Goal: Information Seeking & Learning: Learn about a topic

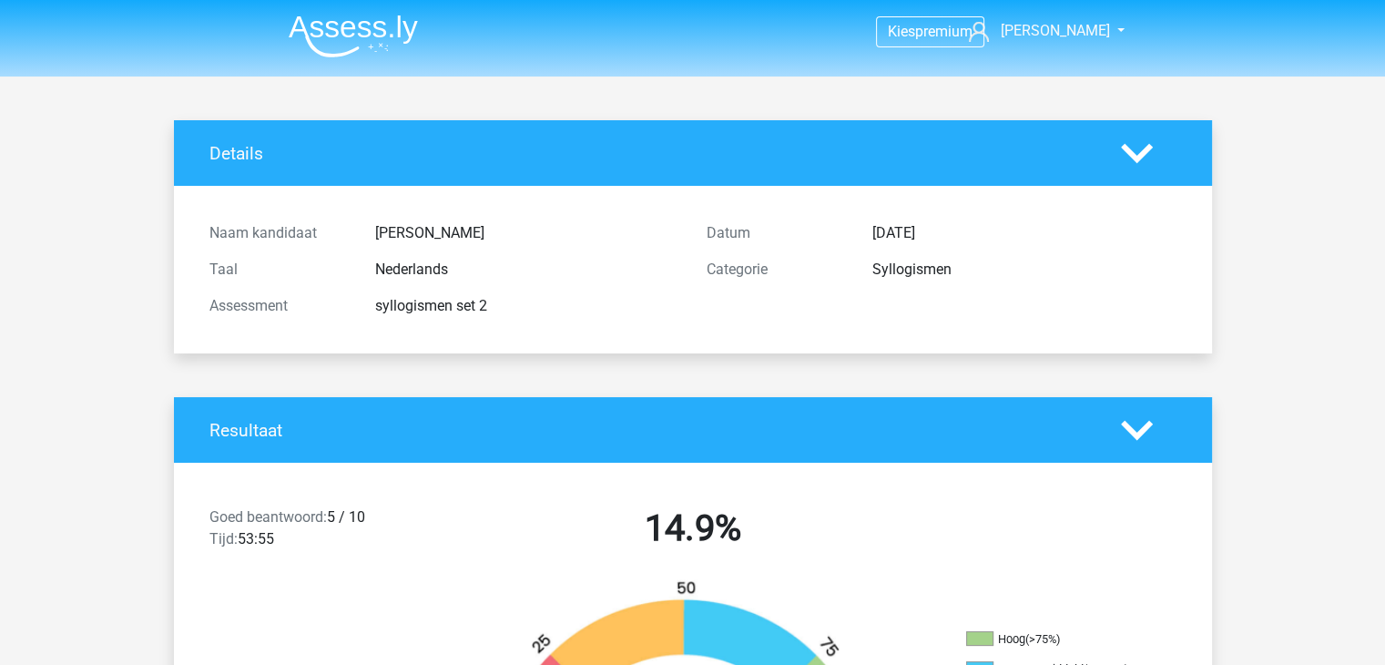
click at [324, 18] on img at bounding box center [353, 36] width 129 height 43
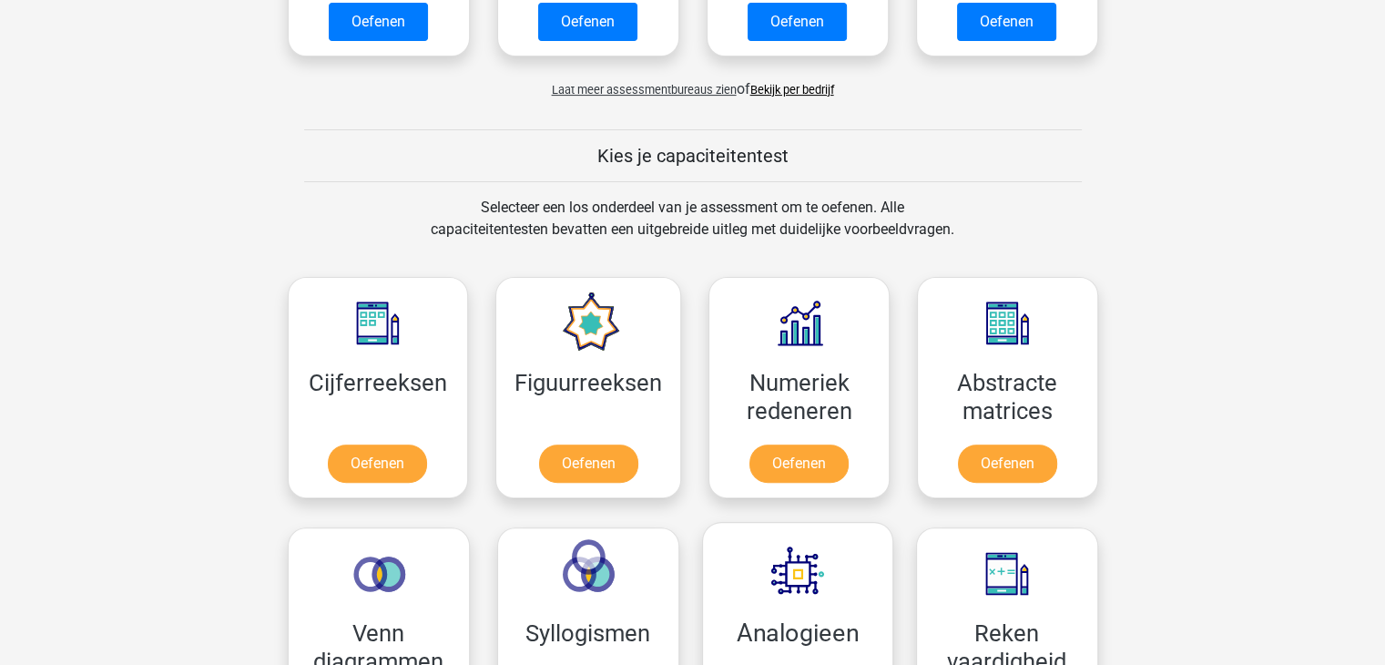
scroll to position [546, 0]
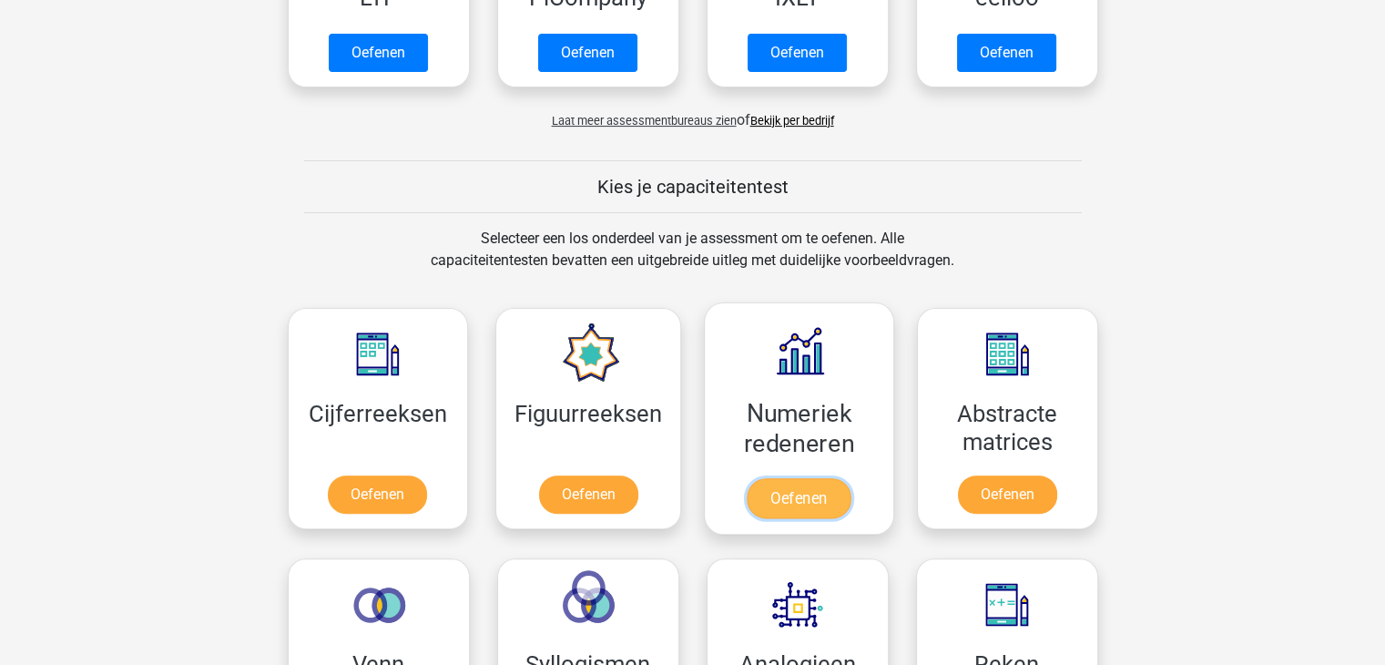
click at [820, 486] on link "Oefenen" at bounding box center [799, 498] width 104 height 40
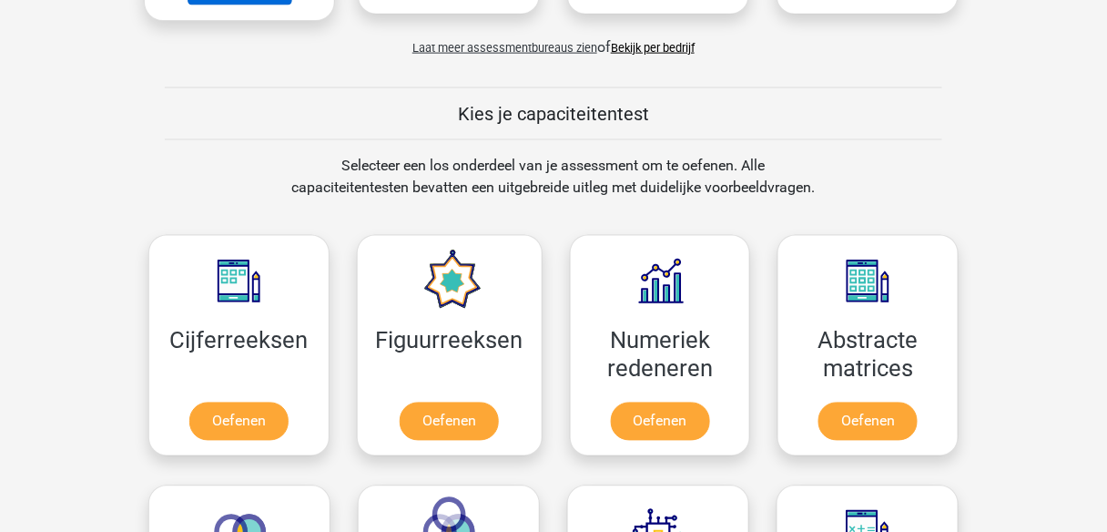
scroll to position [911, 0]
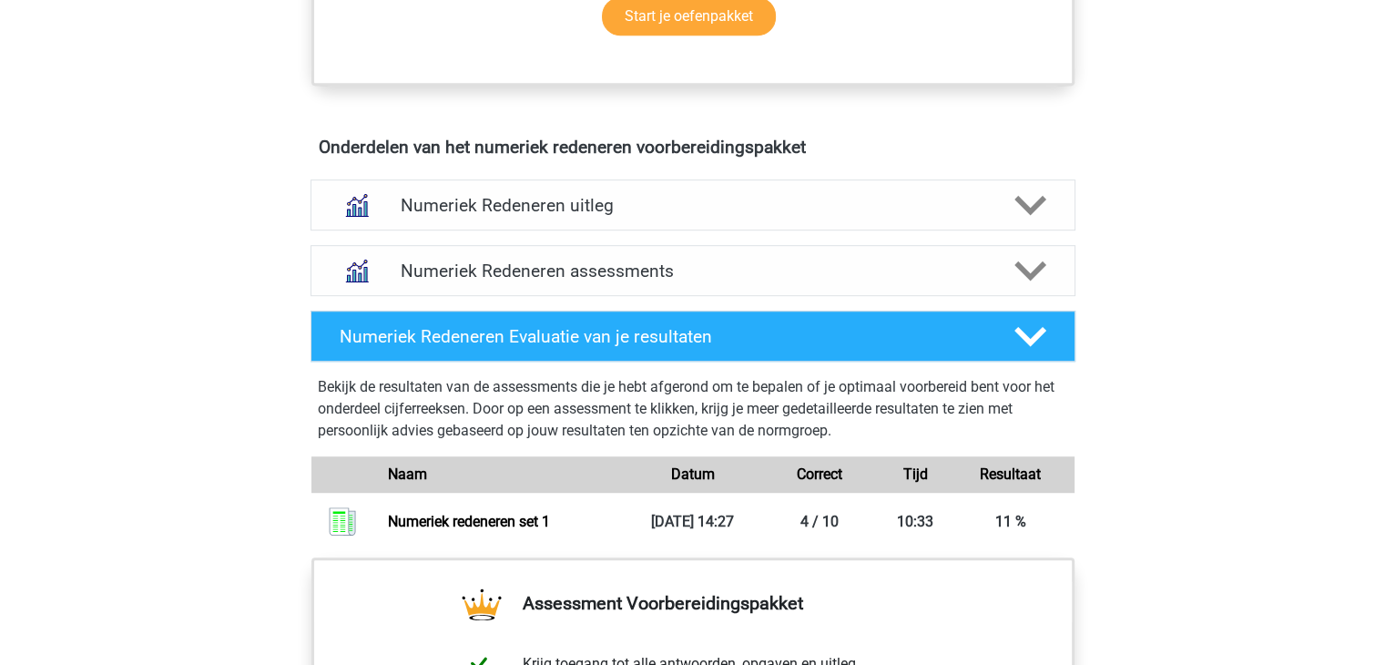
scroll to position [1184, 0]
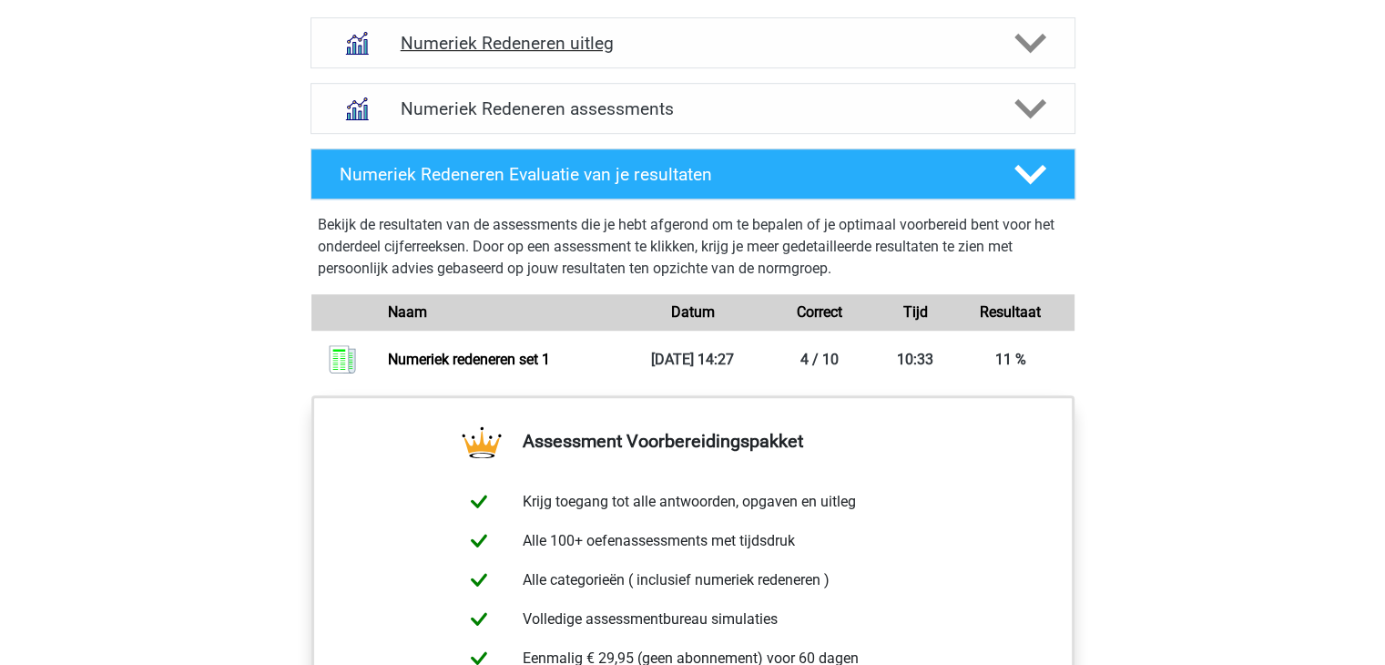
click at [546, 54] on div "Numeriek Redeneren uitleg" at bounding box center [693, 42] width 765 height 51
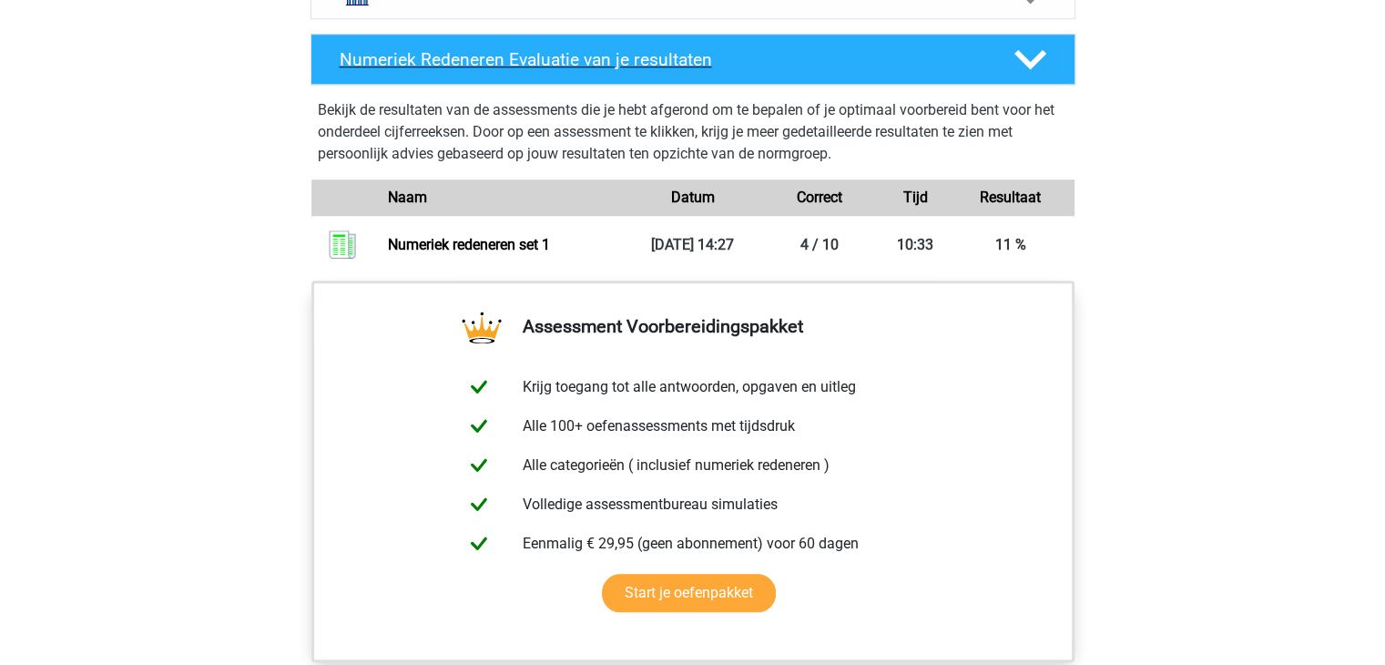
scroll to position [1338, 0]
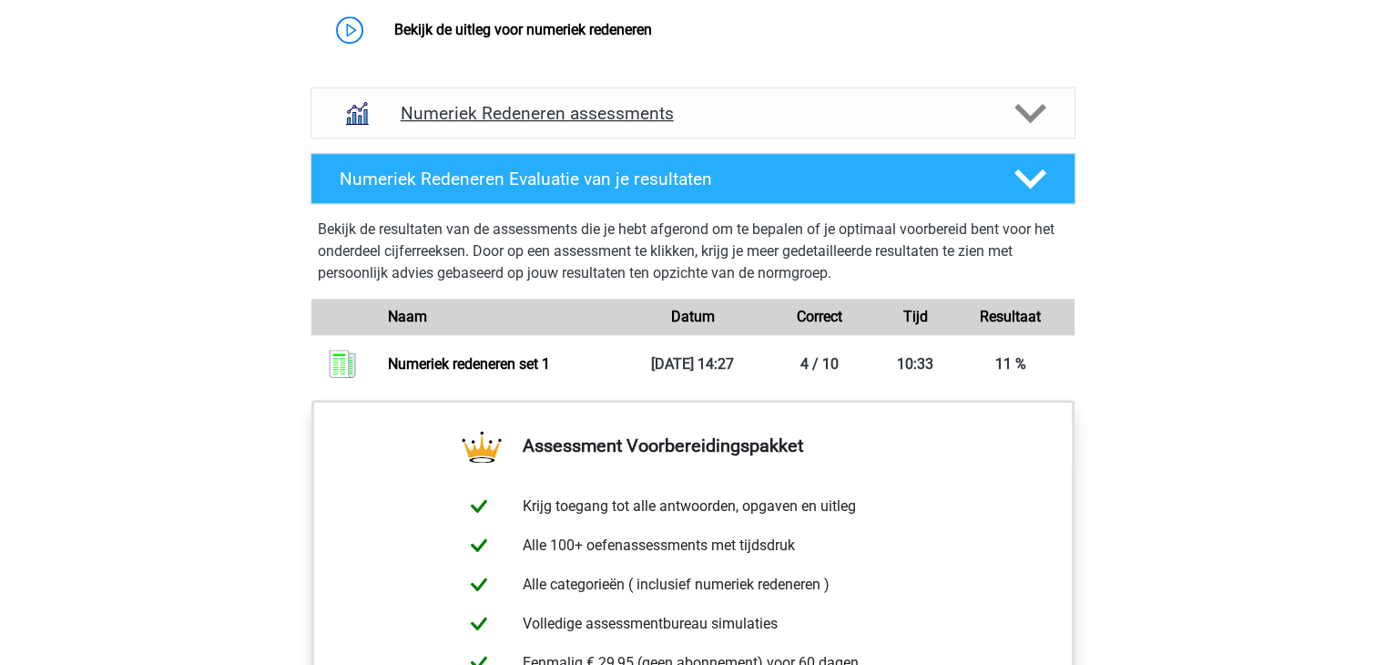
click at [550, 107] on h4 "Numeriek Redeneren assessments" at bounding box center [693, 113] width 585 height 21
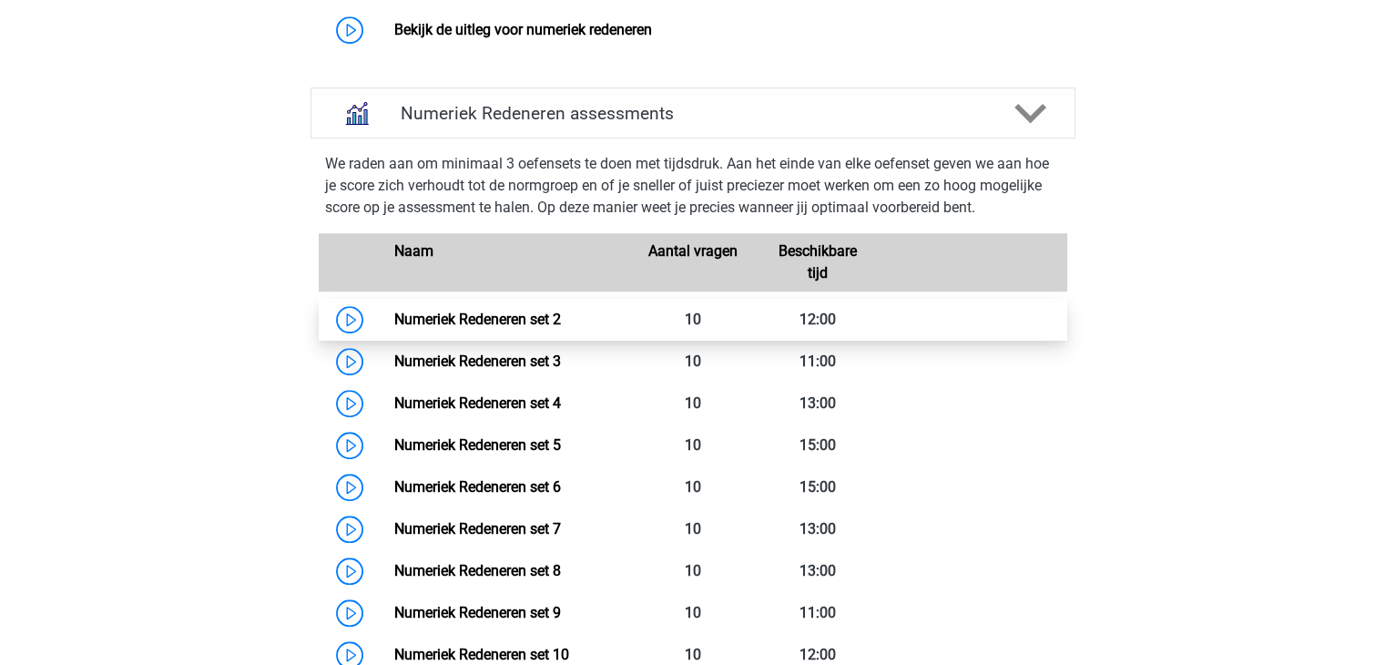
click at [499, 319] on link "Numeriek Redeneren set 2" at bounding box center [477, 319] width 167 height 17
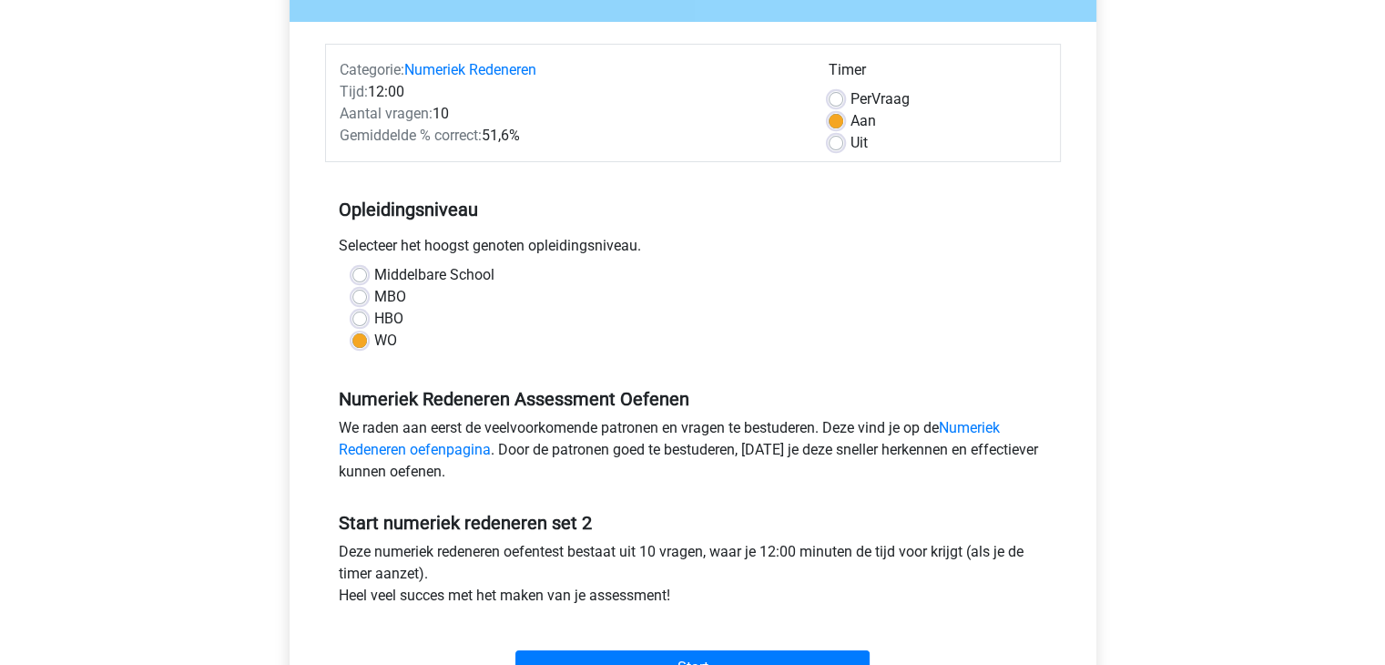
scroll to position [273, 0]
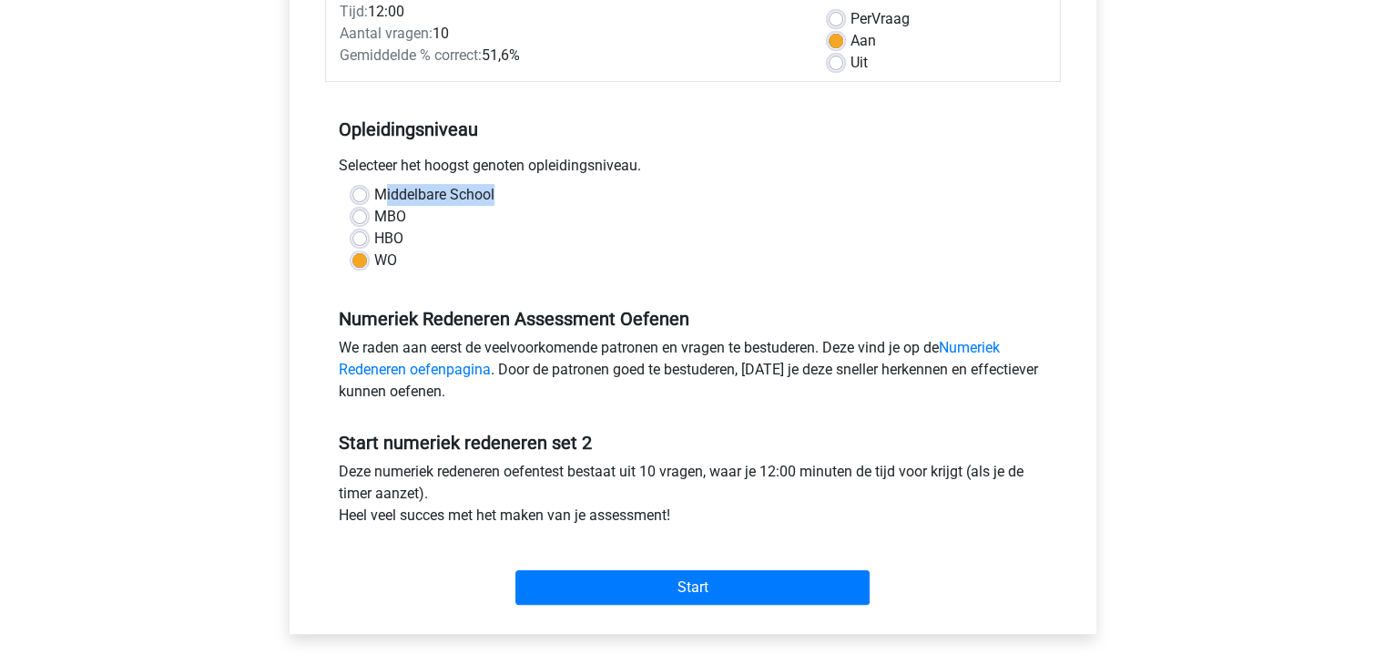
click at [381, 209] on div "Middelbare School MBO HBO WO" at bounding box center [693, 227] width 708 height 87
click at [381, 212] on label "MBO" at bounding box center [390, 217] width 32 height 22
click at [367, 212] on input "MBO" at bounding box center [359, 215] width 15 height 18
radio input "true"
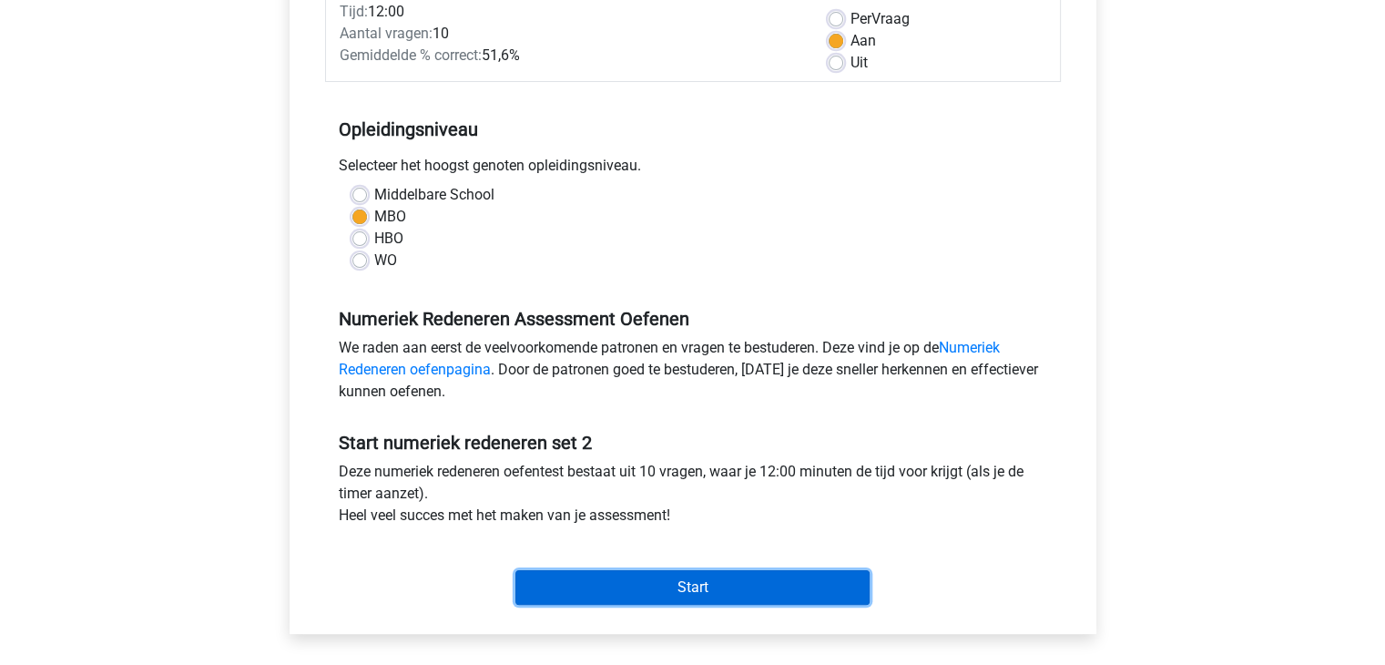
click at [678, 588] on input "Start" at bounding box center [692, 587] width 354 height 35
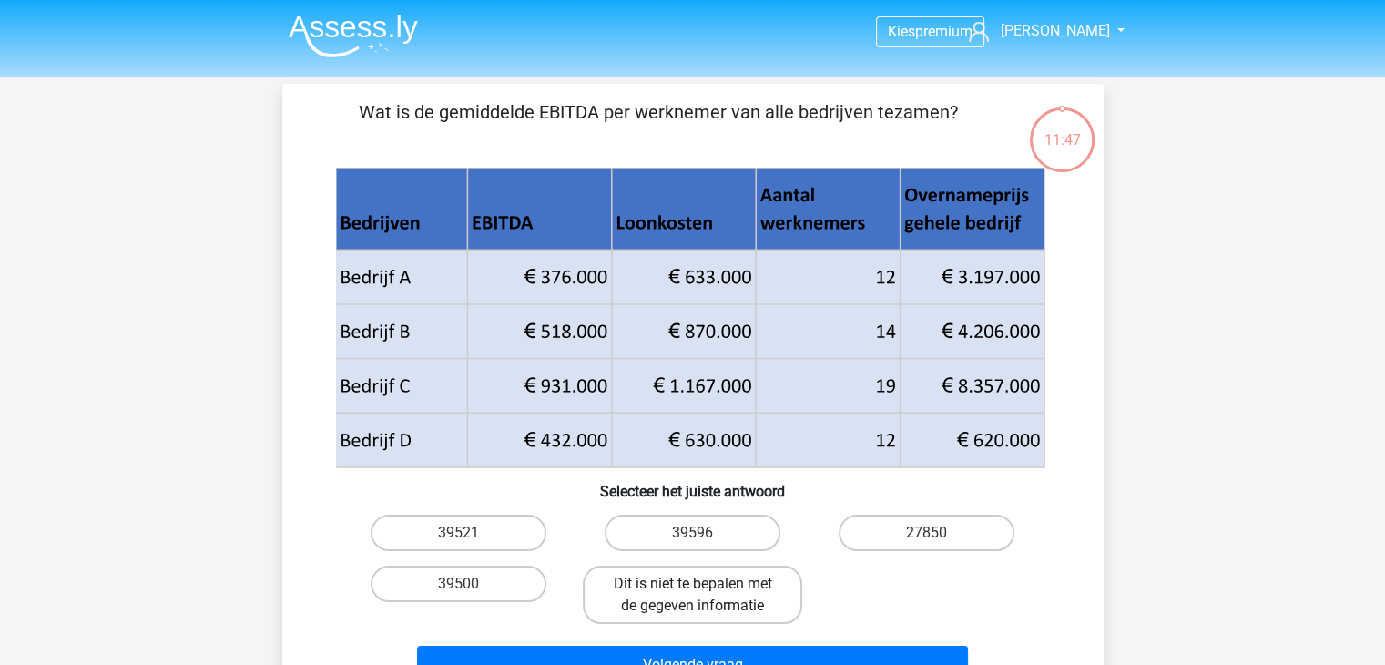
click at [709, 577] on label "Dit is niet te bepalen met de gegeven informatie" at bounding box center [692, 595] width 219 height 58
click at [704, 584] on input "Dit is niet te bepalen met de gegeven informatie" at bounding box center [698, 590] width 12 height 12
radio input "true"
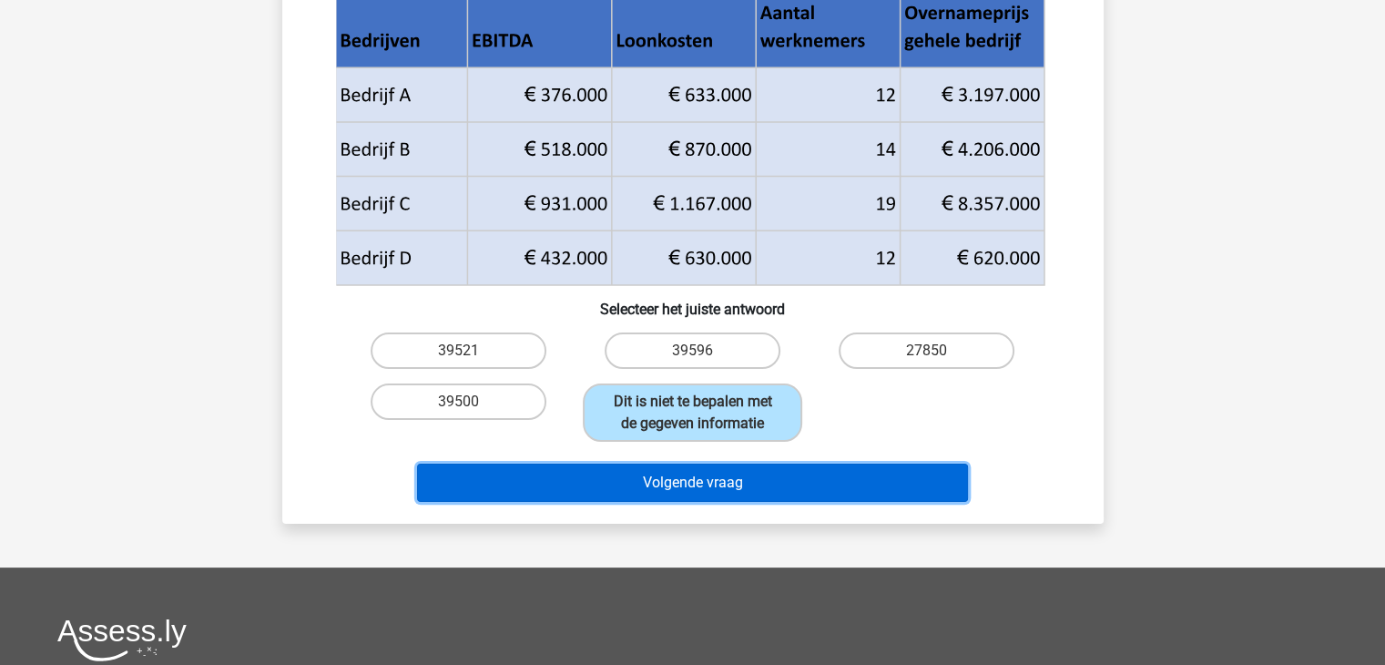
click at [737, 489] on button "Volgende vraag" at bounding box center [692, 483] width 551 height 38
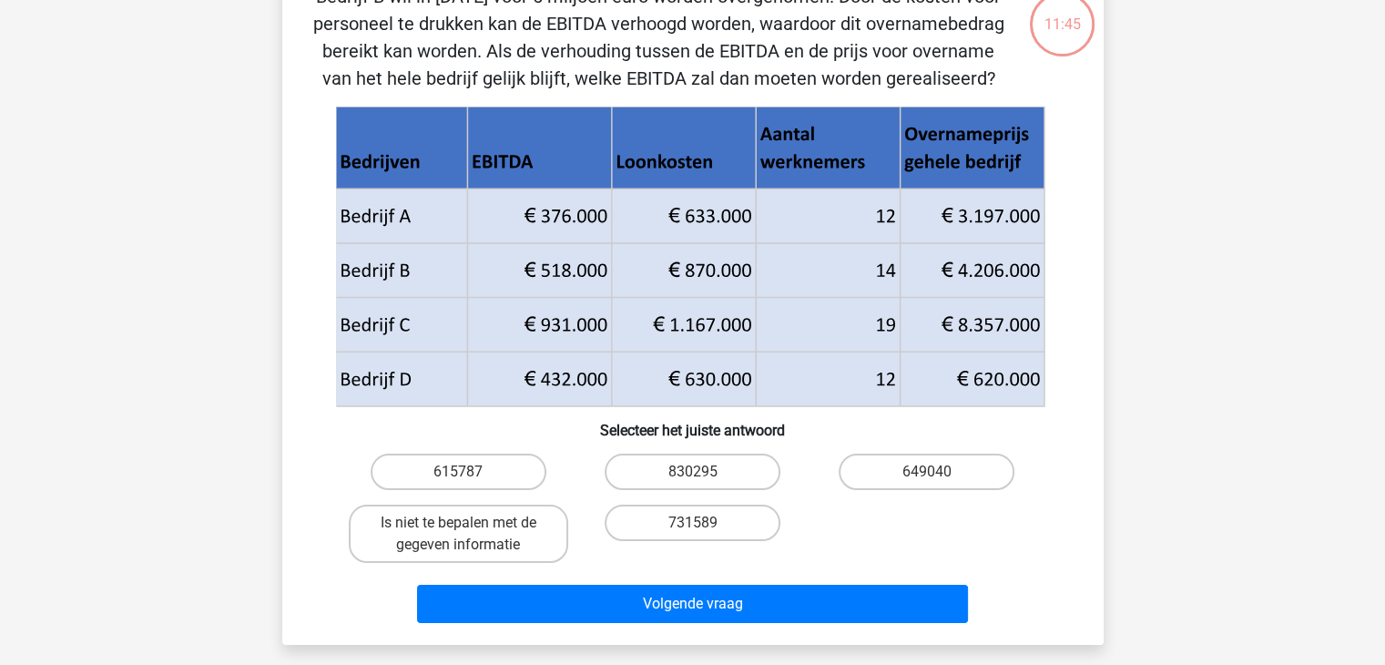
scroll to position [84, 0]
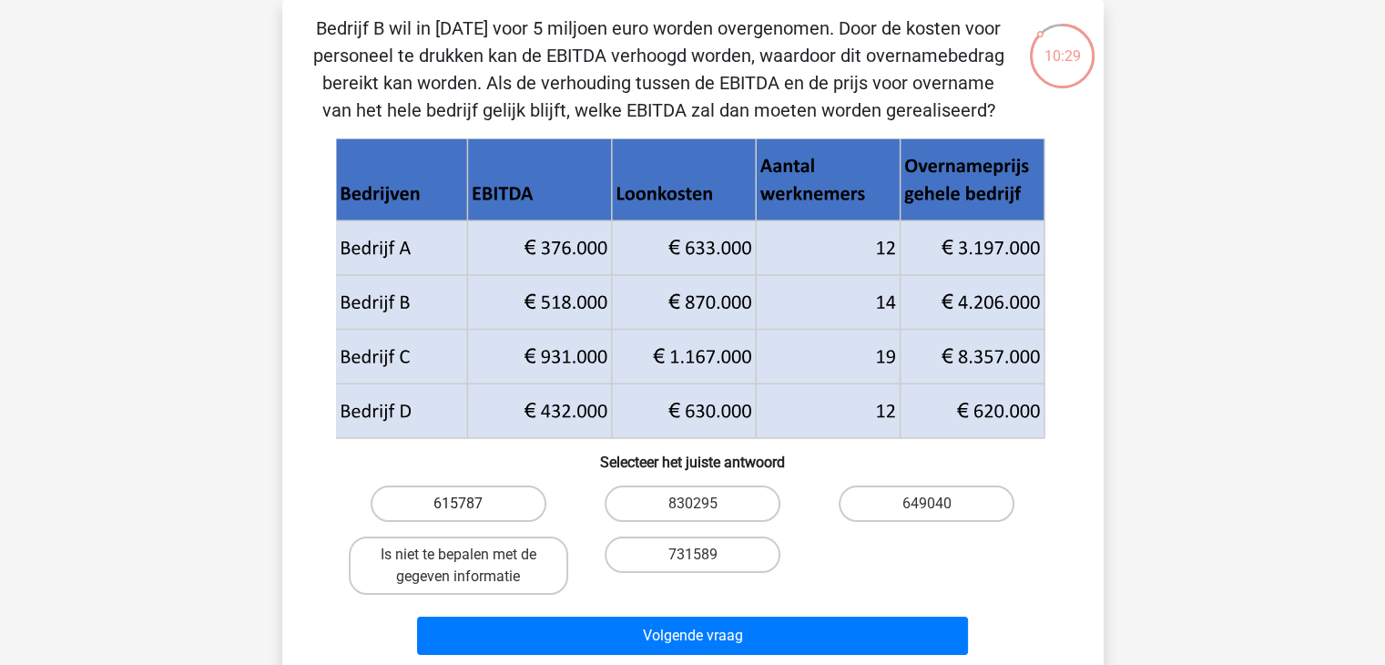
click at [511, 505] on label "615787" at bounding box center [459, 503] width 176 height 36
click at [470, 505] on input "615787" at bounding box center [464, 510] width 12 height 12
radio input "true"
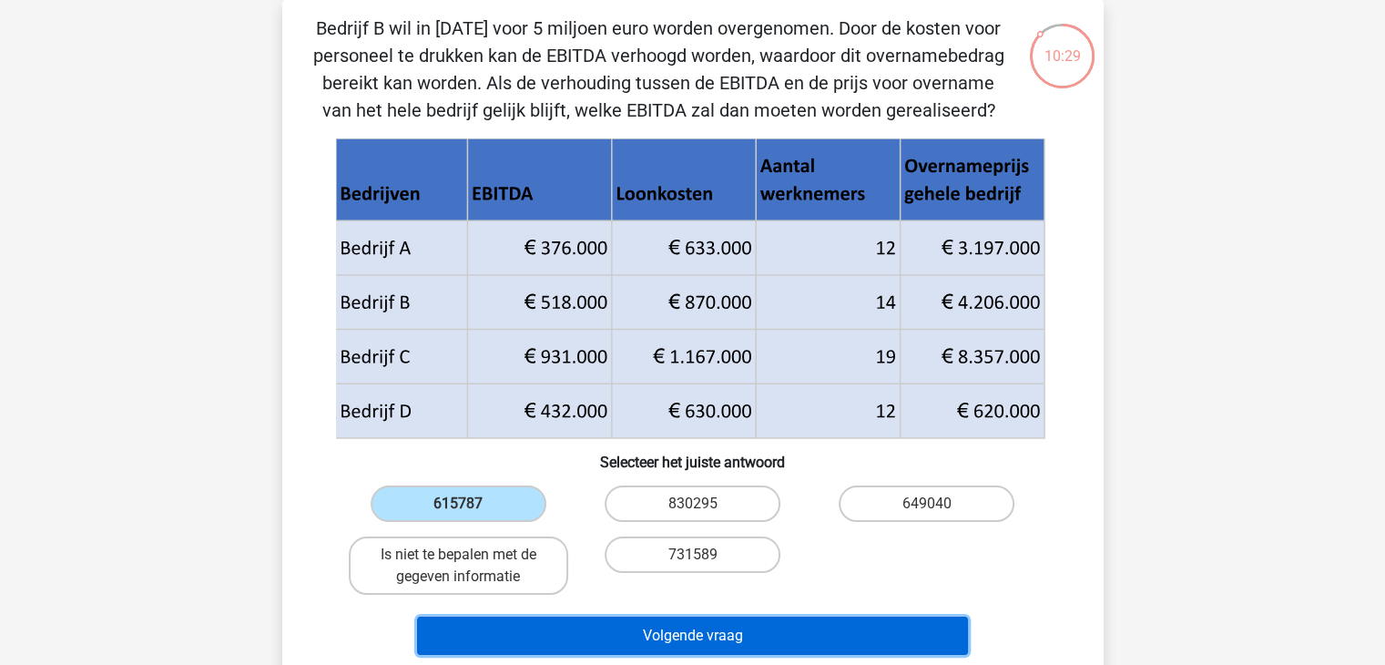
click at [688, 628] on button "Volgende vraag" at bounding box center [692, 635] width 551 height 38
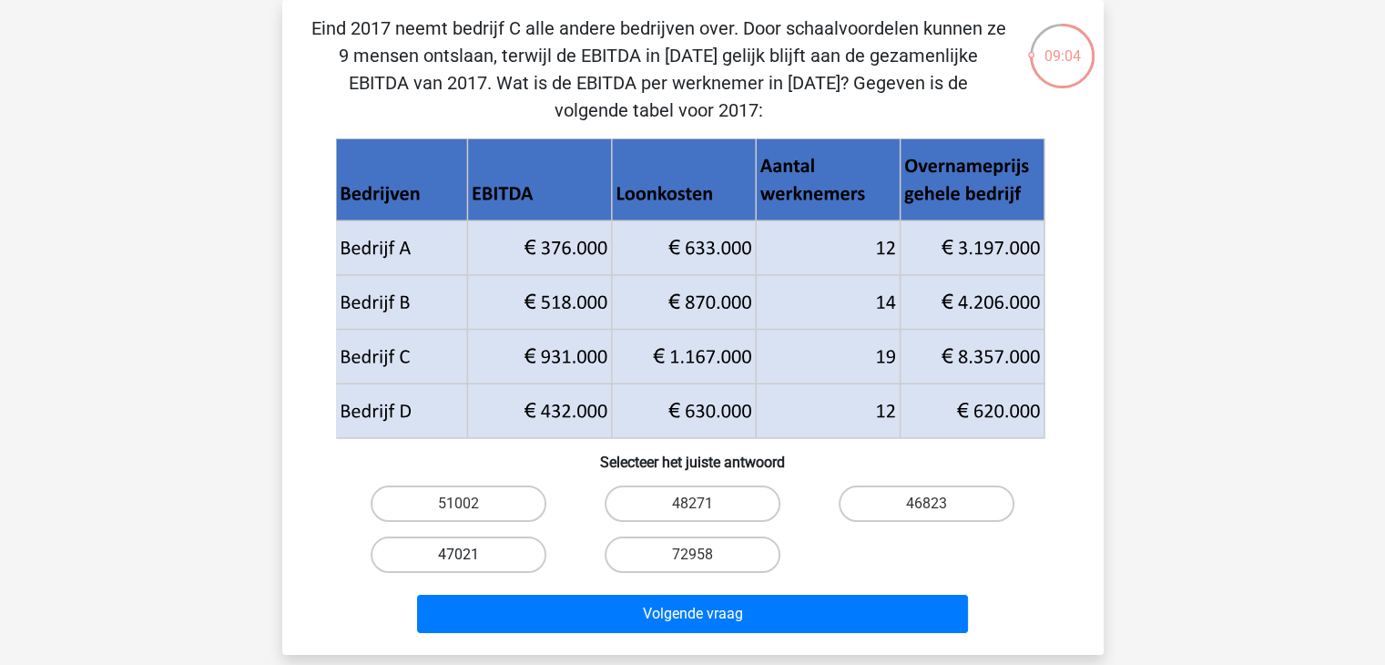
click at [455, 556] on label "47021" at bounding box center [459, 554] width 176 height 36
click at [458, 556] on input "47021" at bounding box center [464, 561] width 12 height 12
radio input "true"
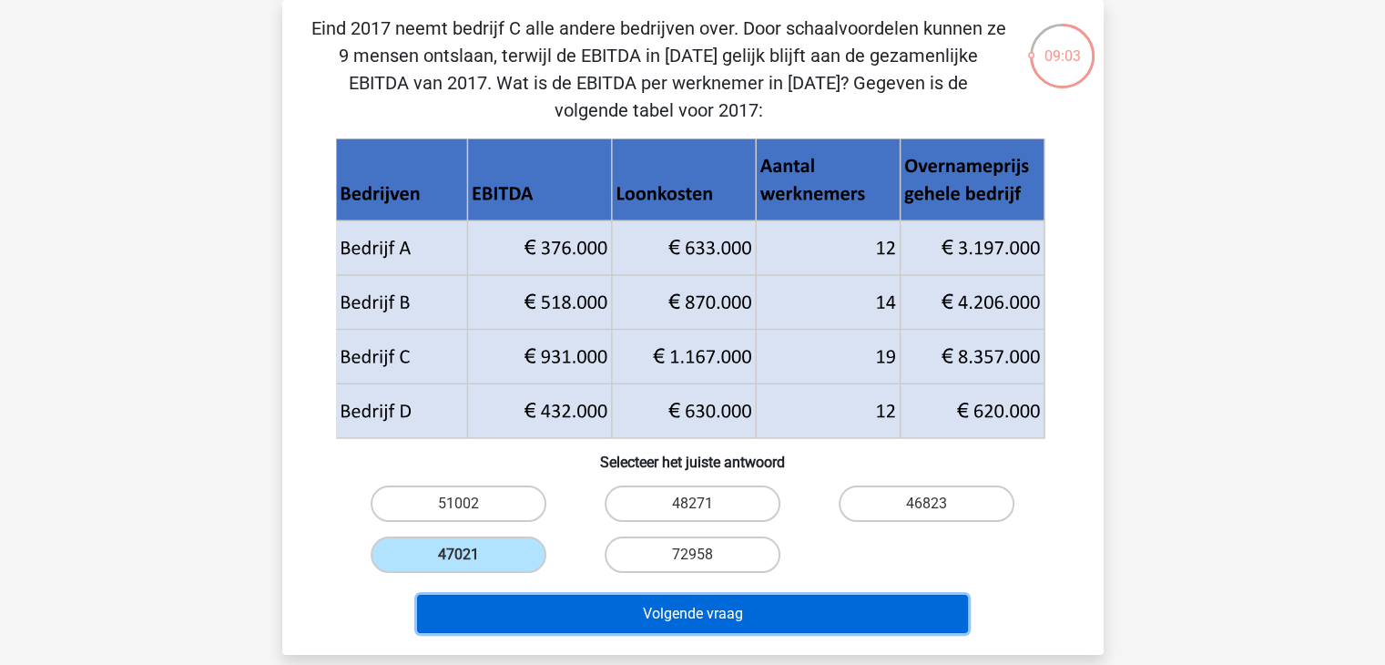
click at [608, 606] on button "Volgende vraag" at bounding box center [692, 614] width 551 height 38
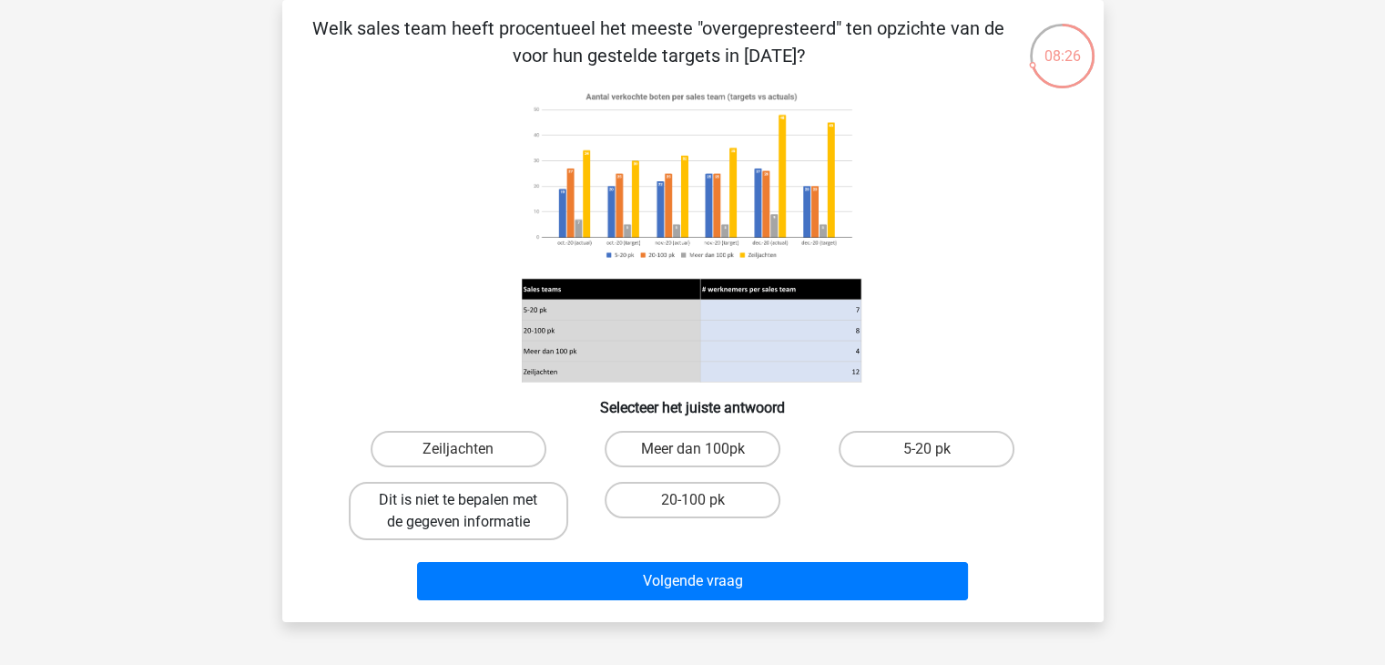
click at [500, 528] on label "Dit is niet te bepalen met de gegeven informatie" at bounding box center [458, 511] width 219 height 58
click at [470, 512] on input "Dit is niet te bepalen met de gegeven informatie" at bounding box center [464, 506] width 12 height 12
radio input "true"
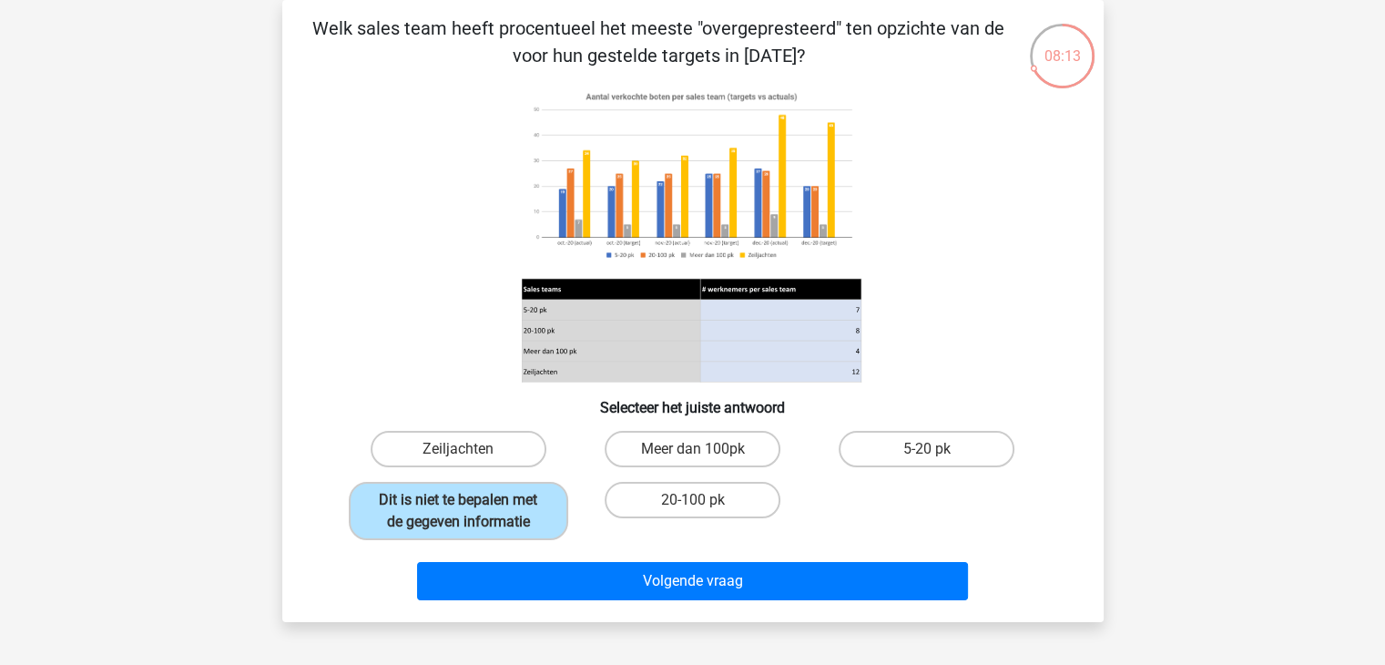
click at [612, 183] on image at bounding box center [692, 176] width 340 height 184
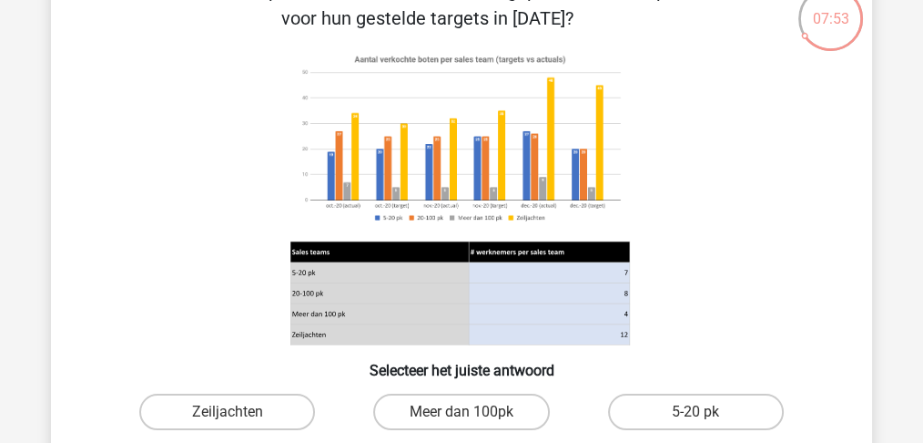
scroll to position [182, 0]
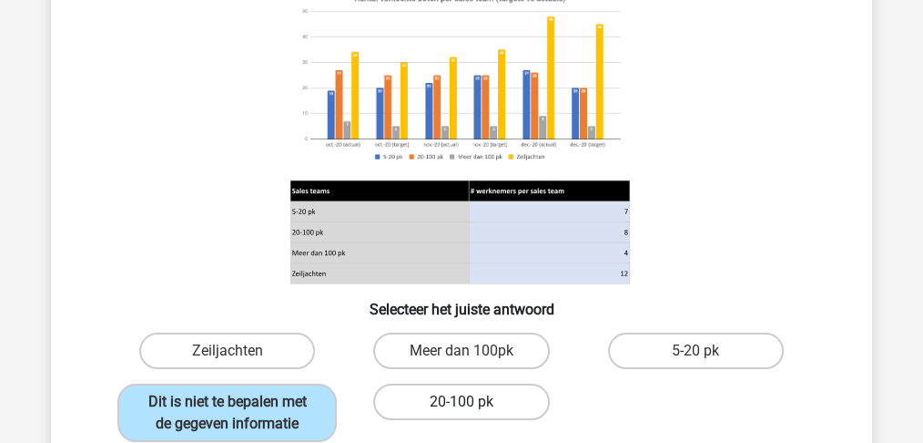
click at [506, 403] on label "20-100 pk" at bounding box center [461, 401] width 176 height 36
click at [474, 403] on input "20-100 pk" at bounding box center [468, 408] width 12 height 12
radio input "true"
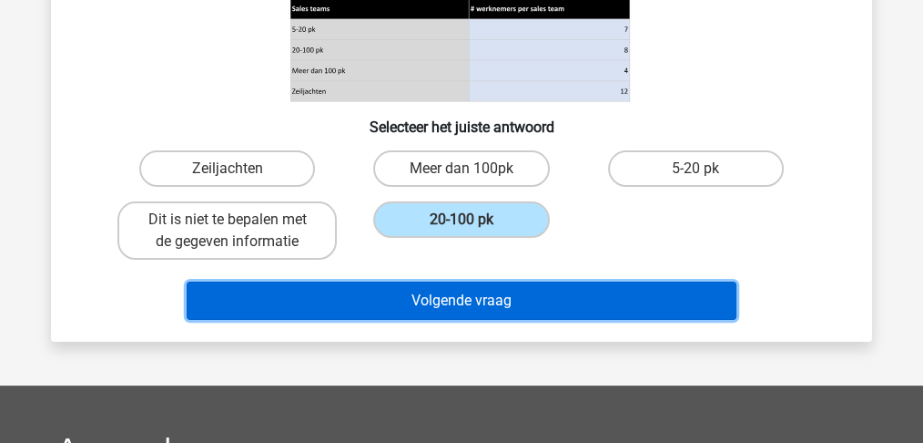
click at [488, 309] on button "Volgende vraag" at bounding box center [462, 300] width 551 height 38
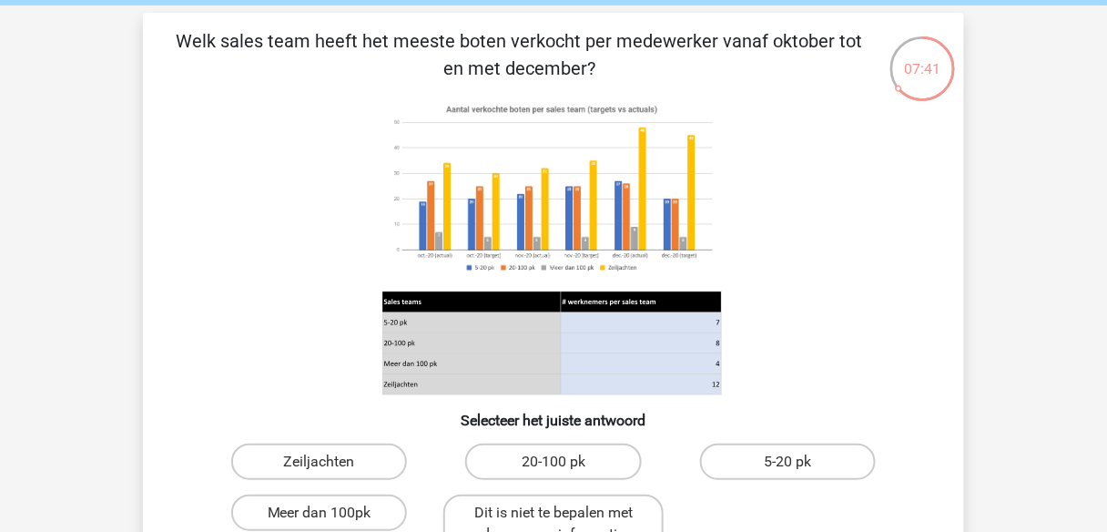
scroll to position [96, 0]
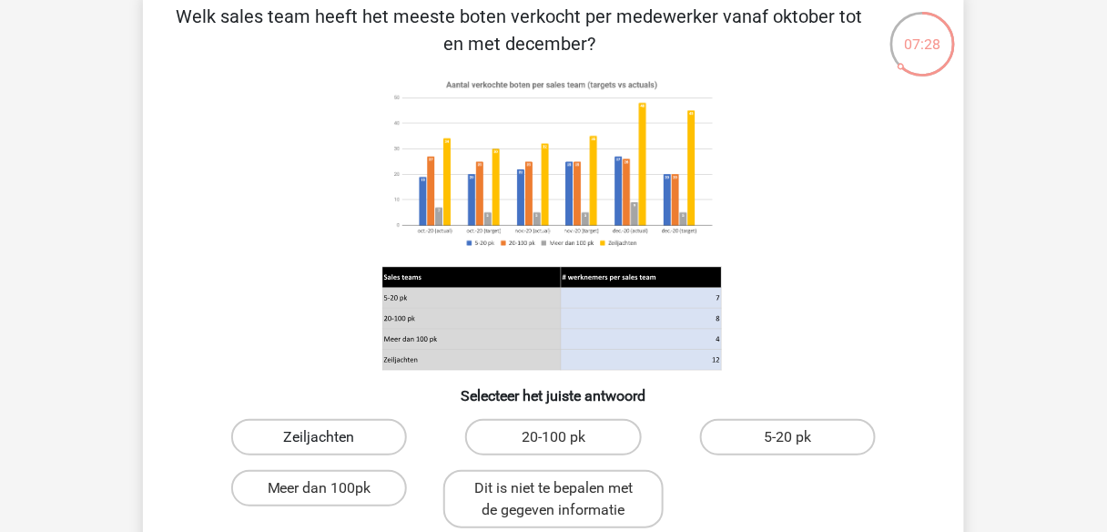
click at [395, 439] on label "Zeiljachten" at bounding box center [319, 437] width 176 height 36
click at [331, 439] on input "Zeiljachten" at bounding box center [326, 443] width 12 height 12
radio input "true"
click at [816, 425] on label "5-20 pk" at bounding box center [788, 437] width 176 height 36
click at [800, 437] on input "5-20 pk" at bounding box center [794, 443] width 12 height 12
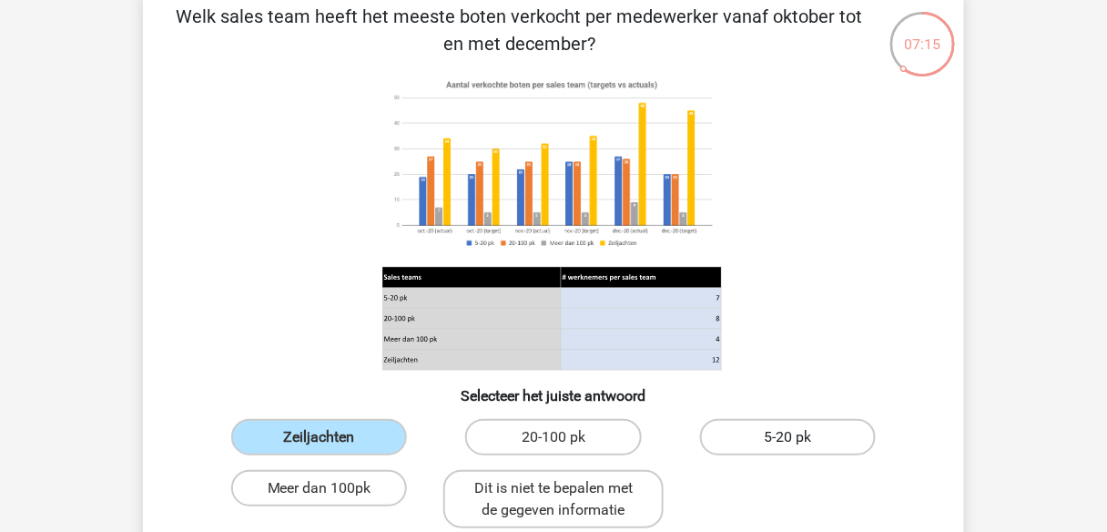
radio input "true"
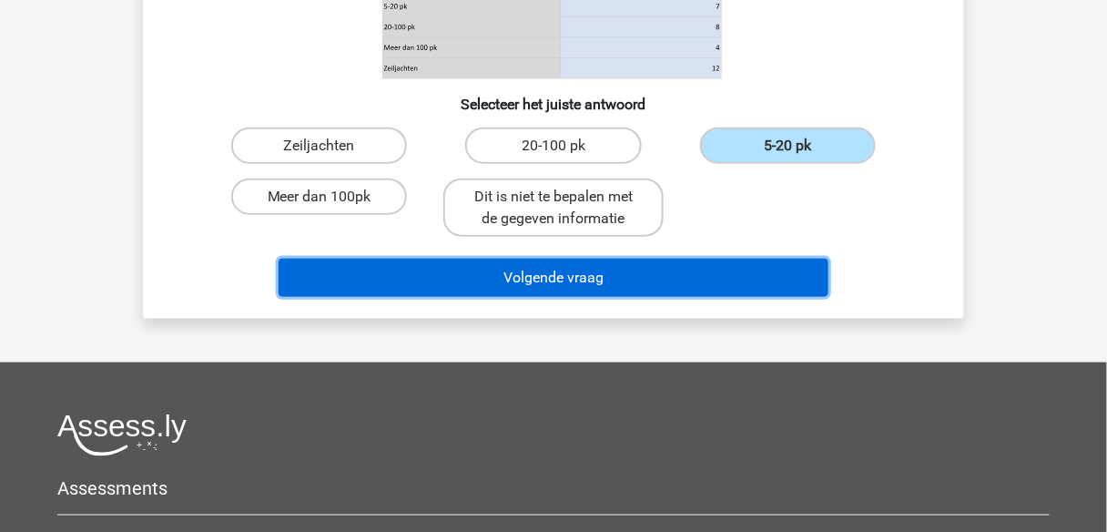
click at [769, 280] on button "Volgende vraag" at bounding box center [554, 278] width 551 height 38
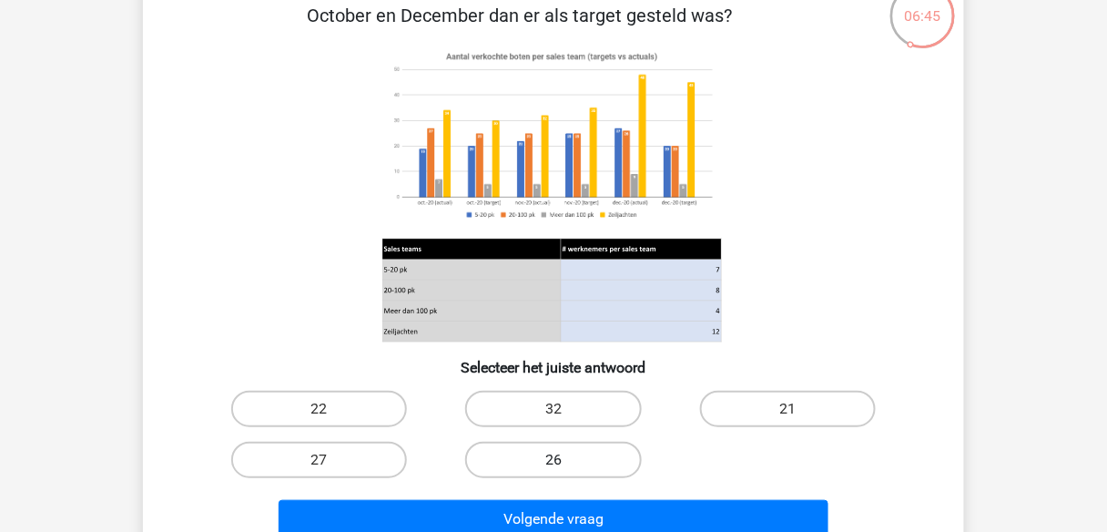
scroll to position [157, 0]
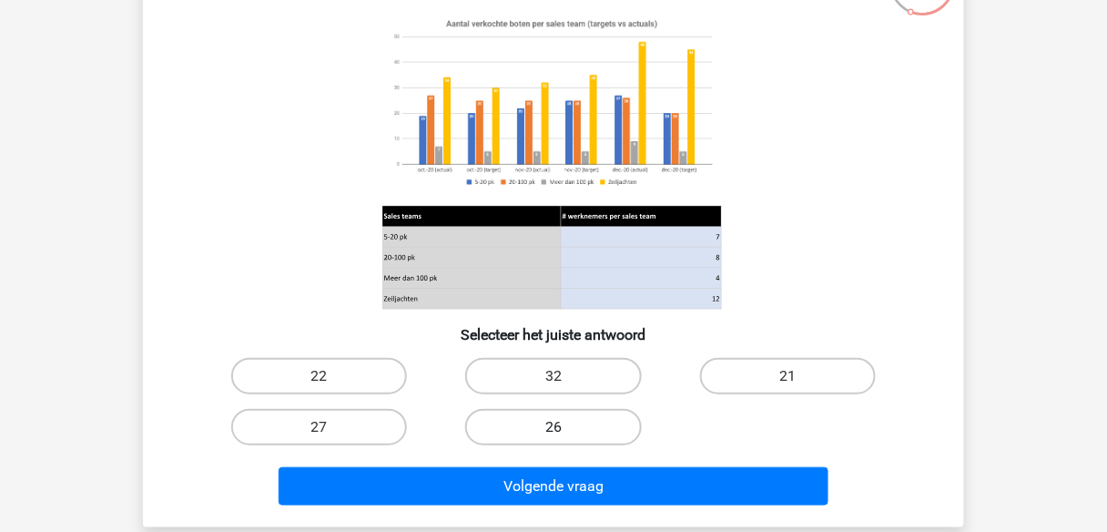
click at [563, 416] on label "26" at bounding box center [553, 427] width 176 height 36
click at [563, 427] on input "26" at bounding box center [560, 433] width 12 height 12
radio input "true"
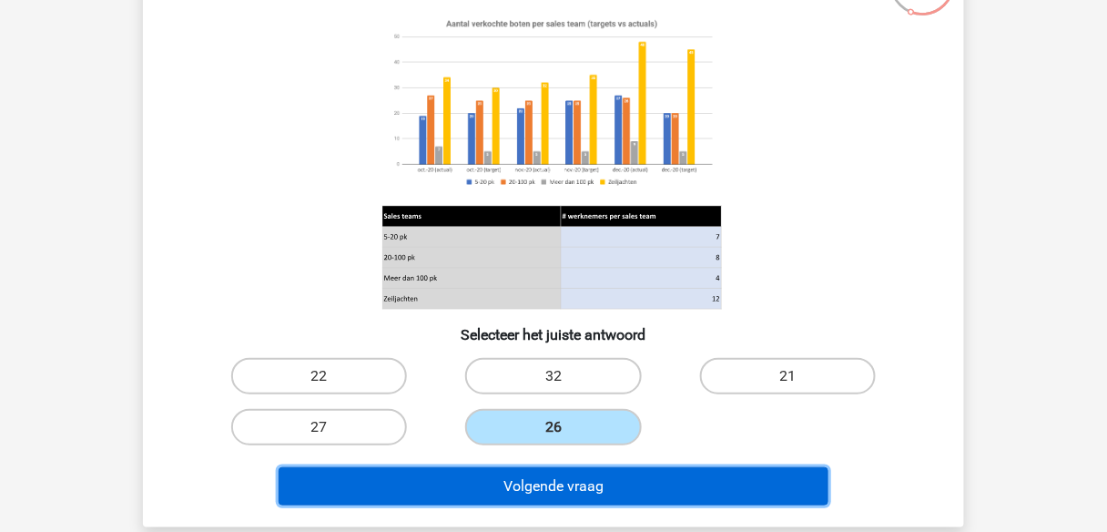
click at [546, 478] on button "Volgende vraag" at bounding box center [554, 486] width 551 height 38
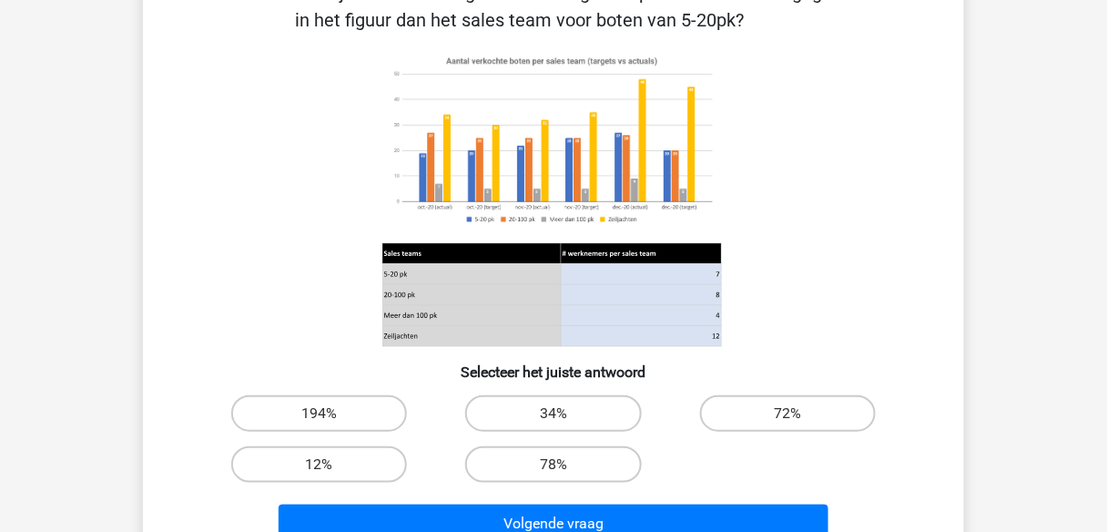
scroll to position [229, 0]
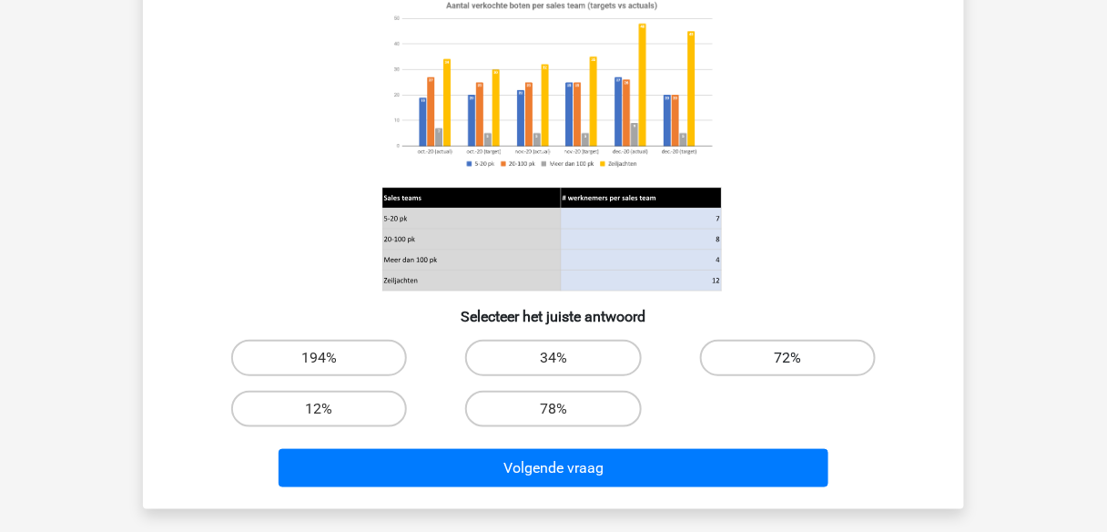
click at [736, 348] on label "72%" at bounding box center [788, 358] width 176 height 36
click at [788, 358] on input "72%" at bounding box center [794, 364] width 12 height 12
radio input "true"
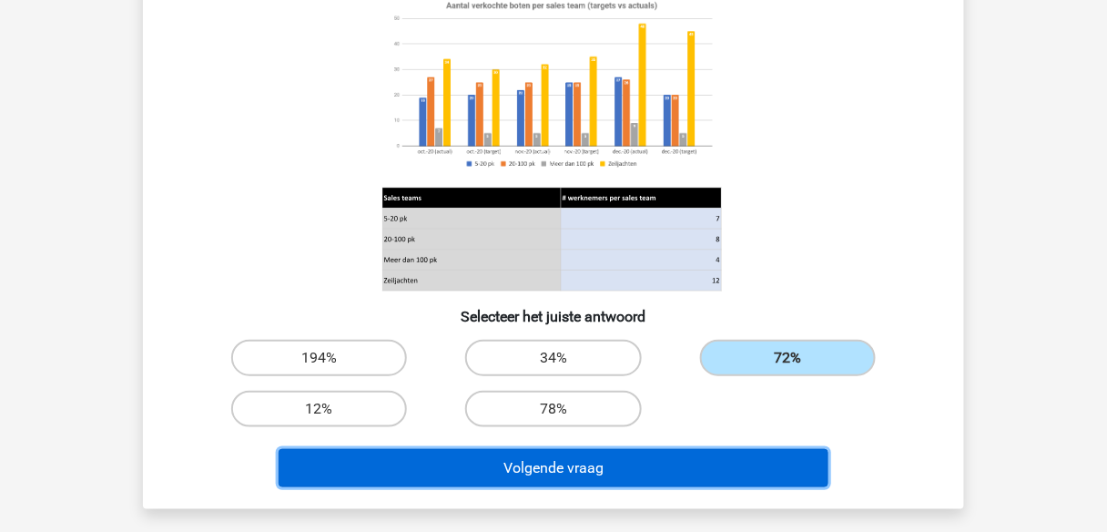
click at [737, 468] on button "Volgende vraag" at bounding box center [554, 468] width 551 height 38
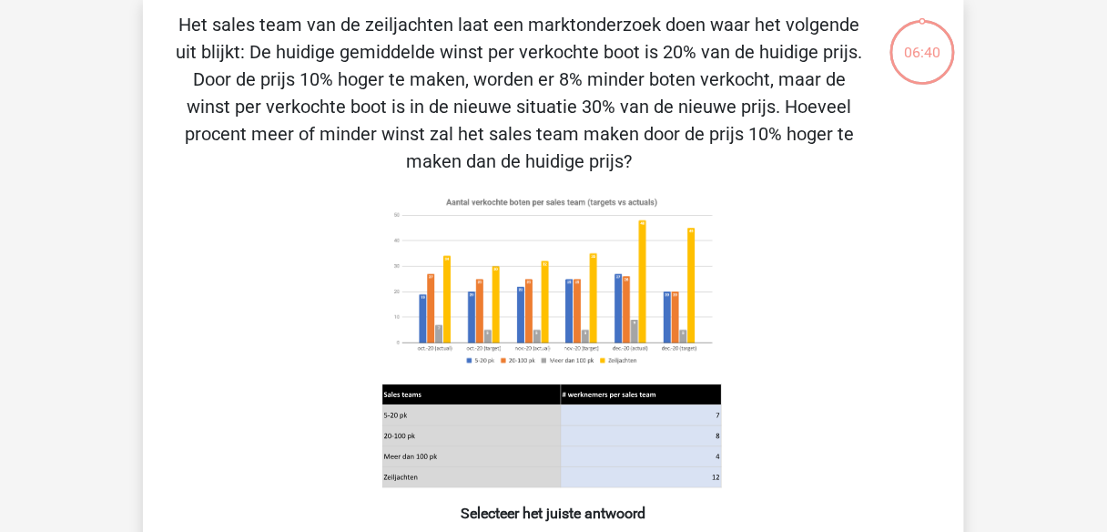
scroll to position [84, 0]
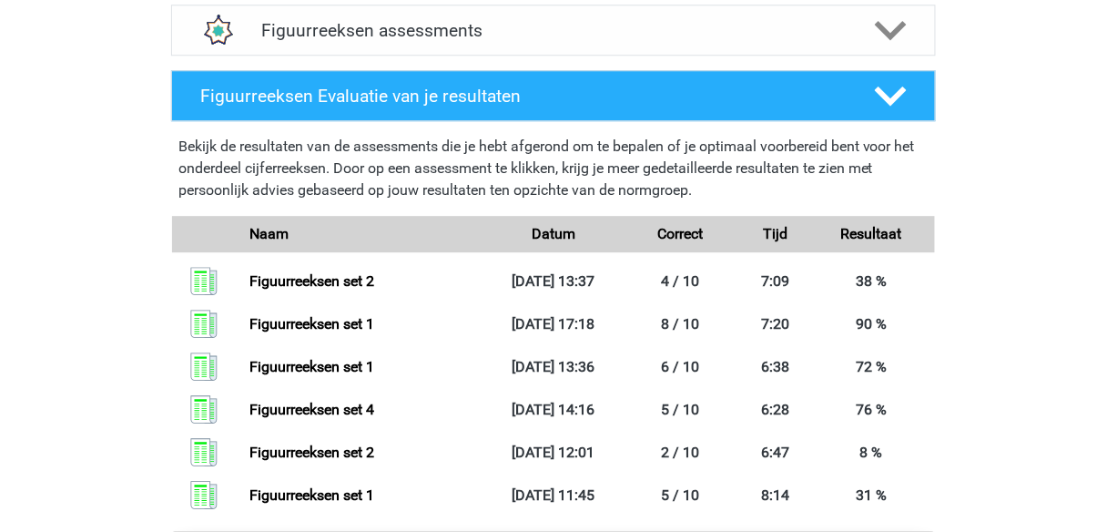
scroll to position [1311, 0]
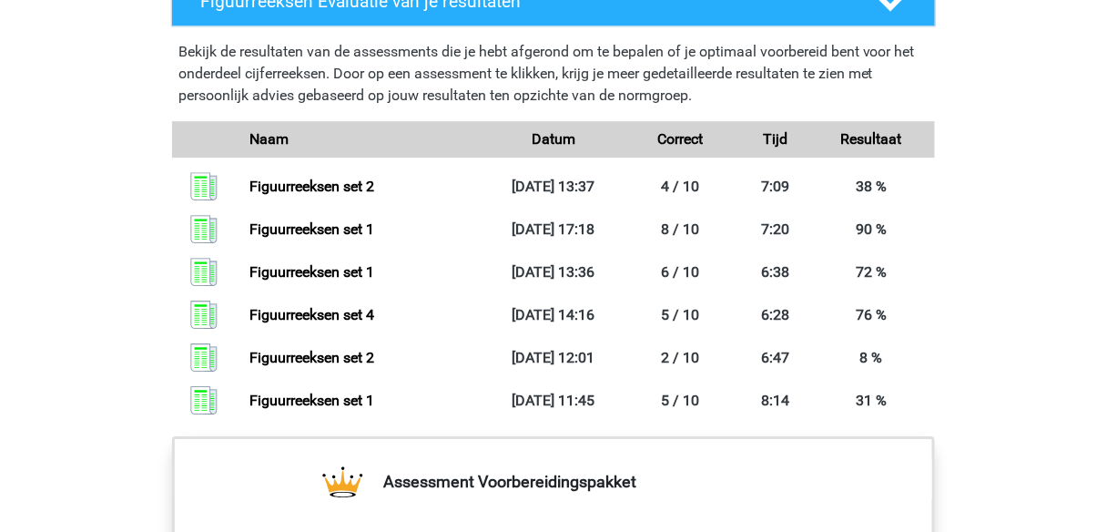
click at [374, 226] on link "Figuurreeksen set 1" at bounding box center [312, 228] width 125 height 17
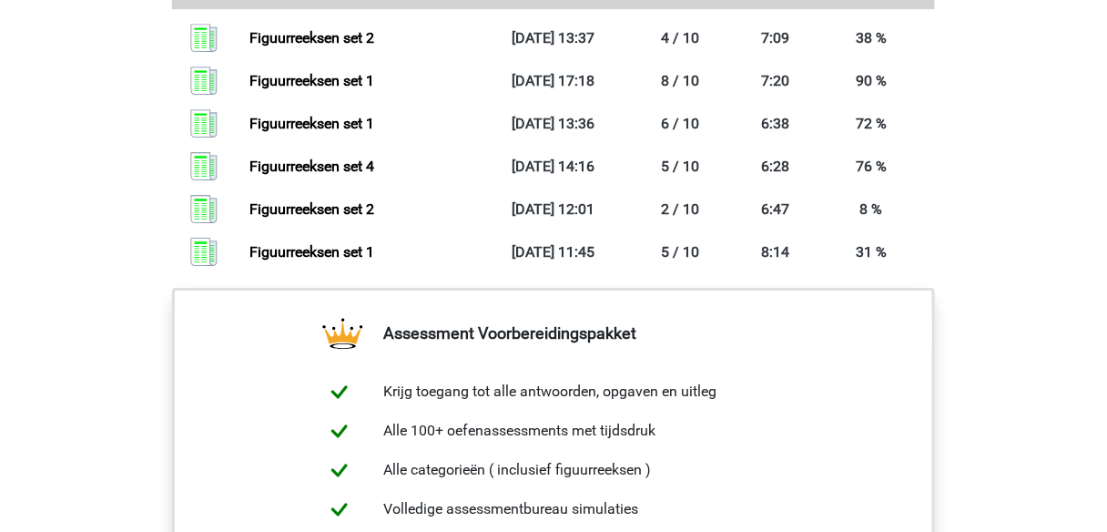
scroll to position [1095, 0]
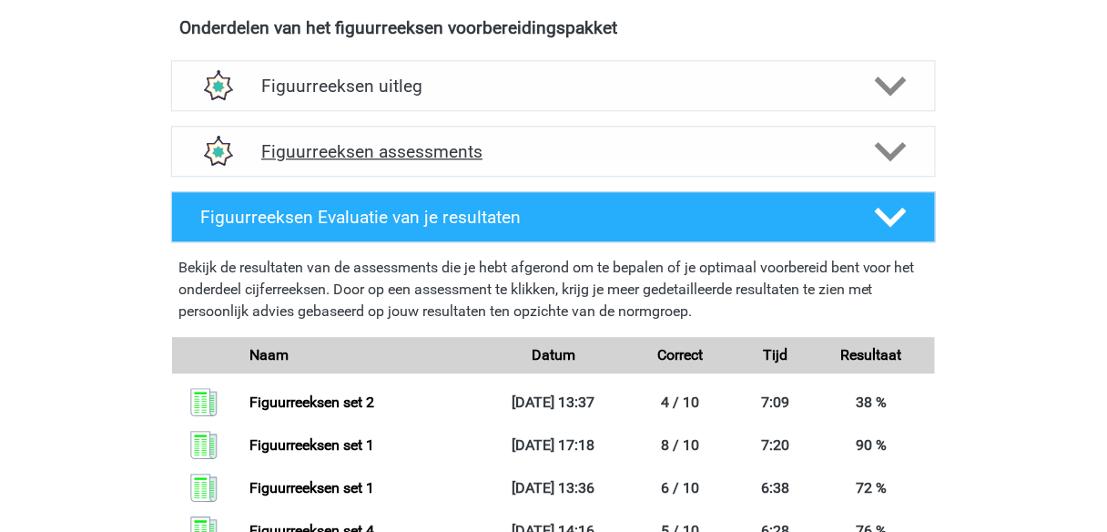
click at [477, 162] on div "Figuurreeksen assessments" at bounding box center [553, 151] width 765 height 51
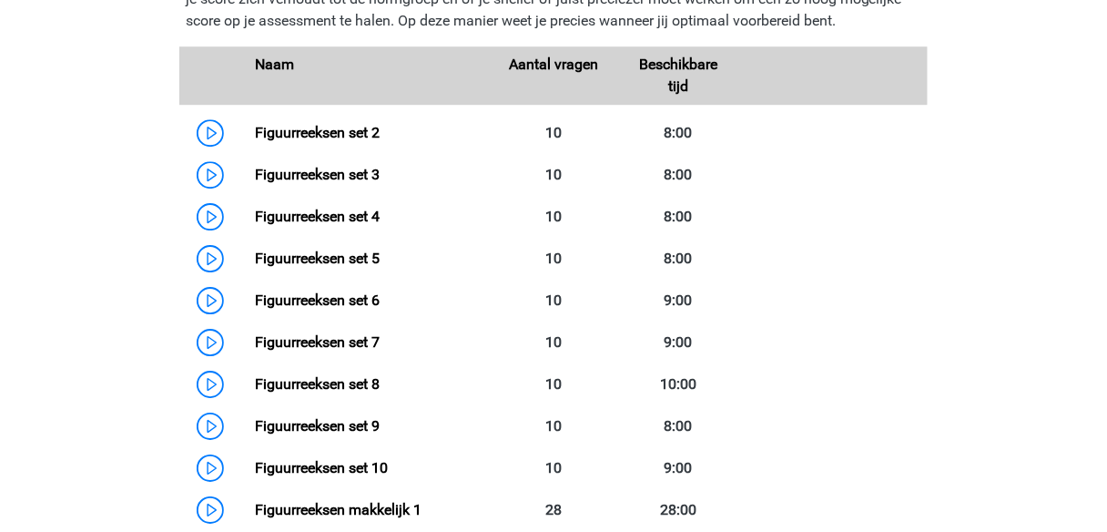
scroll to position [1314, 0]
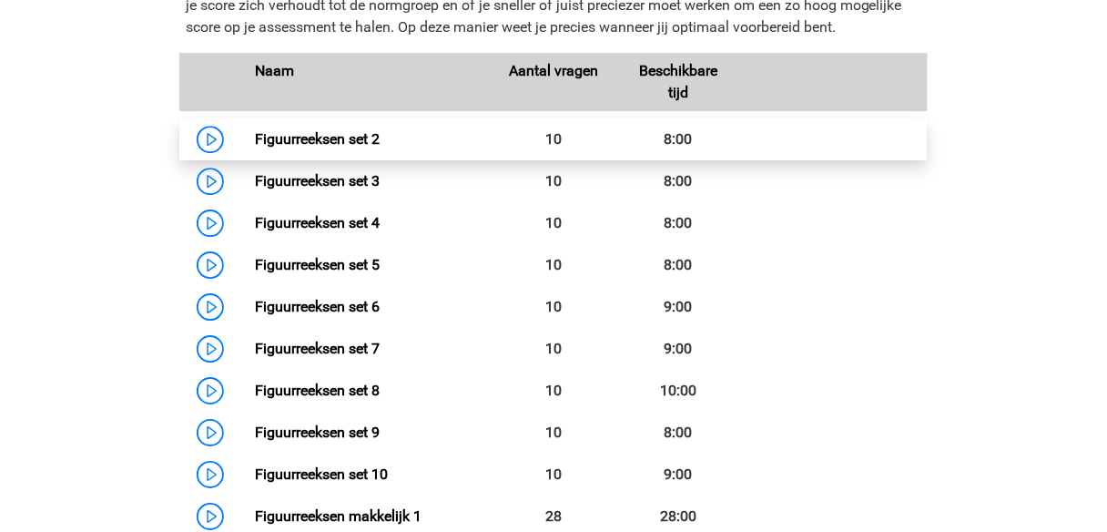
click at [377, 144] on link "Figuurreeksen set 2" at bounding box center [317, 138] width 125 height 17
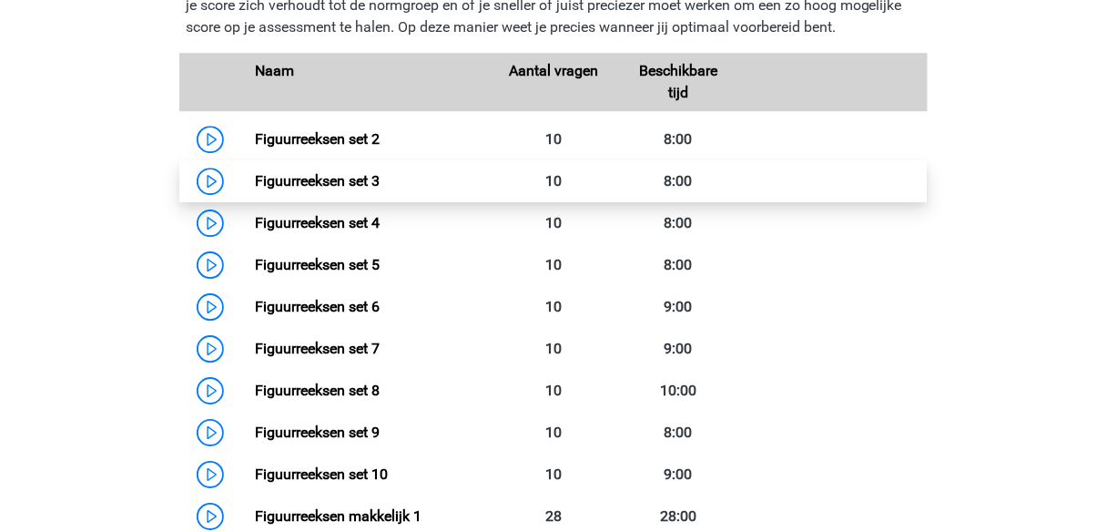
click at [319, 179] on link "Figuurreeksen set 3" at bounding box center [317, 180] width 125 height 17
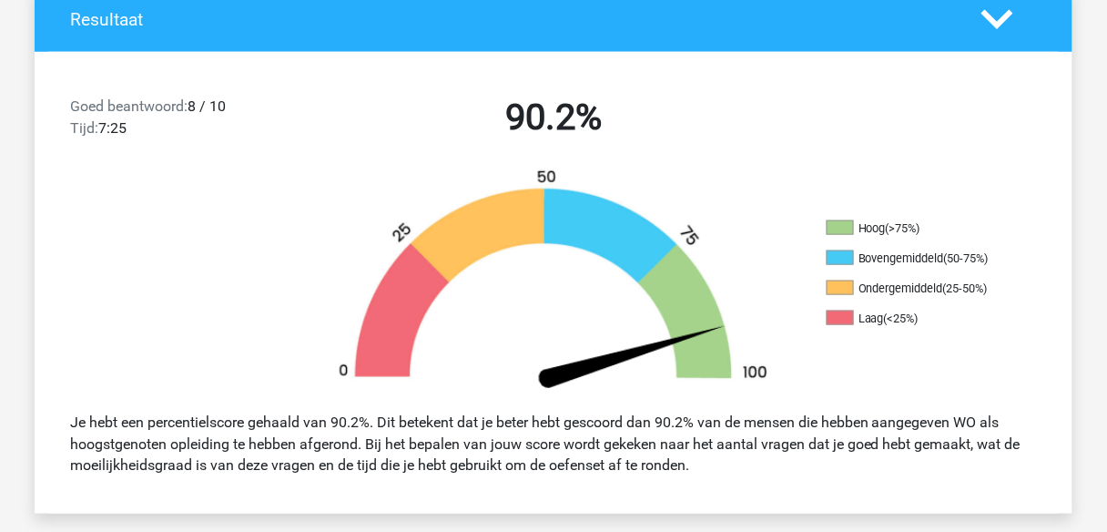
scroll to position [437, 0]
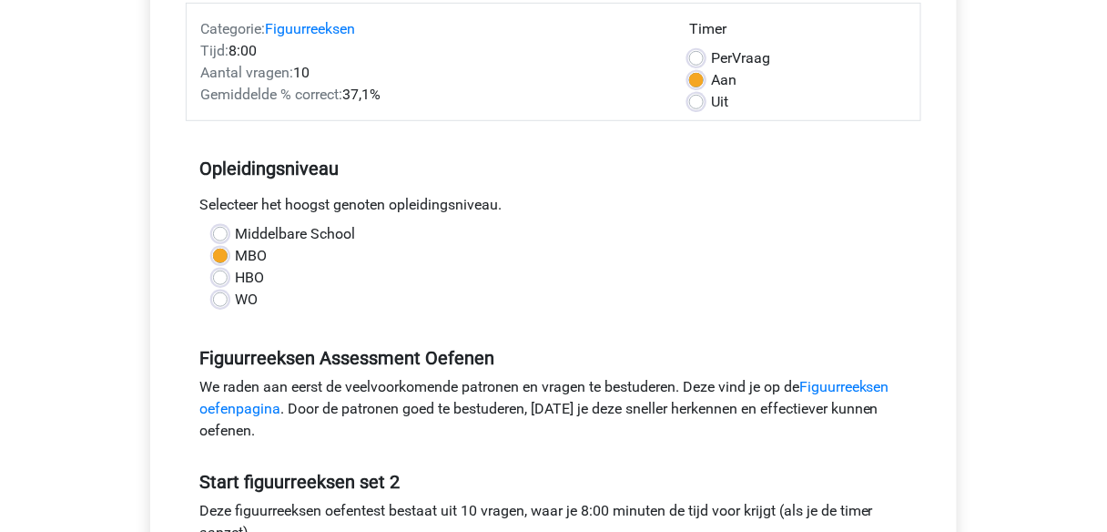
scroll to position [364, 0]
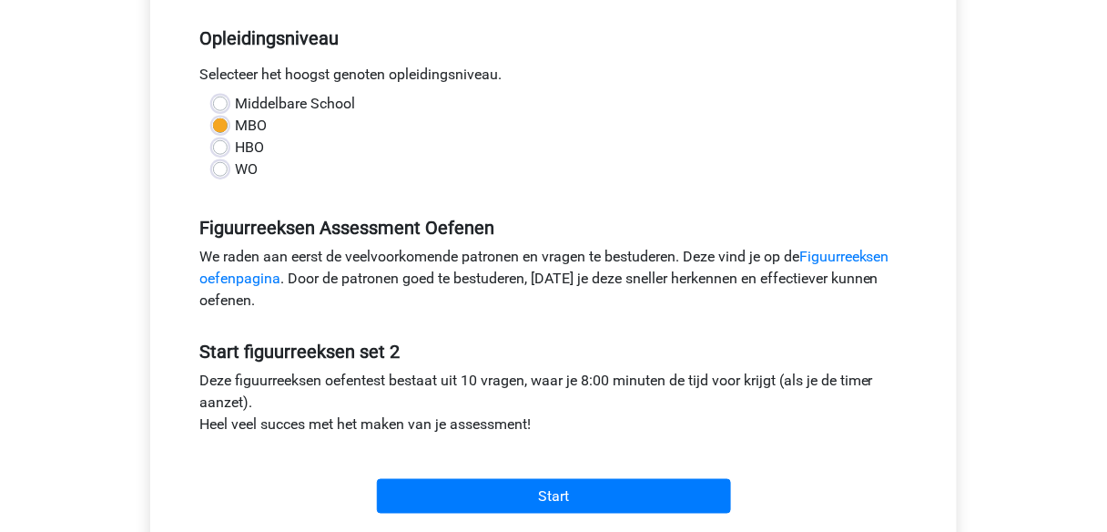
click at [504, 477] on div "Start" at bounding box center [554, 482] width 736 height 64
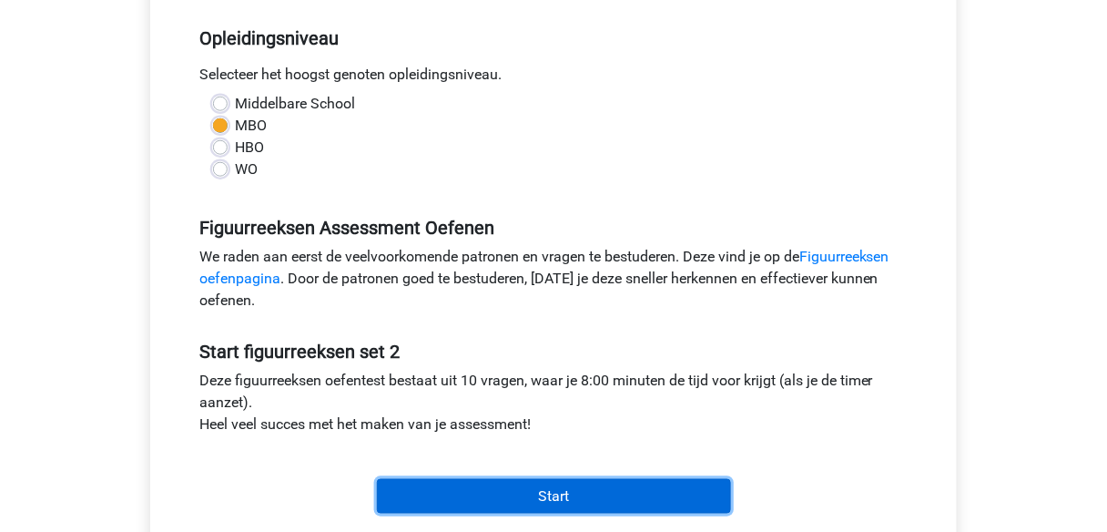
click at [504, 481] on input "Start" at bounding box center [554, 496] width 354 height 35
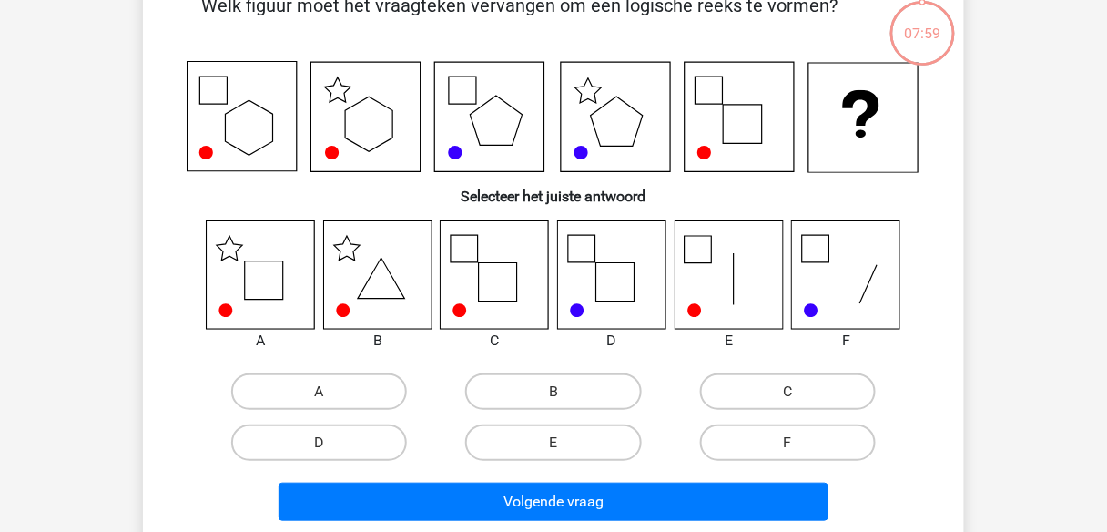
scroll to position [73, 0]
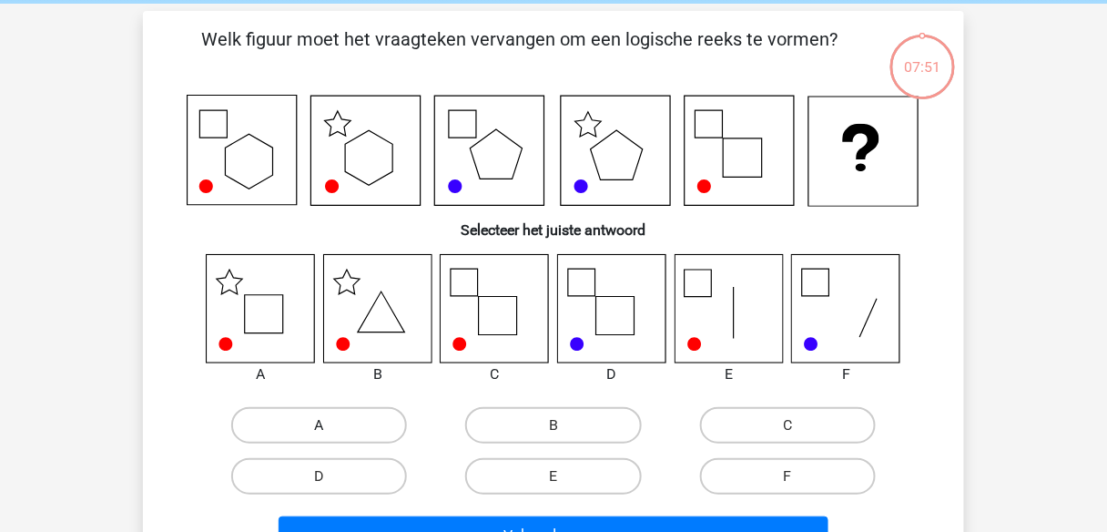
click at [369, 429] on label "A" at bounding box center [319, 425] width 176 height 36
click at [331, 429] on input "A" at bounding box center [326, 431] width 12 height 12
radio input "true"
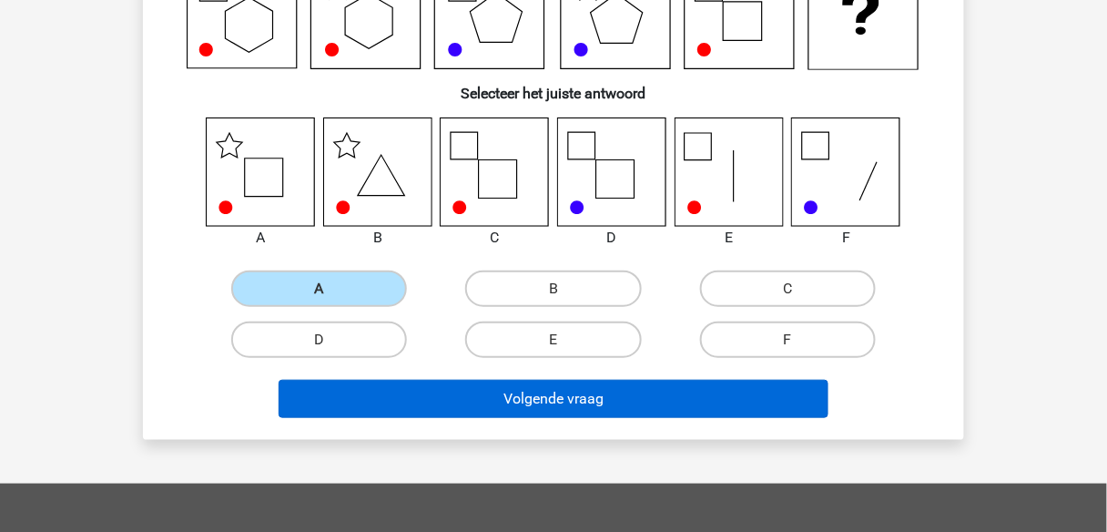
scroll to position [364, 0]
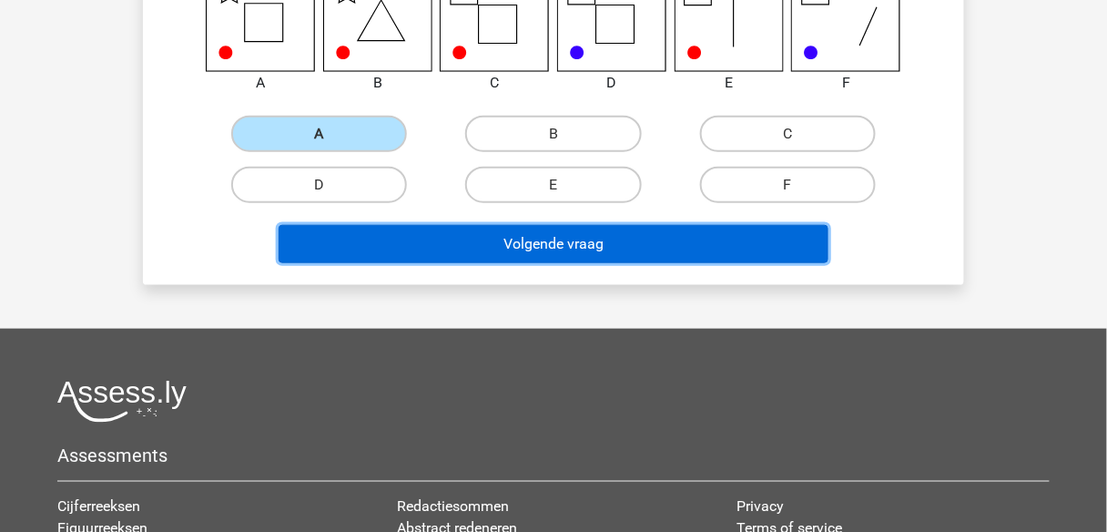
click at [373, 246] on button "Volgende vraag" at bounding box center [554, 244] width 551 height 38
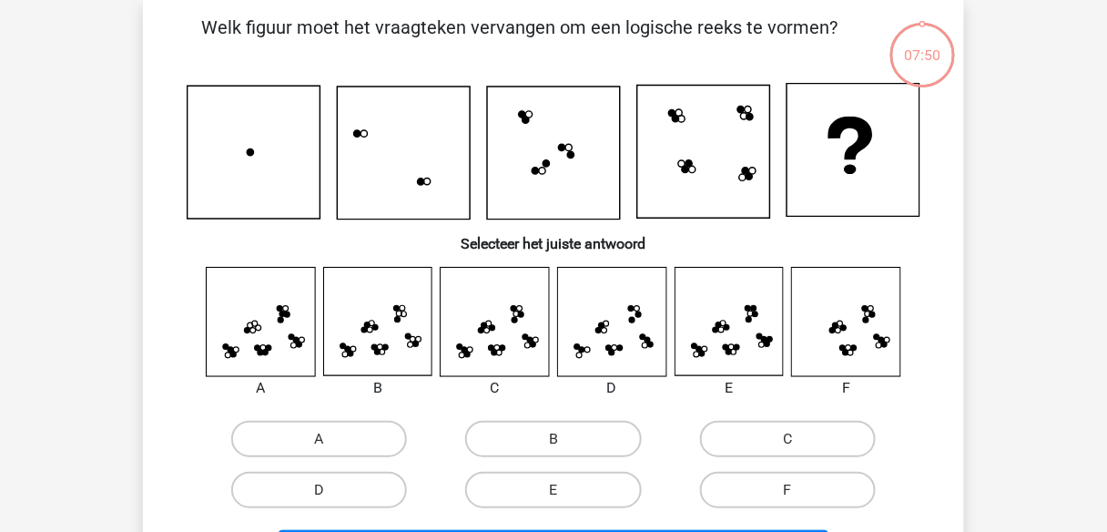
scroll to position [84, 0]
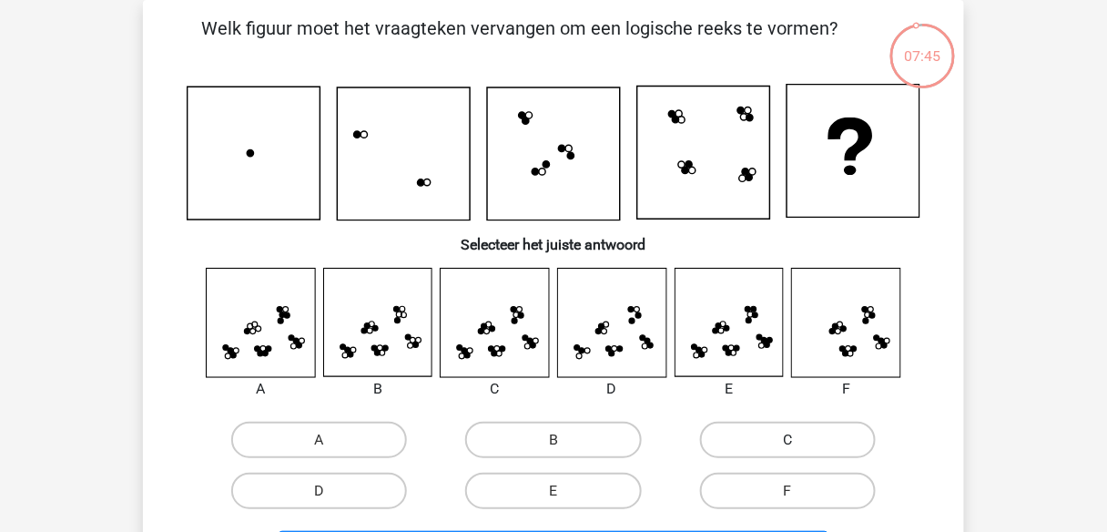
click at [791, 424] on label "C" at bounding box center [788, 440] width 176 height 36
click at [791, 440] on input "C" at bounding box center [794, 446] width 12 height 12
radio input "true"
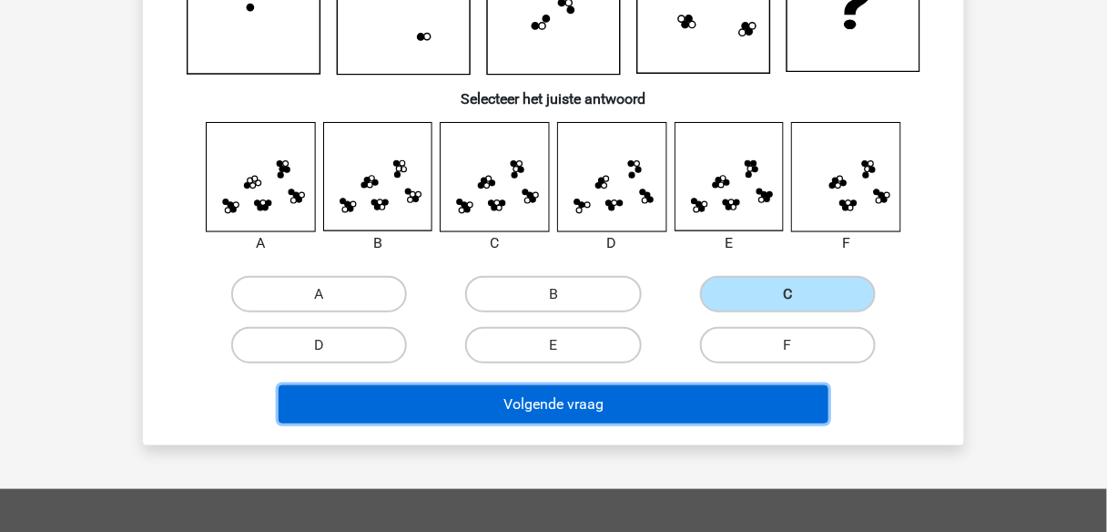
click at [754, 406] on button "Volgende vraag" at bounding box center [554, 404] width 551 height 38
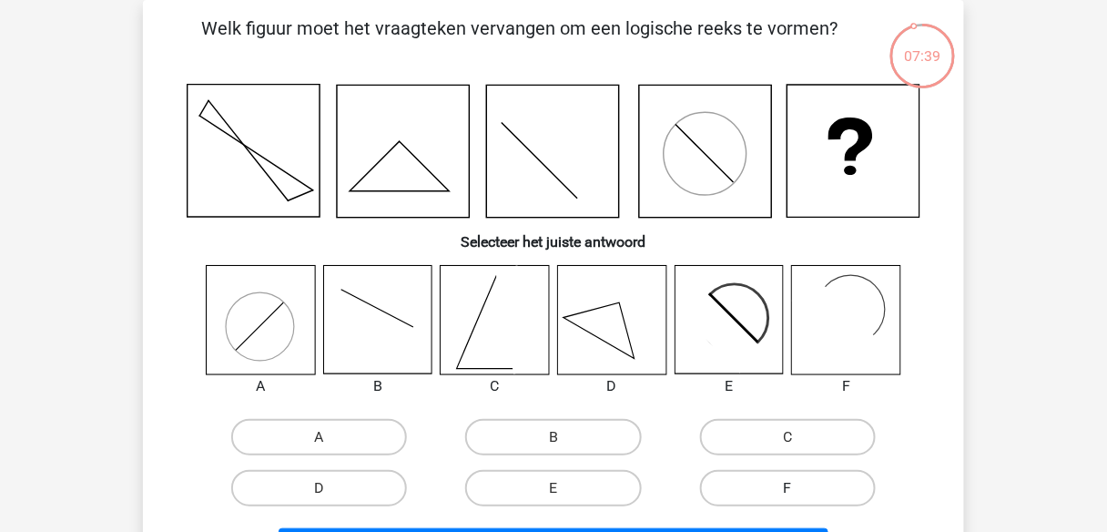
click at [825, 484] on label "F" at bounding box center [788, 488] width 176 height 36
click at [800, 488] on input "F" at bounding box center [794, 494] width 12 height 12
radio input "true"
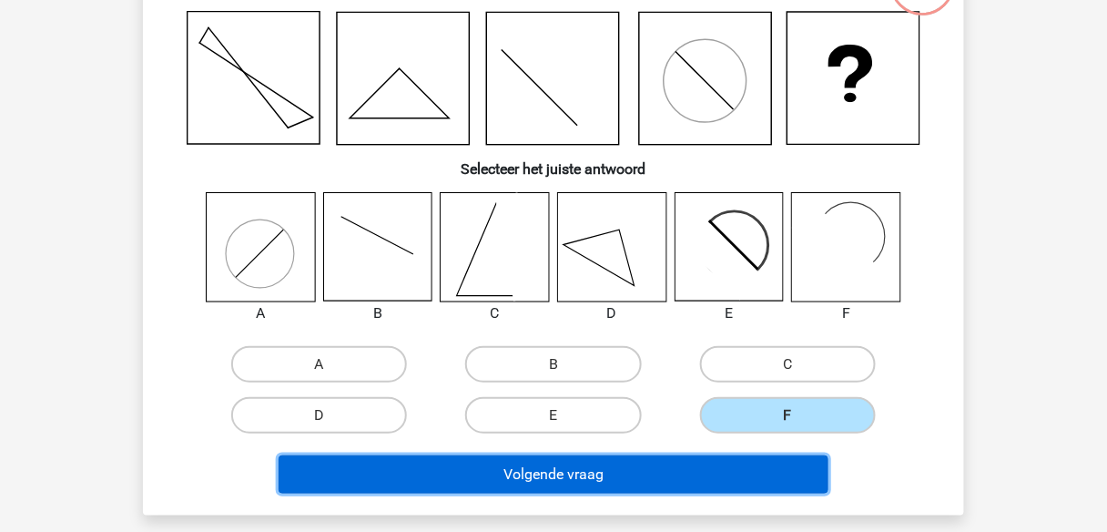
click at [636, 481] on button "Volgende vraag" at bounding box center [554, 474] width 551 height 38
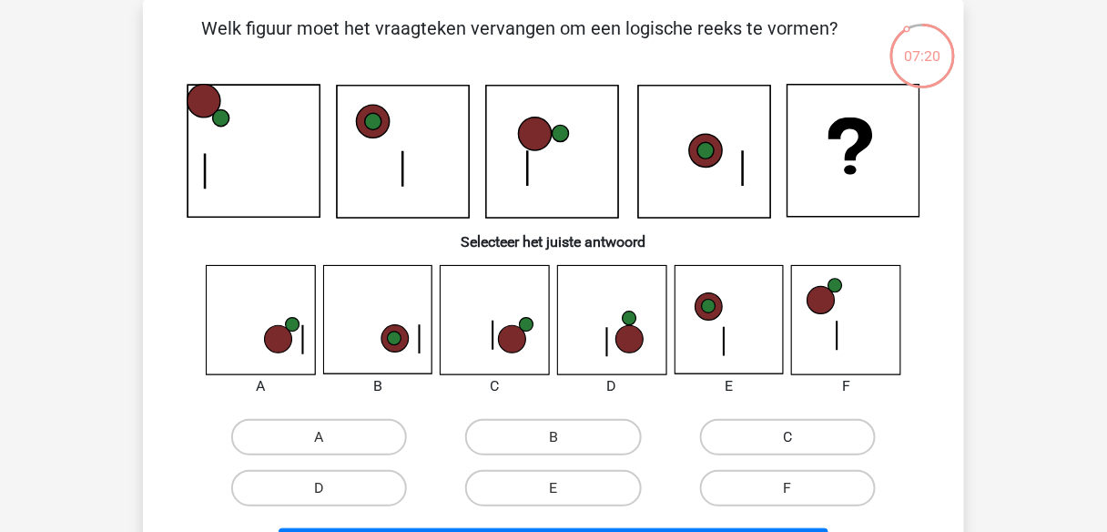
click at [715, 433] on label "C" at bounding box center [788, 437] width 176 height 36
click at [788, 437] on input "C" at bounding box center [794, 443] width 12 height 12
radio input "true"
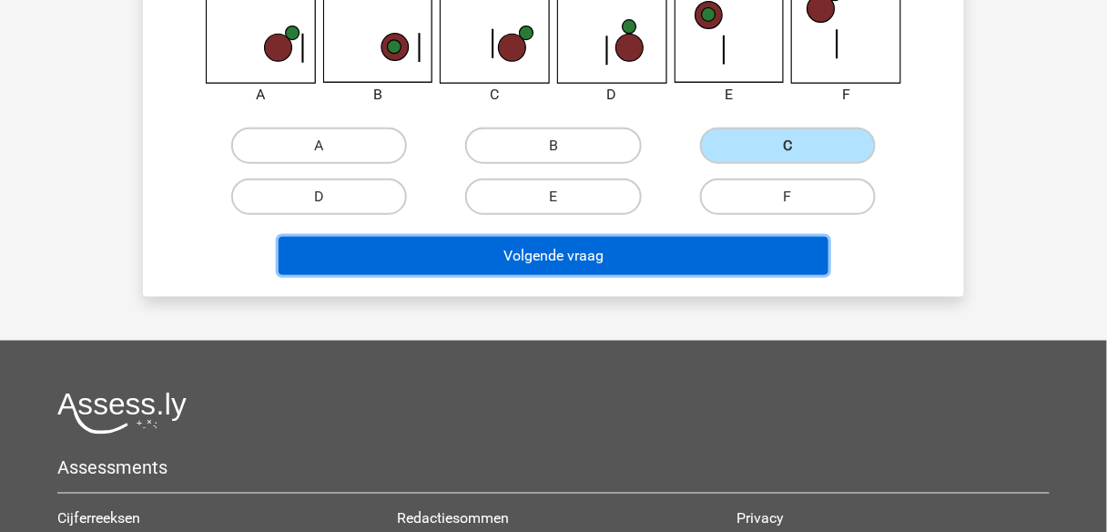
click at [545, 254] on button "Volgende vraag" at bounding box center [554, 256] width 551 height 38
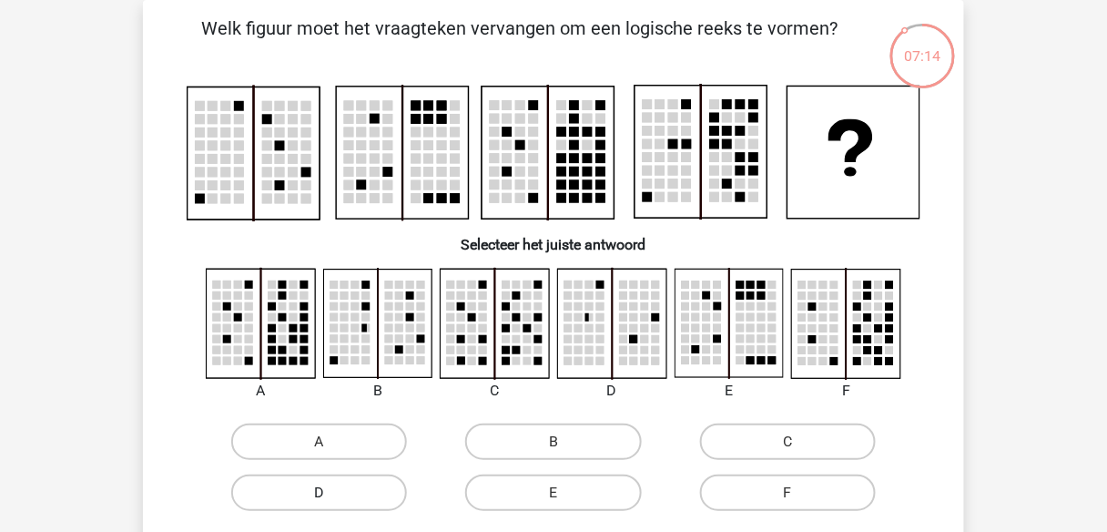
click at [385, 483] on label "D" at bounding box center [319, 492] width 176 height 36
click at [331, 493] on input "D" at bounding box center [326, 499] width 12 height 12
radio input "true"
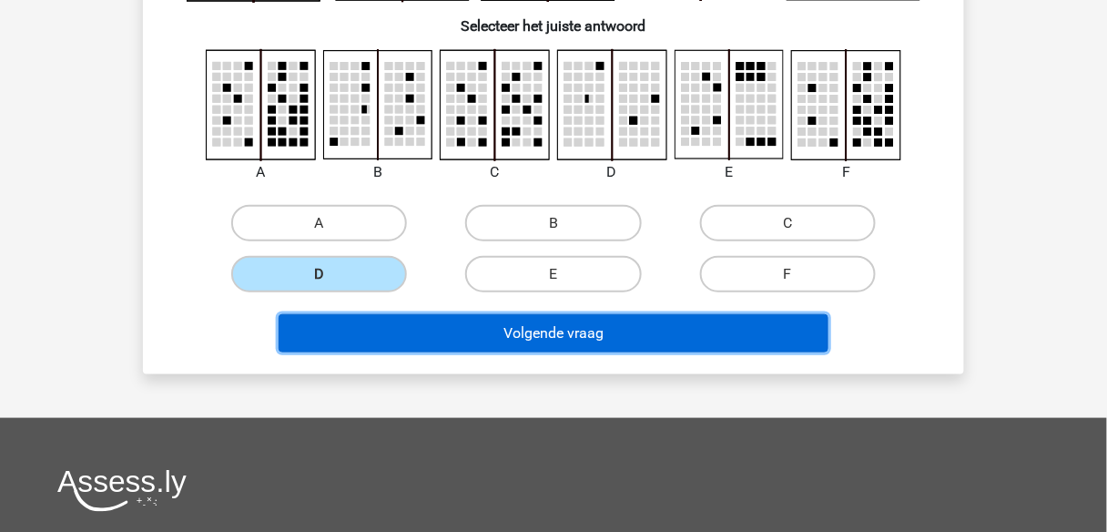
click at [583, 322] on button "Volgende vraag" at bounding box center [554, 333] width 551 height 38
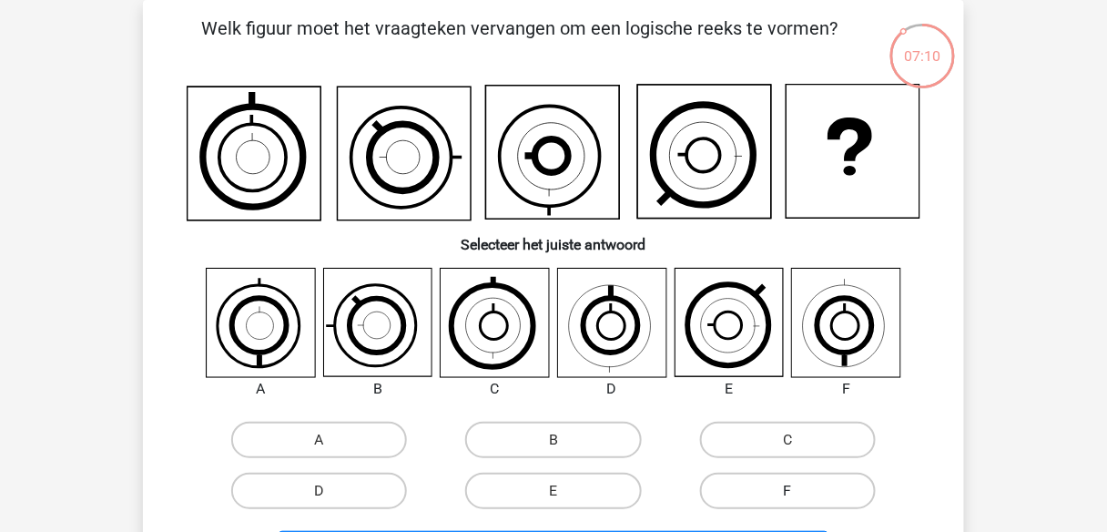
click at [838, 478] on label "F" at bounding box center [788, 491] width 176 height 36
click at [800, 491] on input "F" at bounding box center [794, 497] width 12 height 12
radio input "true"
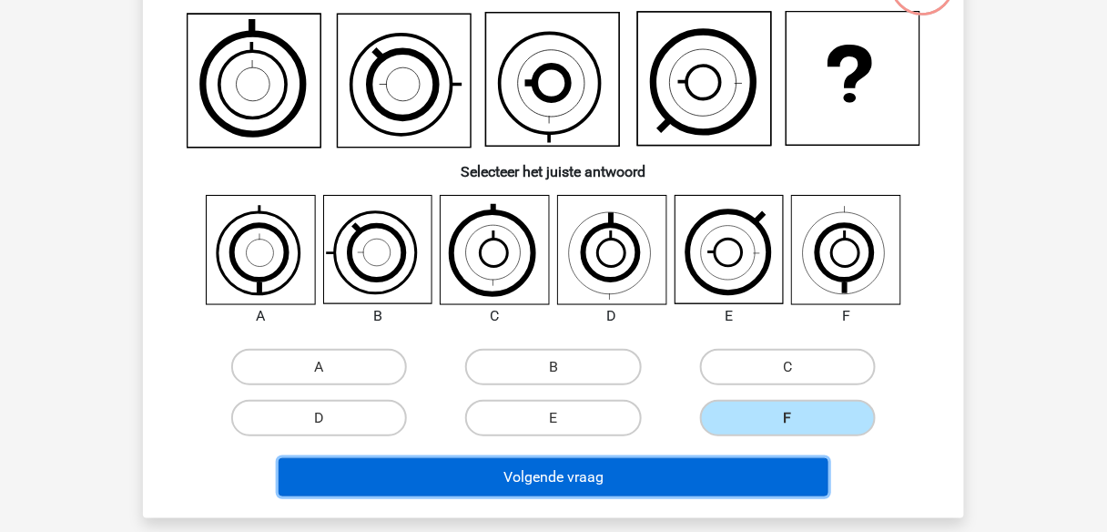
click at [671, 470] on button "Volgende vraag" at bounding box center [554, 477] width 551 height 38
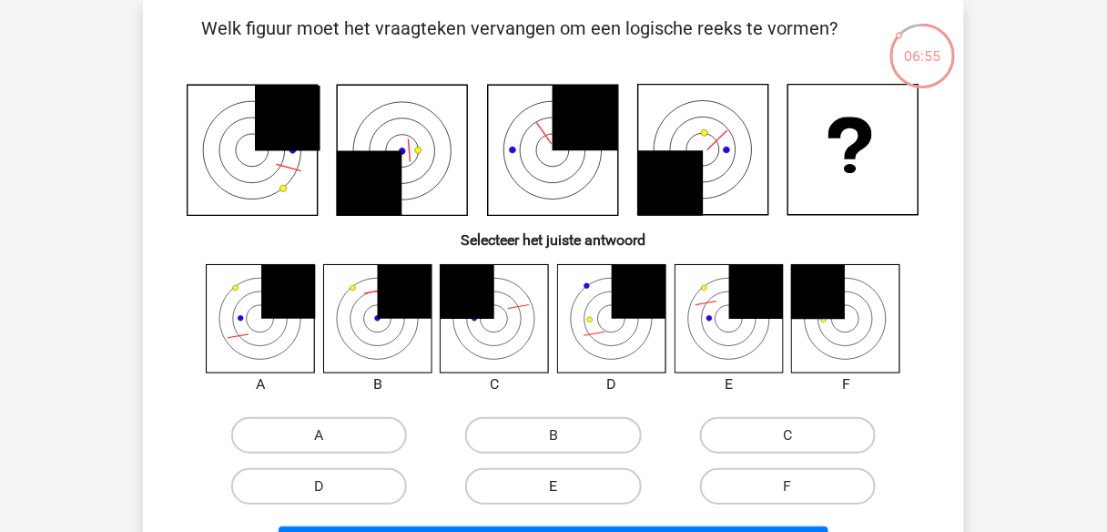
click at [539, 481] on label "E" at bounding box center [553, 486] width 176 height 36
click at [554, 486] on input "E" at bounding box center [560, 492] width 12 height 12
radio input "true"
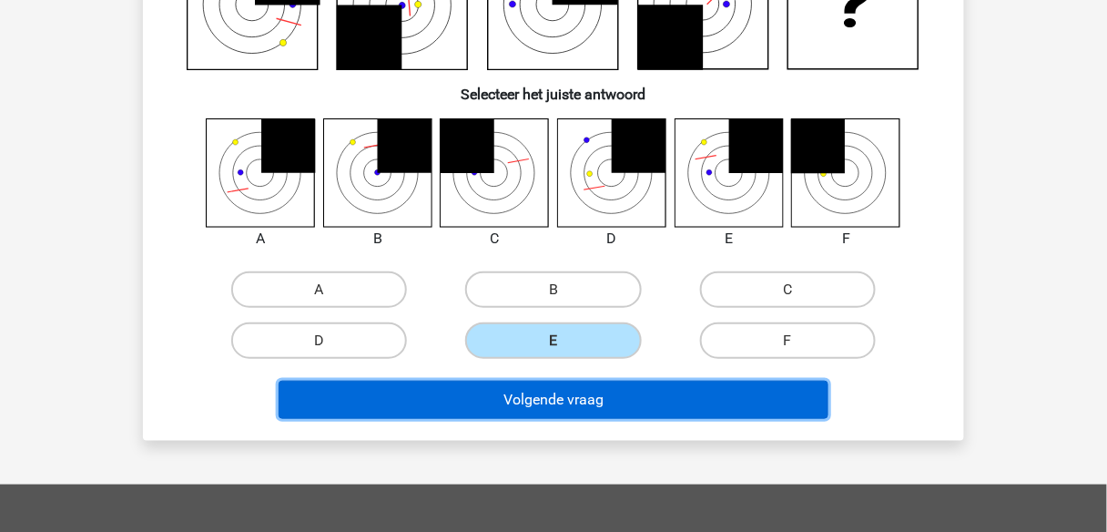
click at [540, 397] on button "Volgende vraag" at bounding box center [554, 400] width 551 height 38
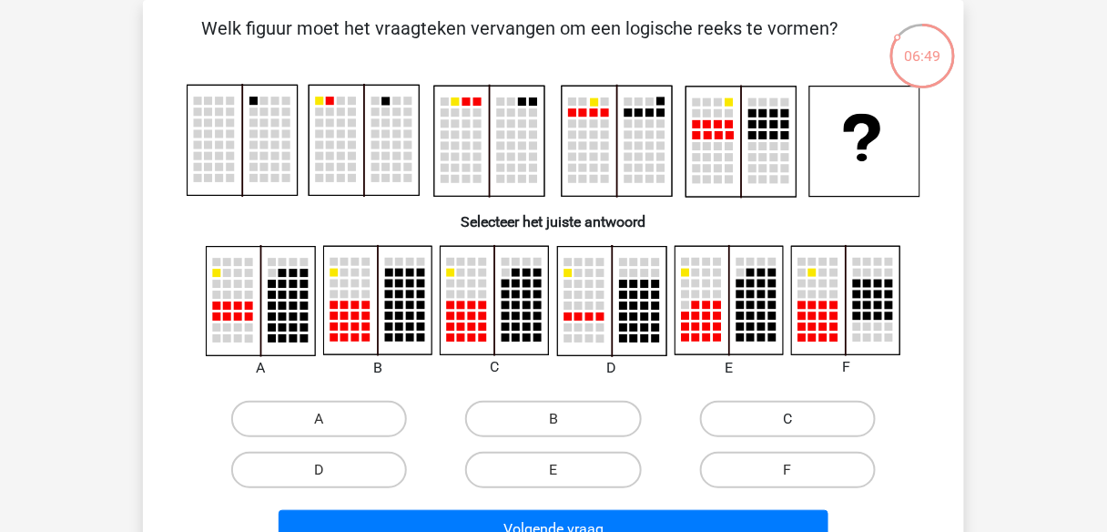
click at [824, 416] on label "C" at bounding box center [788, 419] width 176 height 36
click at [800, 419] on input "C" at bounding box center [794, 425] width 12 height 12
radio input "true"
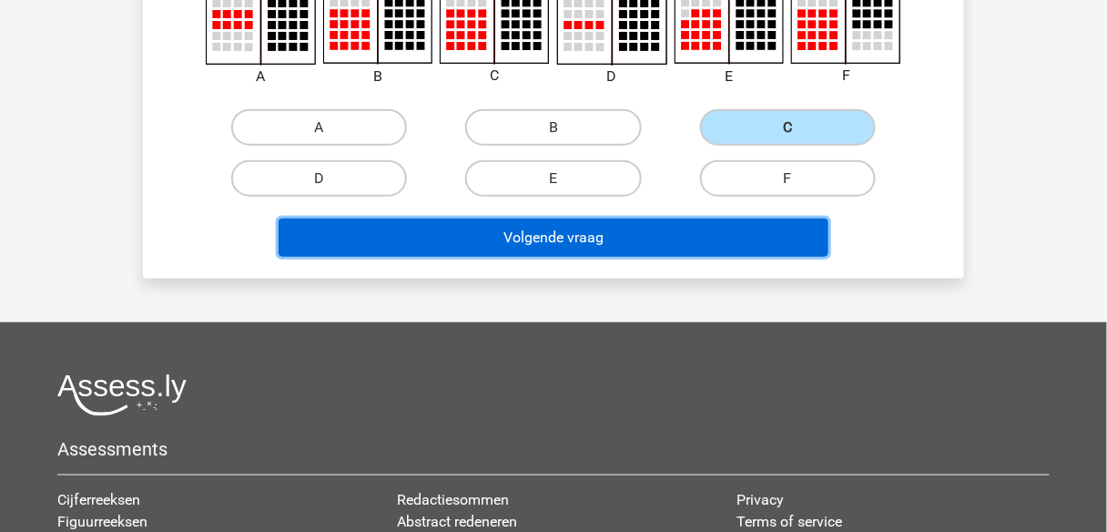
click at [554, 239] on button "Volgende vraag" at bounding box center [554, 238] width 551 height 38
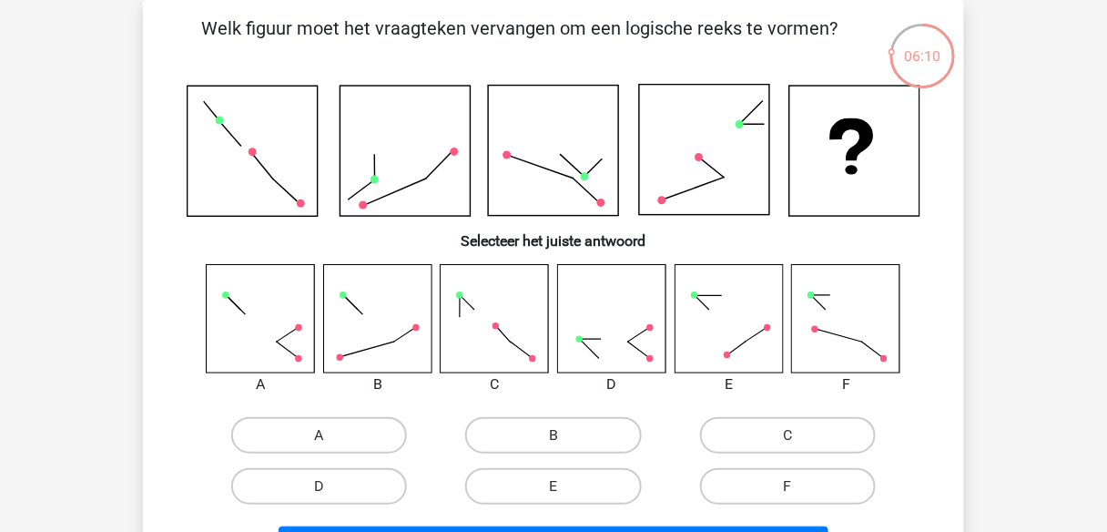
scroll to position [157, 0]
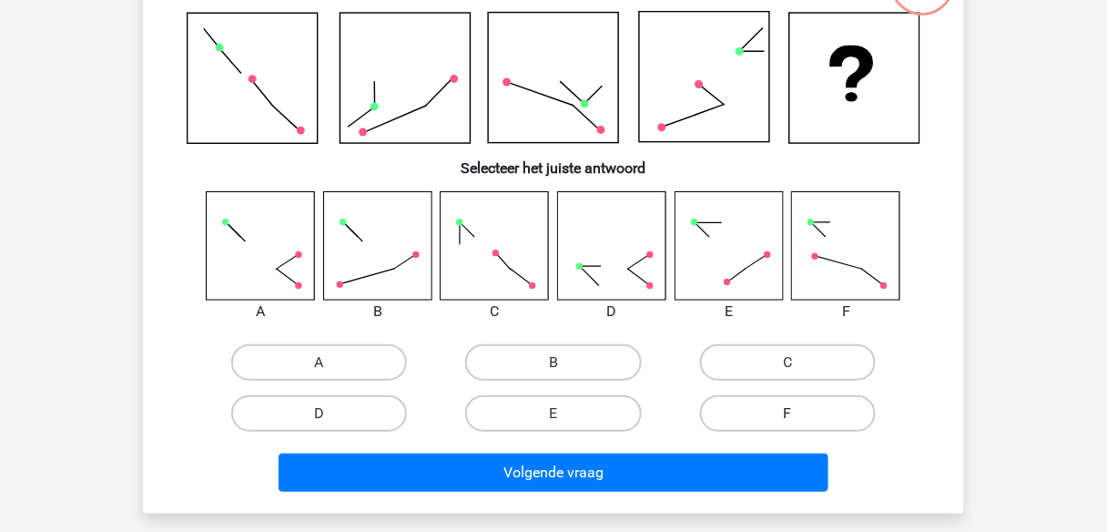
click at [714, 413] on label "F" at bounding box center [788, 413] width 176 height 36
click at [788, 413] on input "F" at bounding box center [794, 419] width 12 height 12
radio input "true"
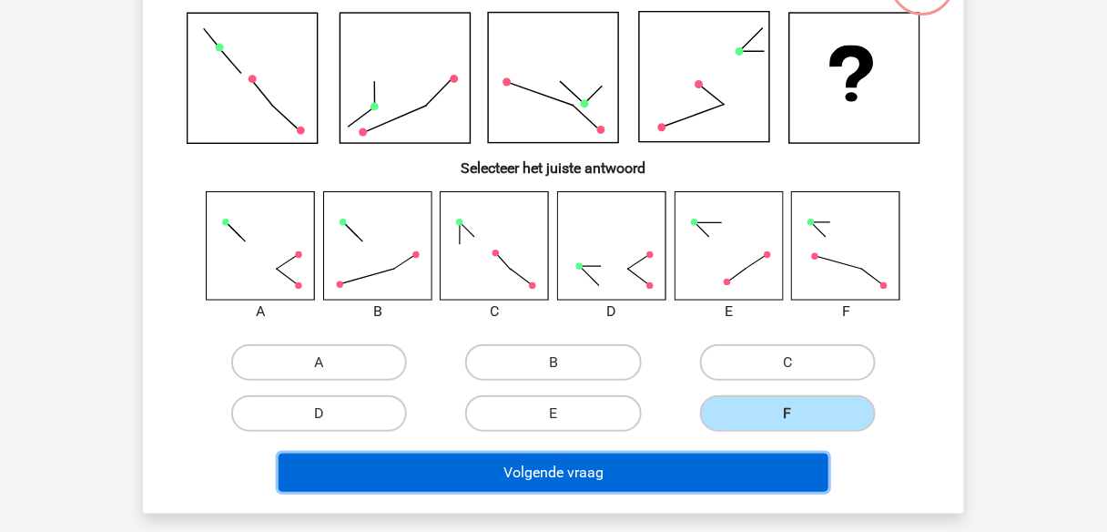
click at [714, 460] on button "Volgende vraag" at bounding box center [554, 472] width 551 height 38
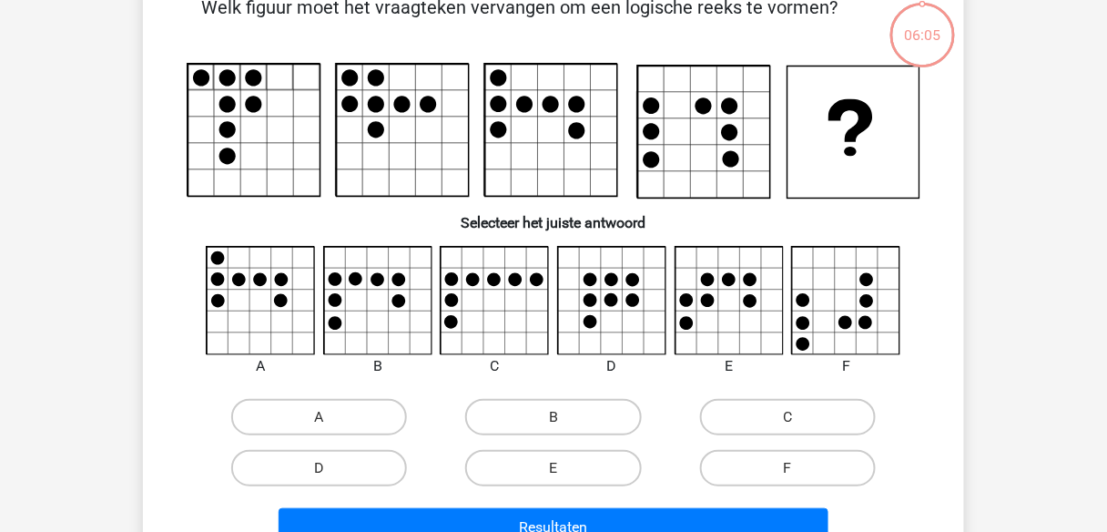
scroll to position [84, 0]
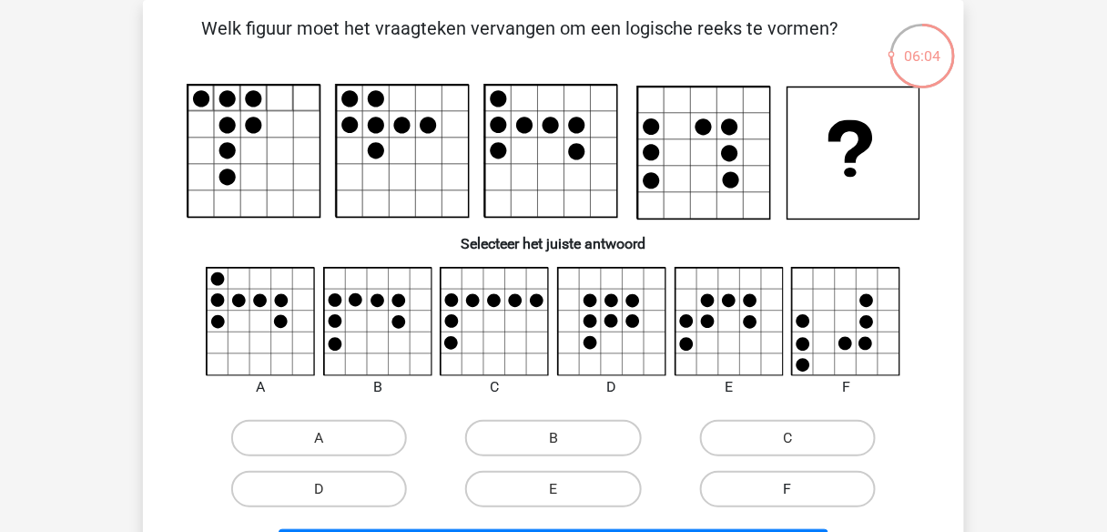
click at [729, 484] on label "F" at bounding box center [788, 489] width 176 height 36
click at [788, 489] on input "F" at bounding box center [794, 495] width 12 height 12
radio input "true"
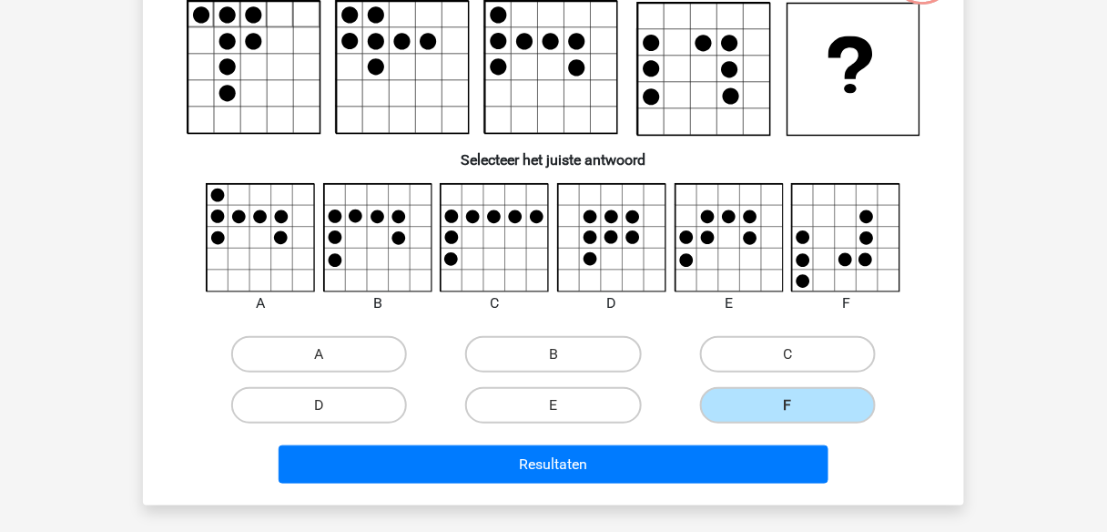
scroll to position [229, 0]
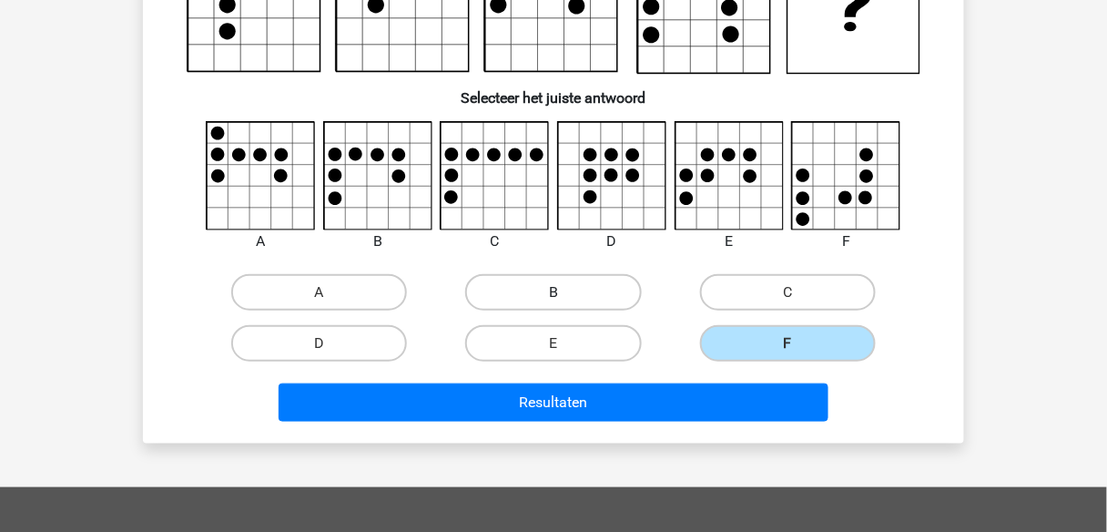
click at [558, 288] on label "B" at bounding box center [553, 292] width 176 height 36
click at [558, 292] on input "B" at bounding box center [560, 298] width 12 height 12
radio input "true"
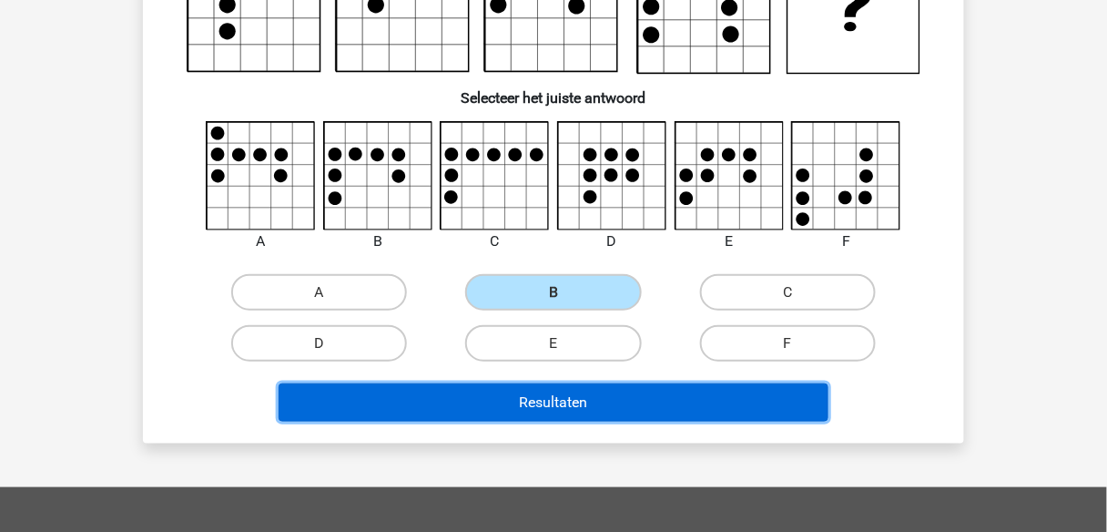
click at [621, 405] on button "Resultaten" at bounding box center [554, 402] width 551 height 38
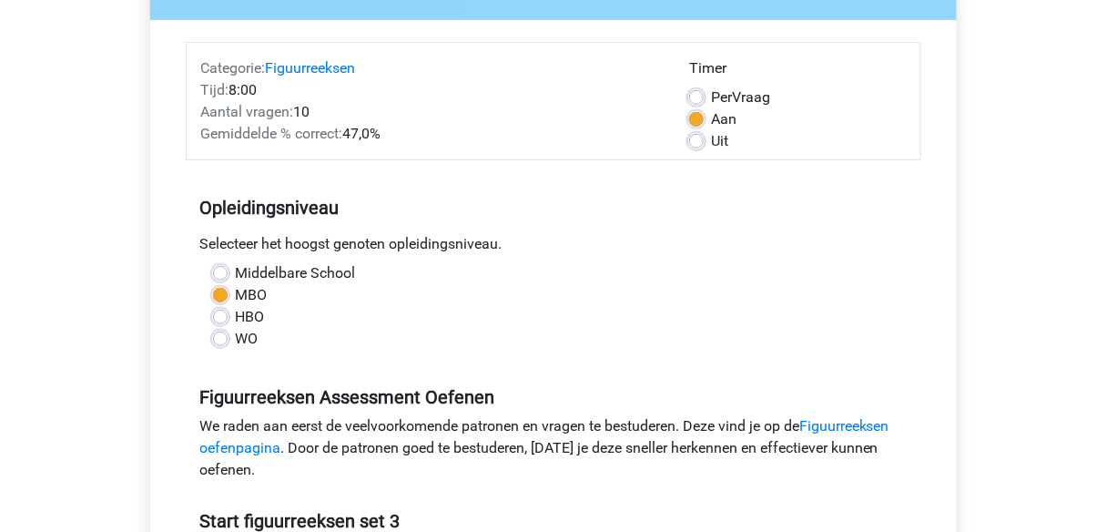
scroll to position [437, 0]
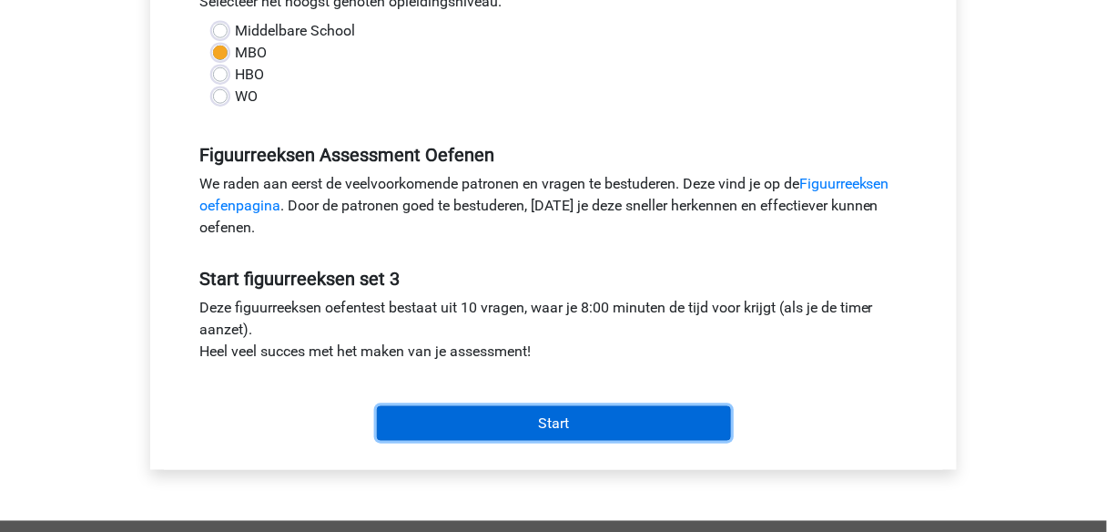
click at [480, 413] on input "Start" at bounding box center [554, 423] width 354 height 35
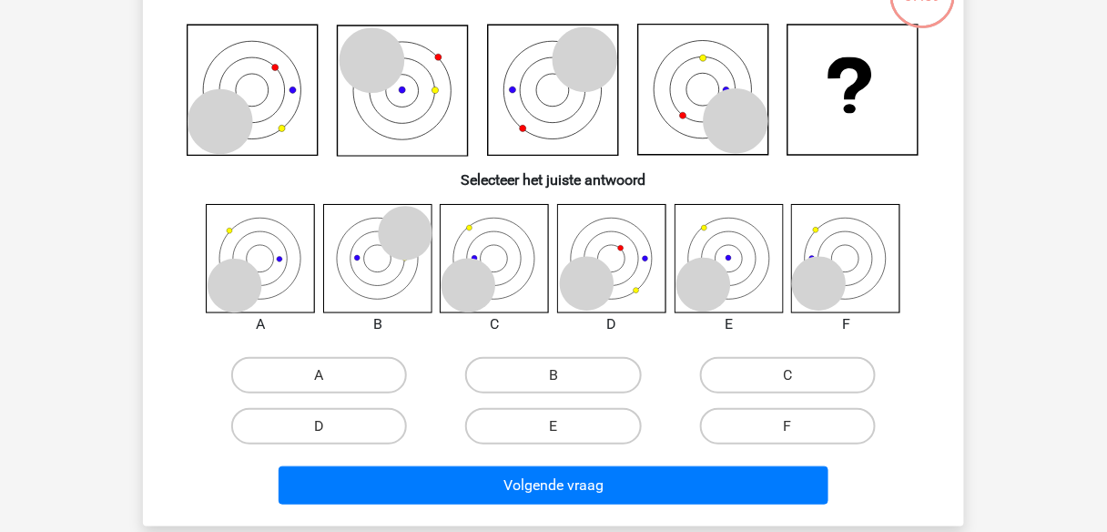
scroll to position [146, 0]
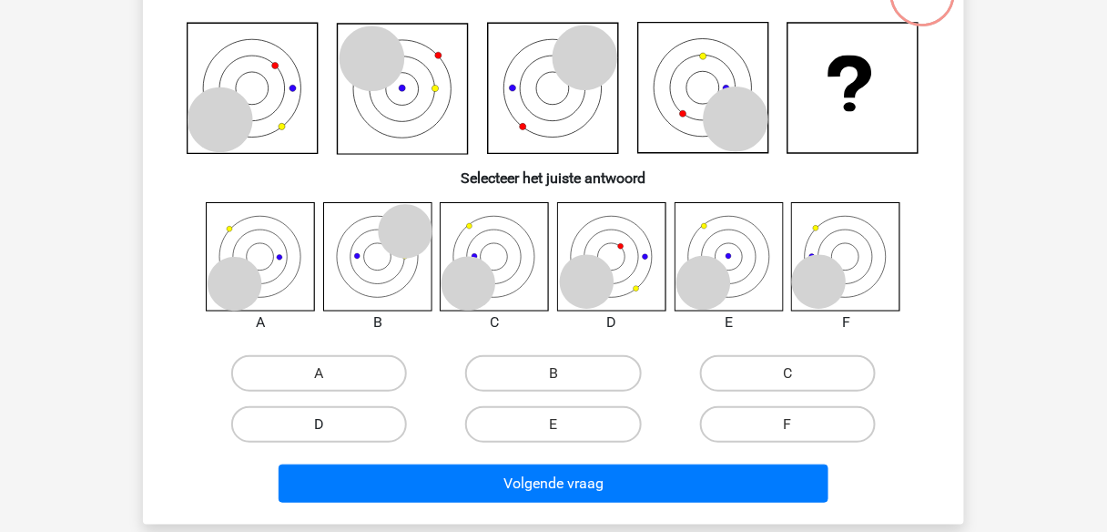
click at [351, 416] on label "D" at bounding box center [319, 424] width 176 height 36
click at [331, 424] on input "D" at bounding box center [326, 430] width 12 height 12
radio input "true"
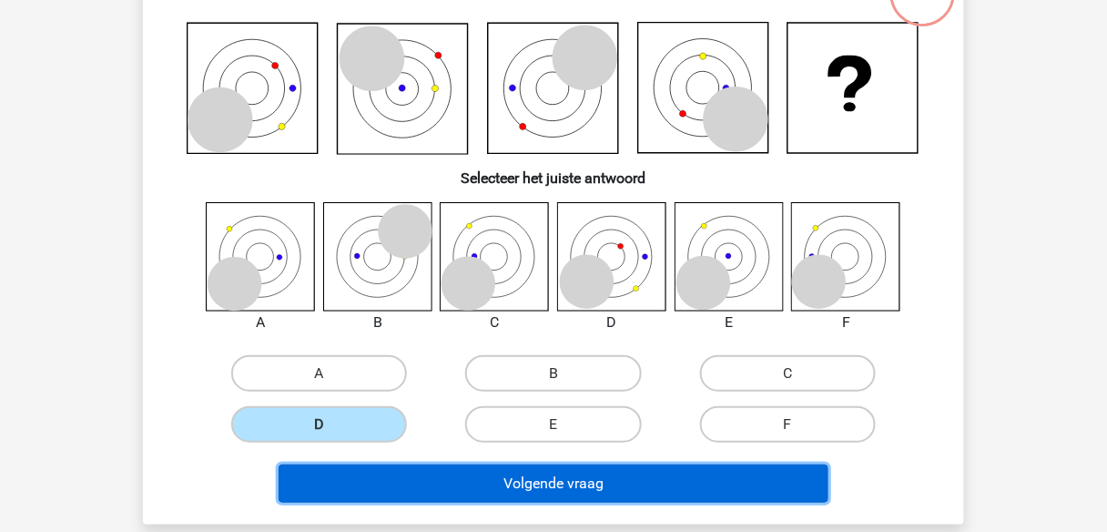
click at [461, 473] on button "Volgende vraag" at bounding box center [554, 483] width 551 height 38
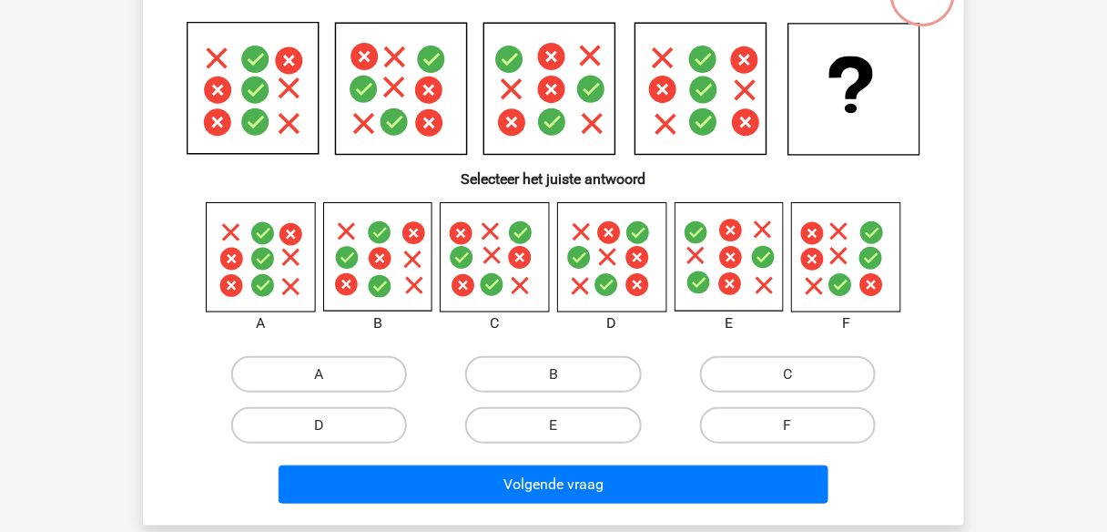
scroll to position [84, 0]
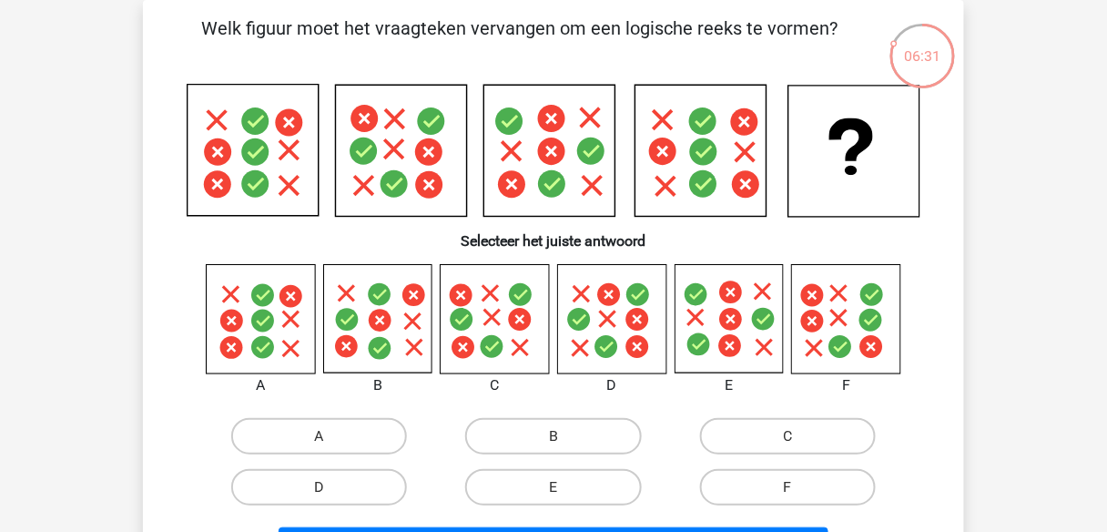
drag, startPoint x: 195, startPoint y: 189, endPoint x: 105, endPoint y: 146, distance: 99.8
click at [105, 146] on div "Kies premium Johannes johannes.hoekstratuttyfrutty@gmail.com" at bounding box center [553, 514] width 1107 height 1196
click at [765, 435] on label "C" at bounding box center [788, 436] width 176 height 36
click at [788, 436] on input "C" at bounding box center [794, 442] width 12 height 12
radio input "true"
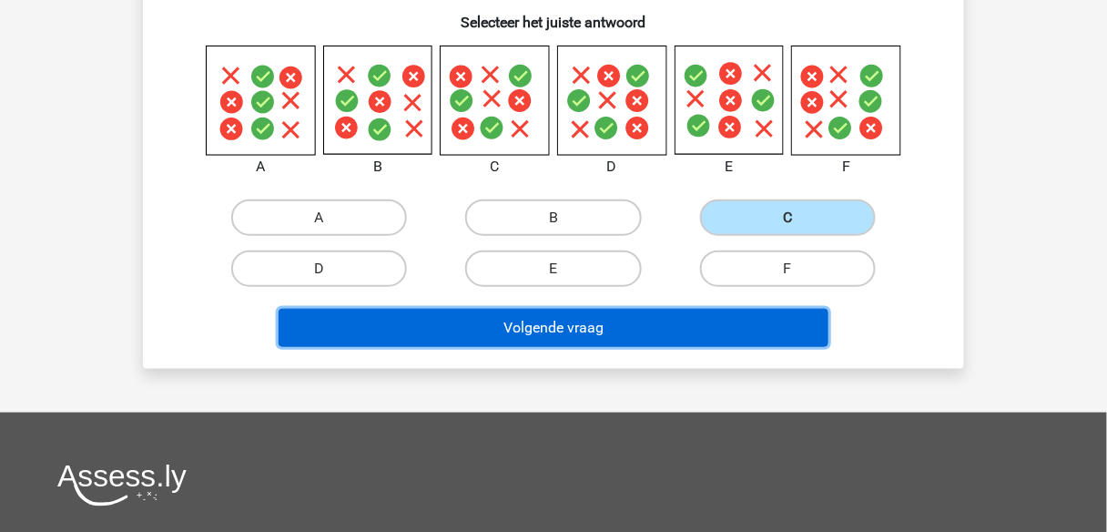
click at [596, 329] on button "Volgende vraag" at bounding box center [554, 328] width 551 height 38
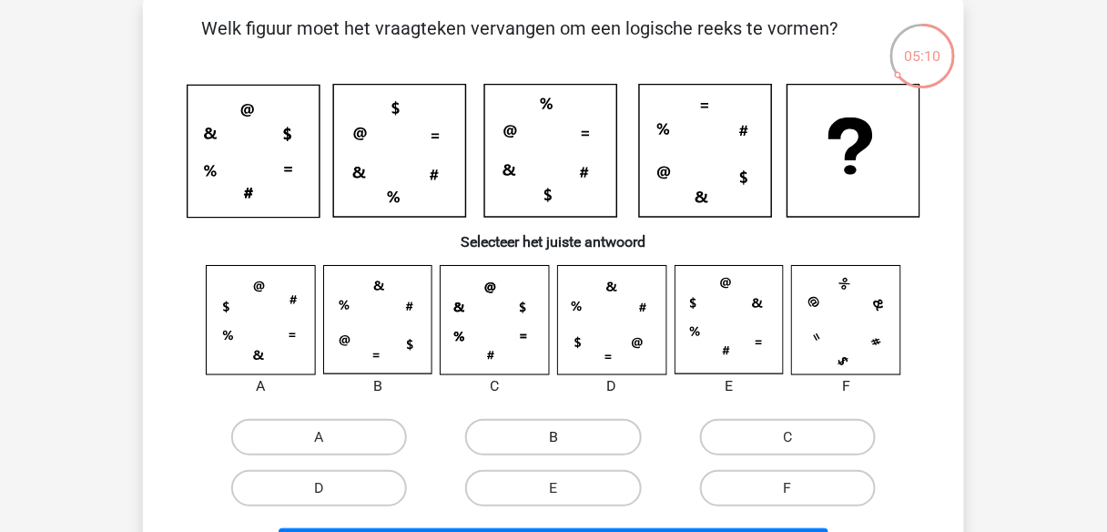
click at [508, 440] on label "B" at bounding box center [553, 437] width 176 height 36
click at [554, 440] on input "B" at bounding box center [560, 443] width 12 height 12
radio input "true"
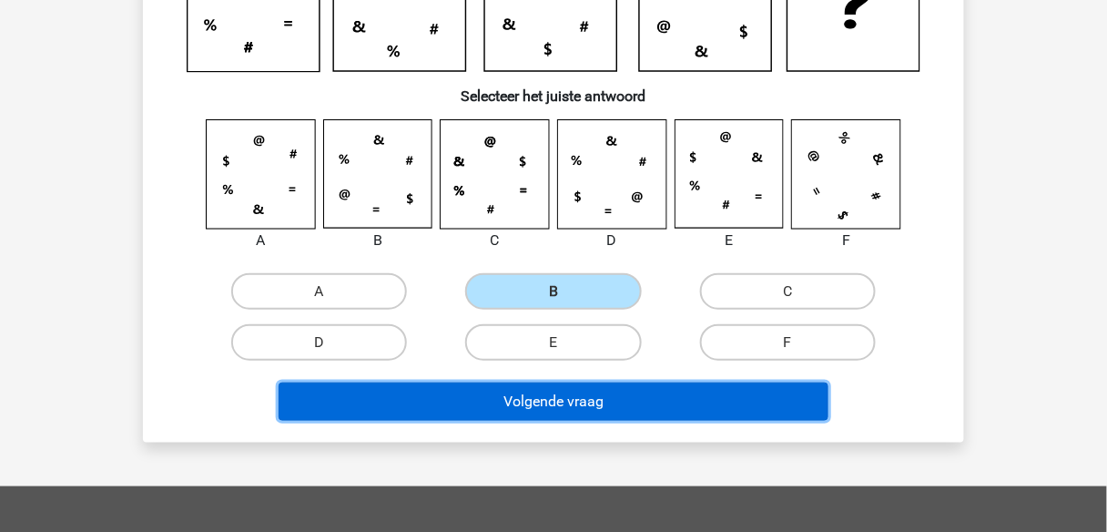
click at [404, 389] on button "Volgende vraag" at bounding box center [554, 401] width 551 height 38
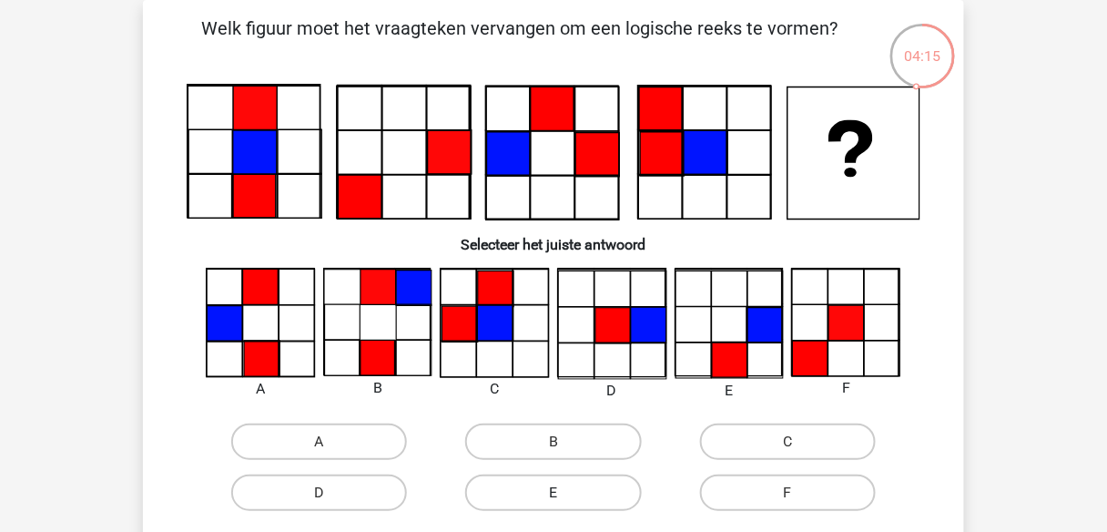
click at [593, 494] on label "E" at bounding box center [553, 492] width 176 height 36
click at [566, 494] on input "E" at bounding box center [560, 499] width 12 height 12
radio input "true"
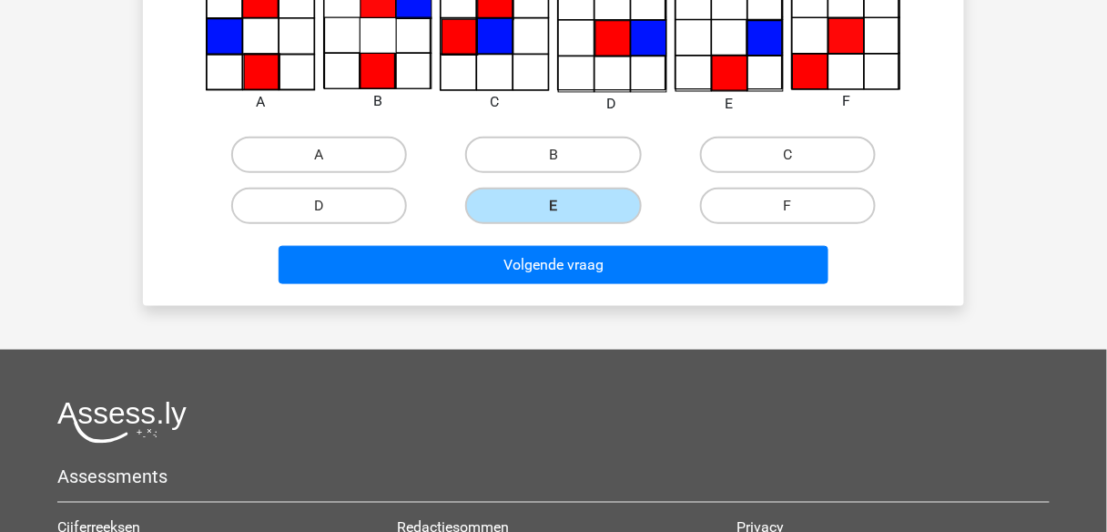
scroll to position [375, 0]
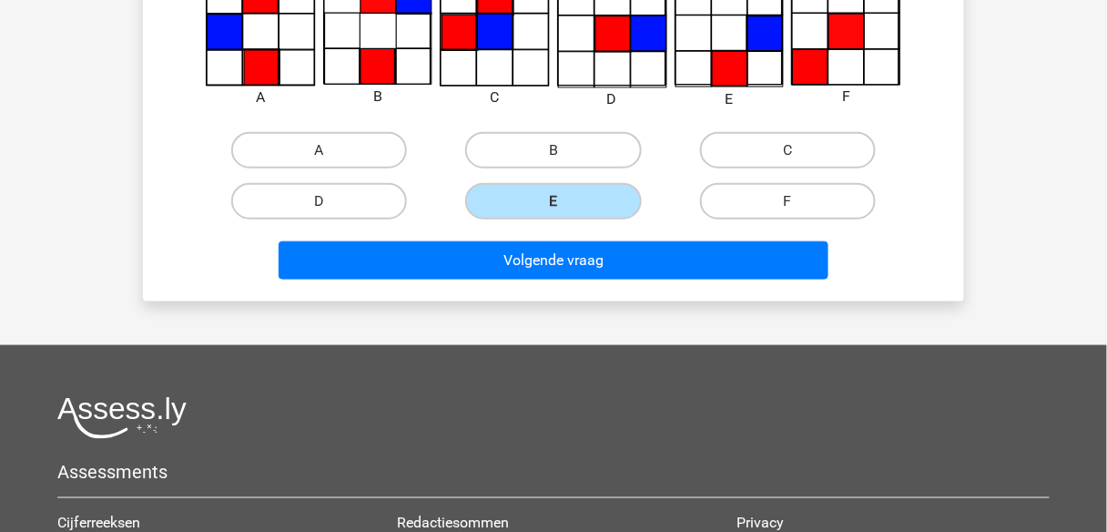
click at [494, 278] on div "Volgende vraag" at bounding box center [553, 264] width 703 height 46
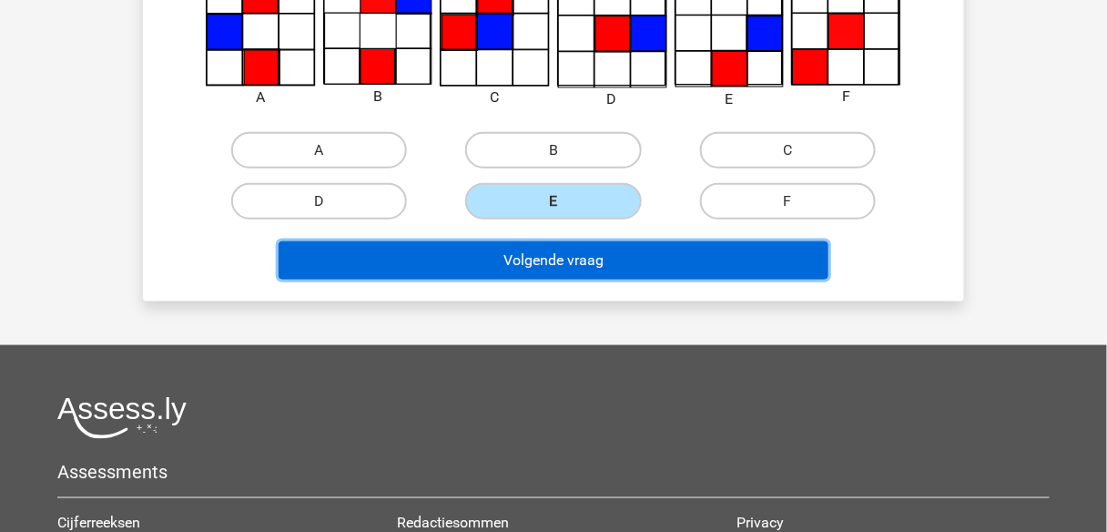
click at [495, 269] on button "Volgende vraag" at bounding box center [554, 260] width 551 height 38
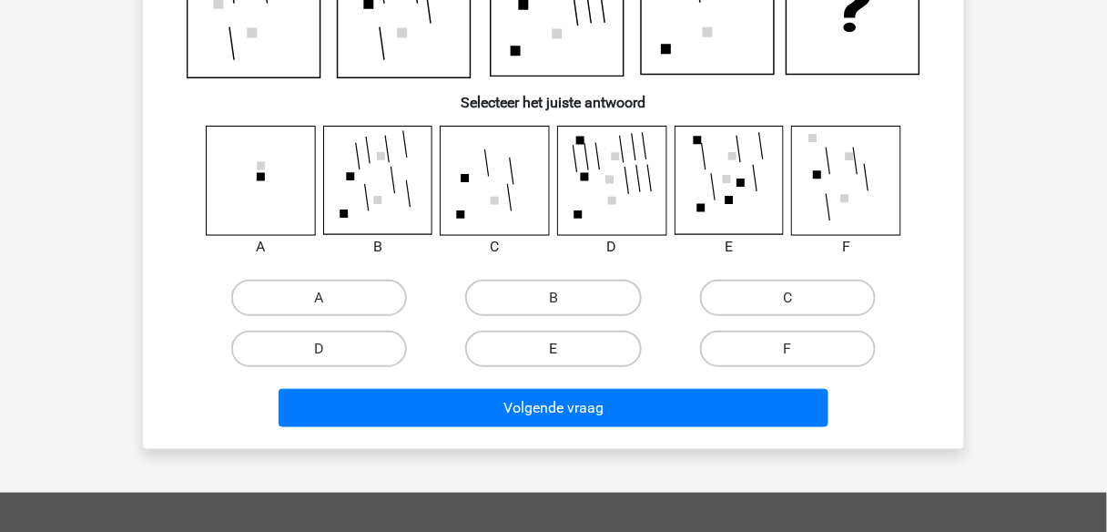
scroll to position [229, 0]
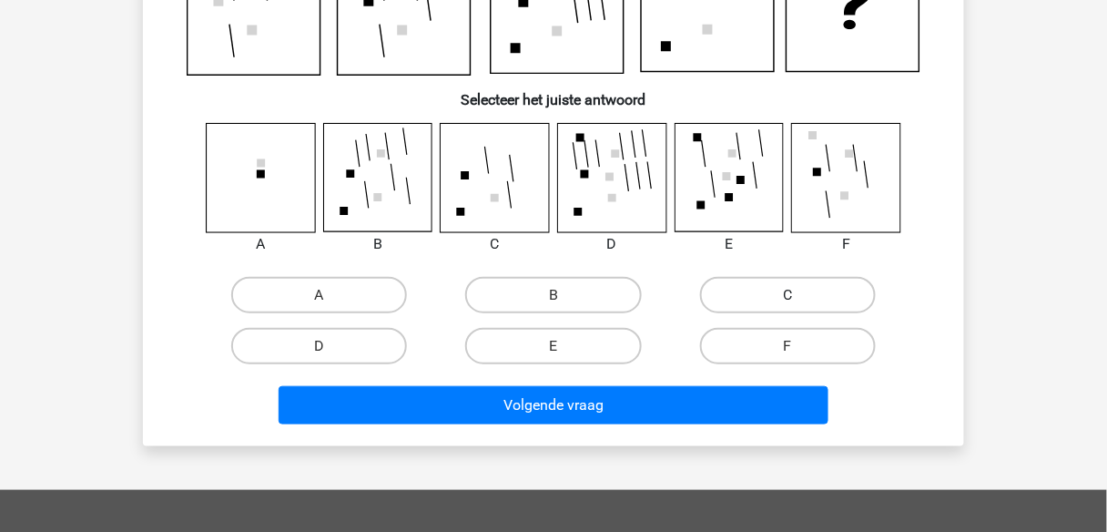
click at [726, 298] on label "C" at bounding box center [788, 295] width 176 height 36
click at [788, 298] on input "C" at bounding box center [794, 301] width 12 height 12
radio input "true"
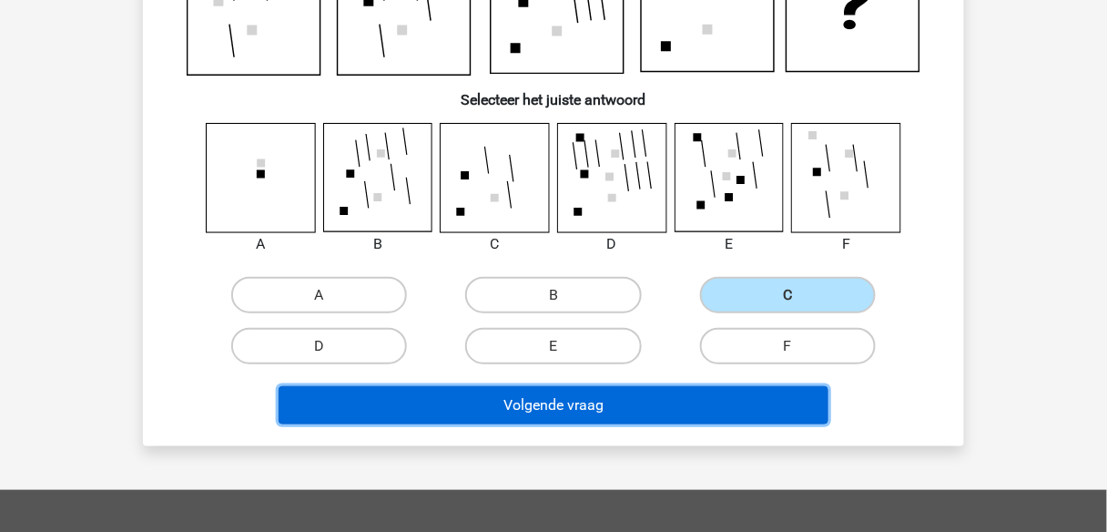
click at [641, 389] on button "Volgende vraag" at bounding box center [554, 405] width 551 height 38
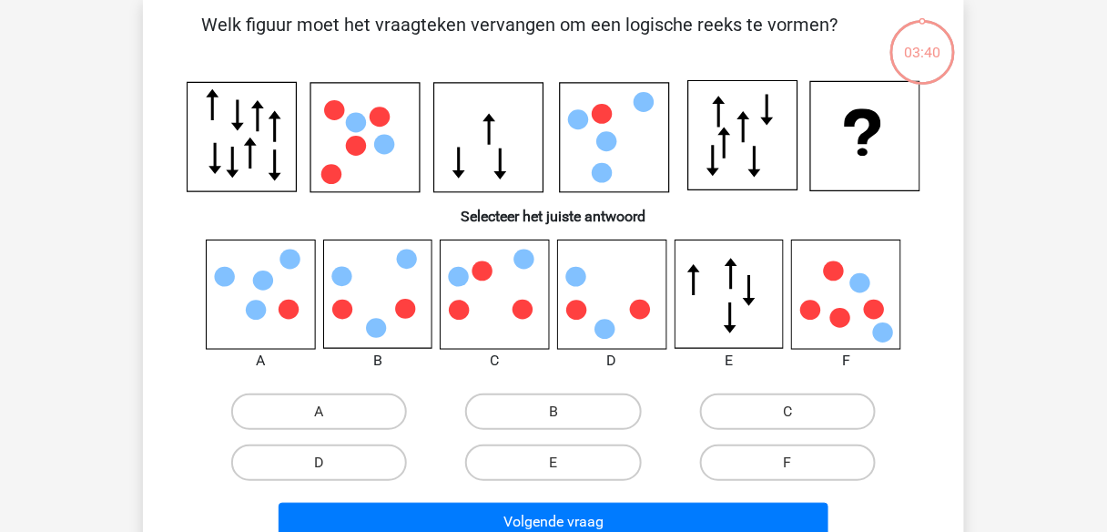
scroll to position [84, 0]
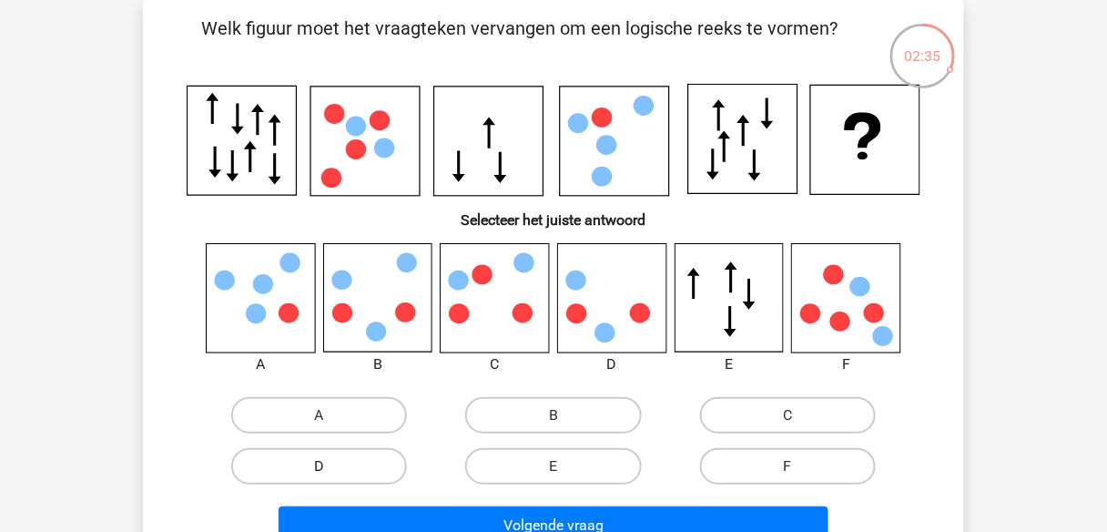
click at [354, 471] on label "D" at bounding box center [319, 466] width 176 height 36
click at [331, 471] on input "D" at bounding box center [326, 472] width 12 height 12
radio input "true"
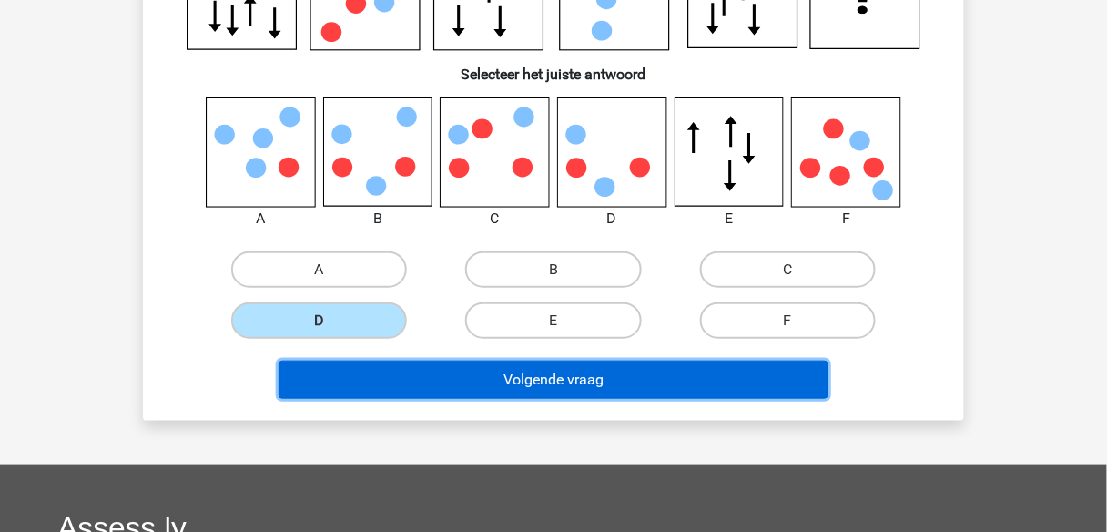
click at [453, 387] on button "Volgende vraag" at bounding box center [554, 380] width 551 height 38
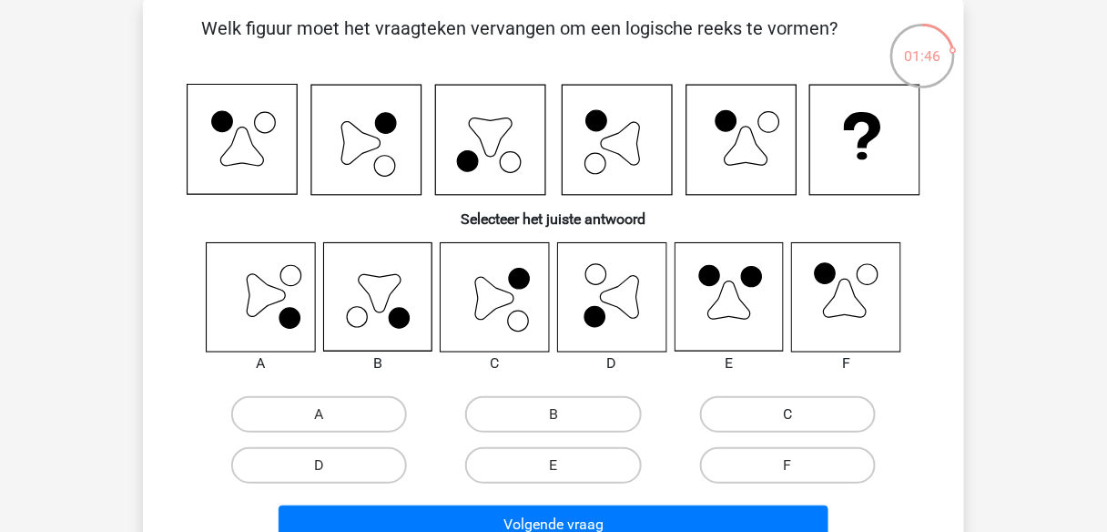
click at [780, 404] on label "C" at bounding box center [788, 414] width 176 height 36
click at [788, 414] on input "C" at bounding box center [794, 420] width 12 height 12
radio input "true"
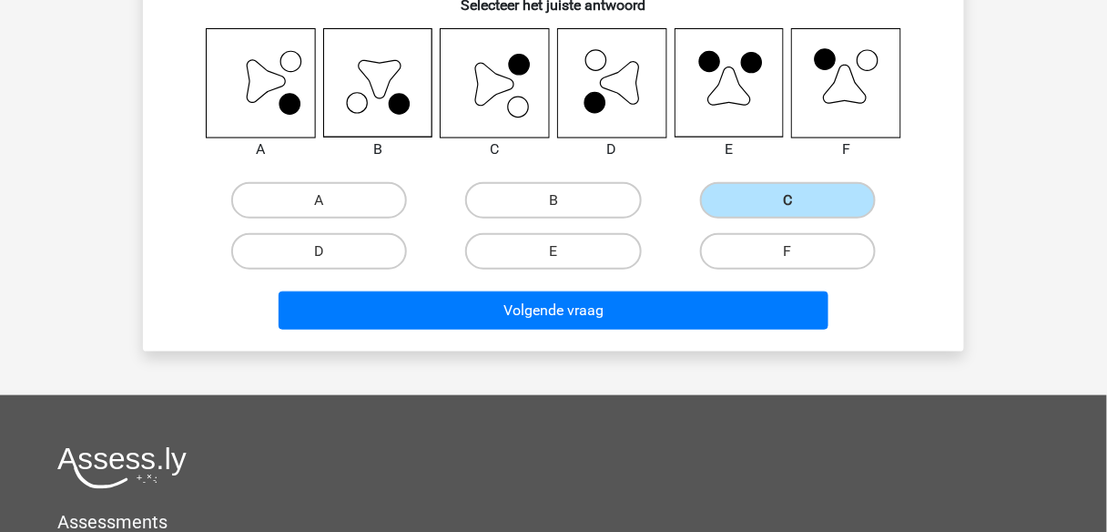
scroll to position [302, 0]
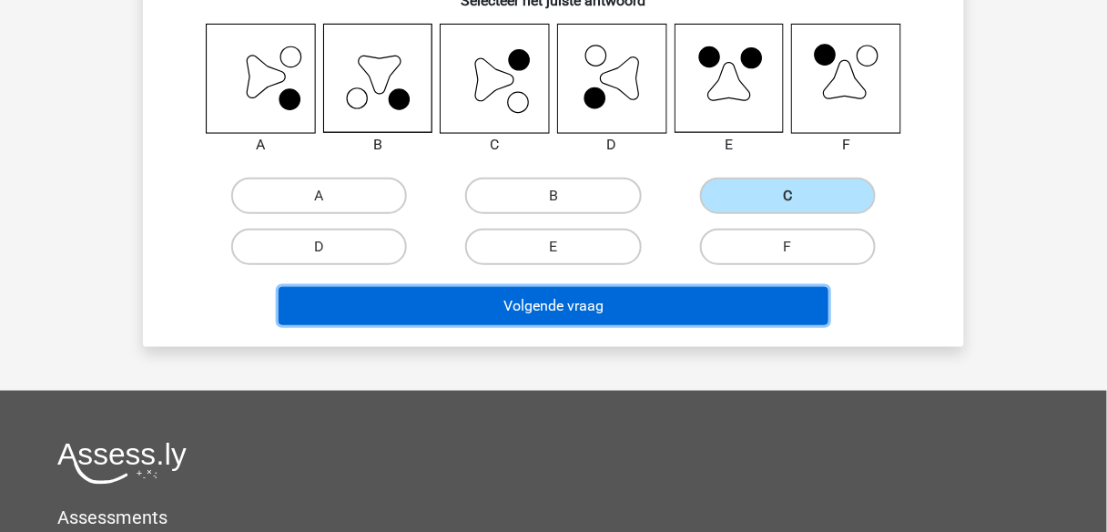
click at [553, 317] on button "Volgende vraag" at bounding box center [554, 306] width 551 height 38
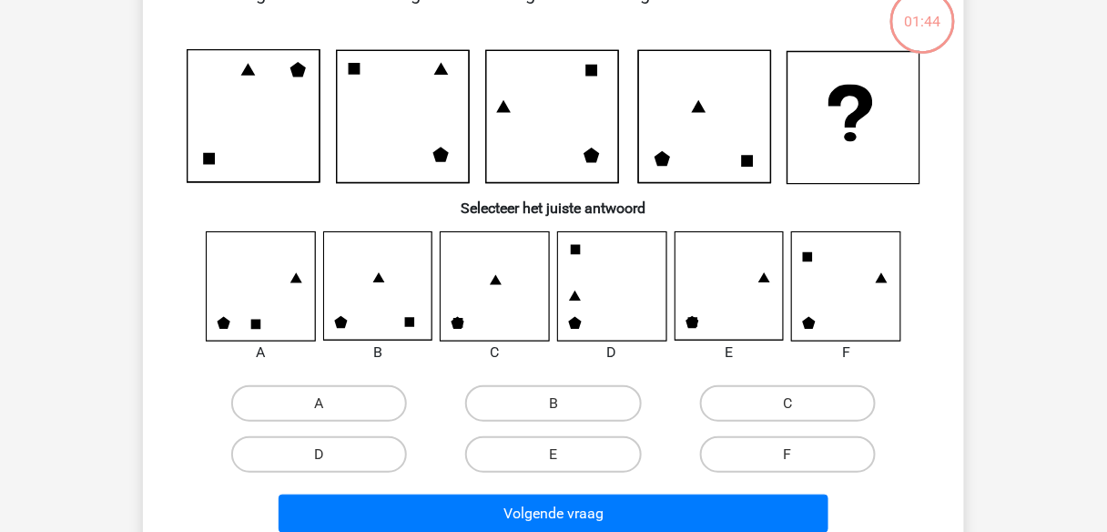
scroll to position [84, 0]
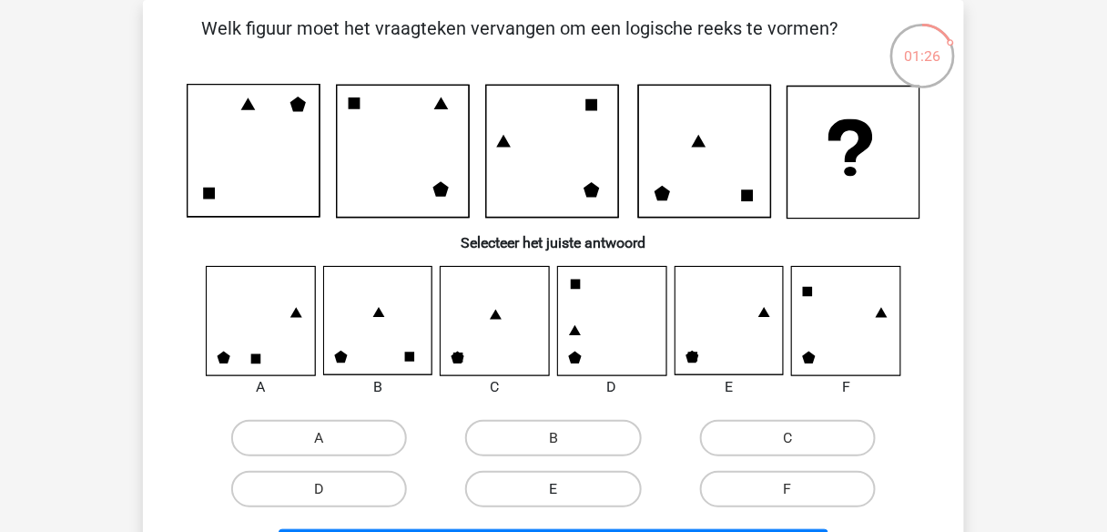
click at [521, 487] on label "E" at bounding box center [553, 489] width 176 height 36
click at [554, 489] on input "E" at bounding box center [560, 495] width 12 height 12
radio input "true"
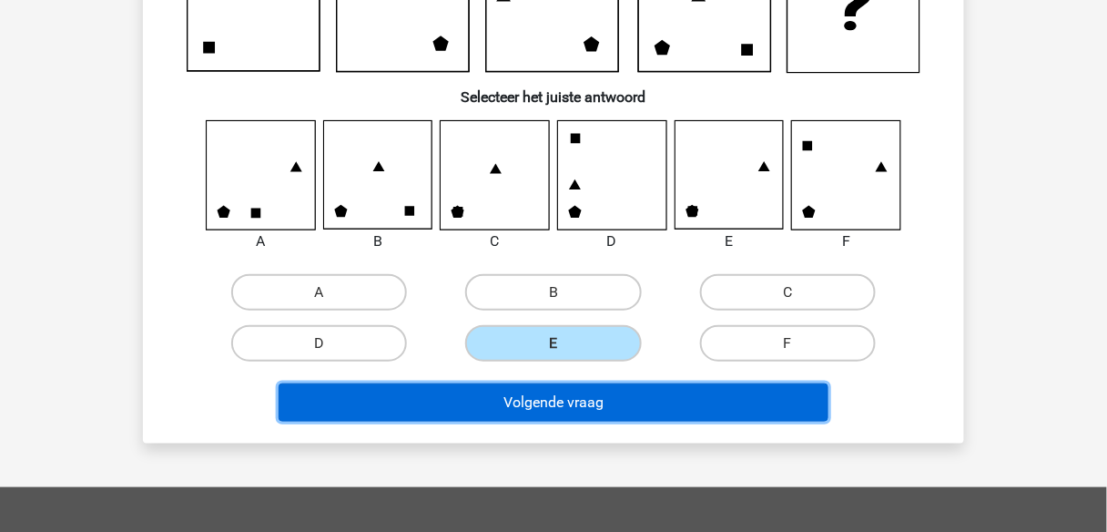
click at [504, 387] on button "Volgende vraag" at bounding box center [554, 402] width 551 height 38
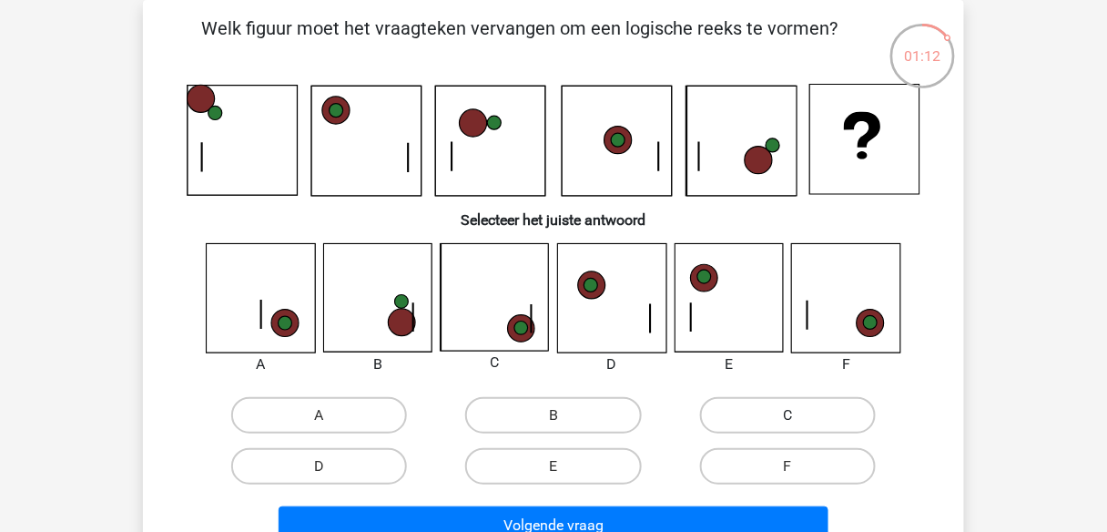
click at [825, 413] on label "C" at bounding box center [788, 415] width 176 height 36
click at [800, 415] on input "C" at bounding box center [794, 421] width 12 height 12
radio input "true"
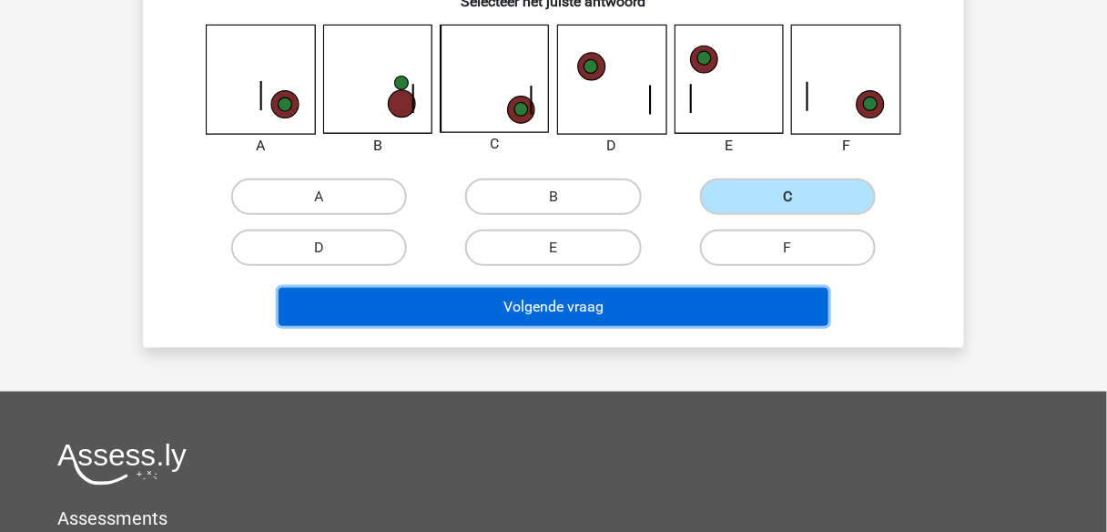
click at [725, 314] on button "Volgende vraag" at bounding box center [554, 307] width 551 height 38
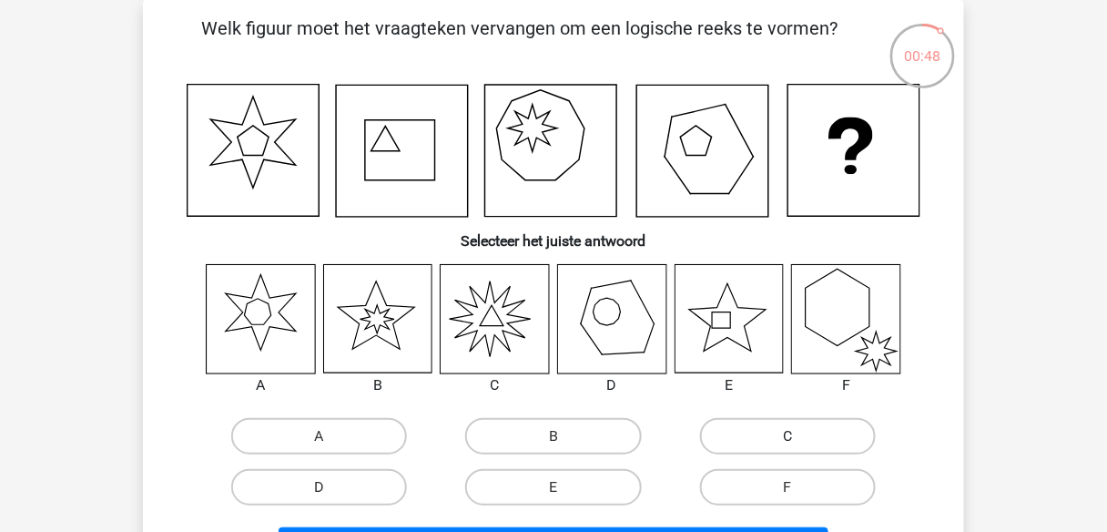
click at [718, 433] on label "C" at bounding box center [788, 436] width 176 height 36
click at [788, 436] on input "C" at bounding box center [794, 442] width 12 height 12
radio input "true"
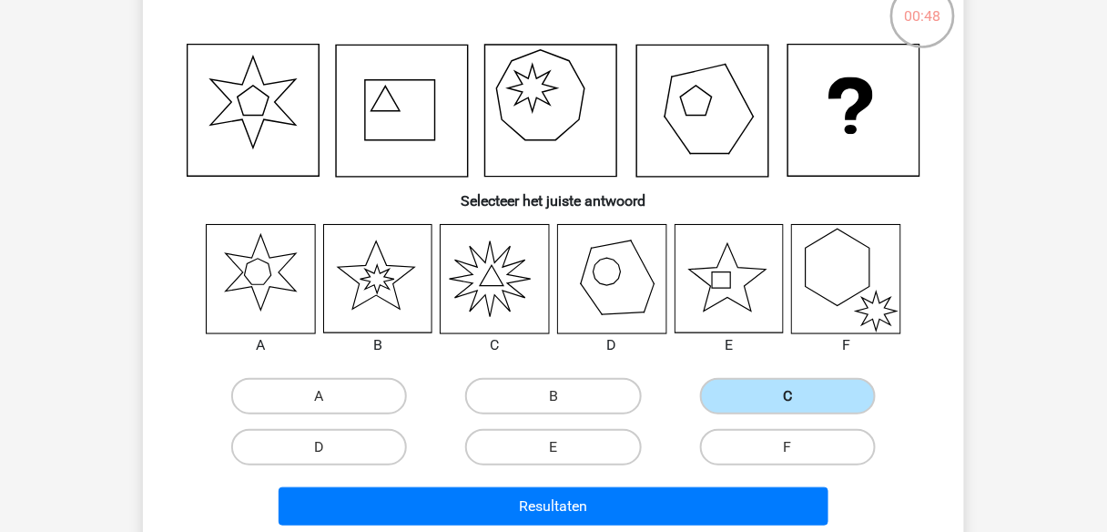
scroll to position [157, 0]
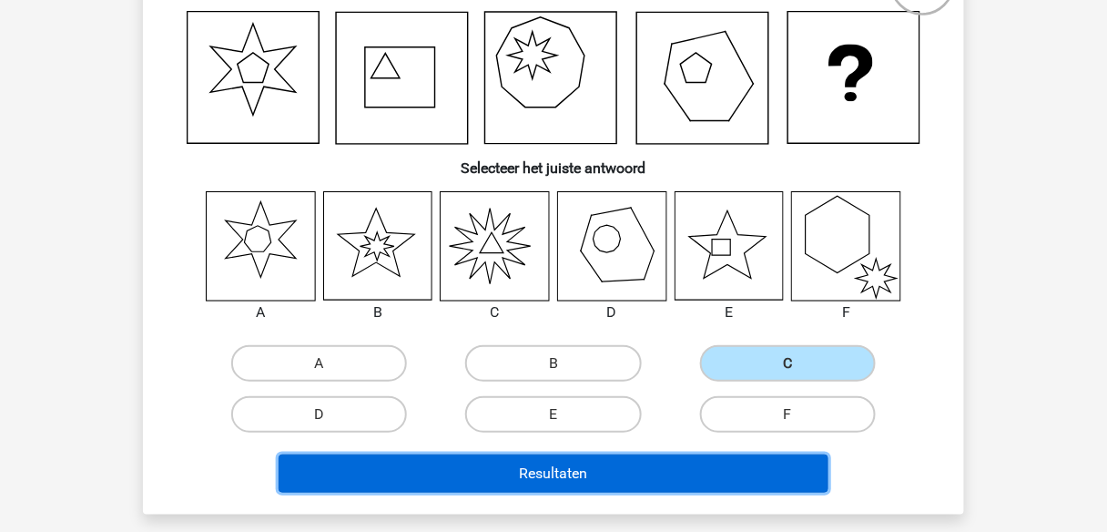
click at [689, 474] on button "Resultaten" at bounding box center [554, 473] width 551 height 38
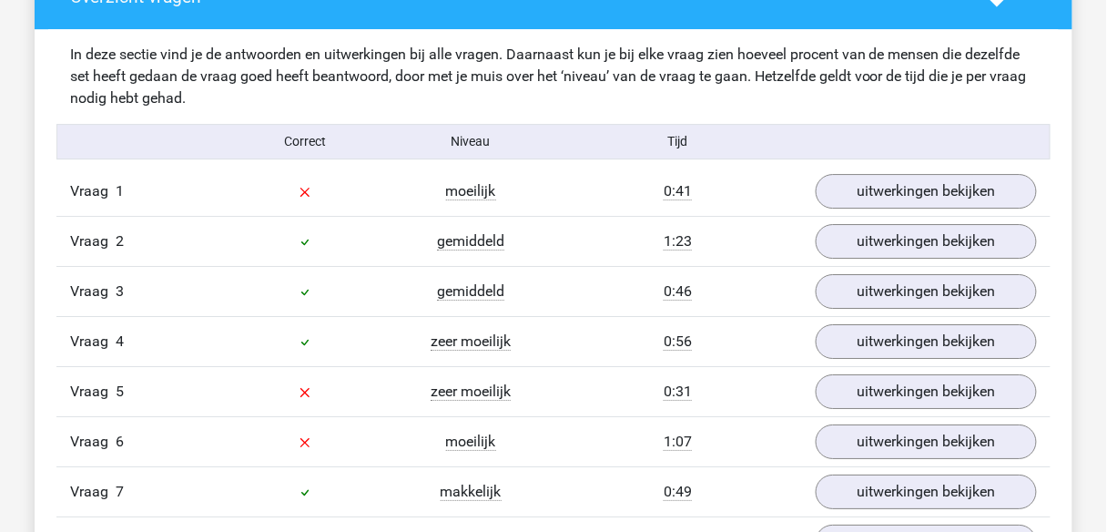
scroll to position [1530, 0]
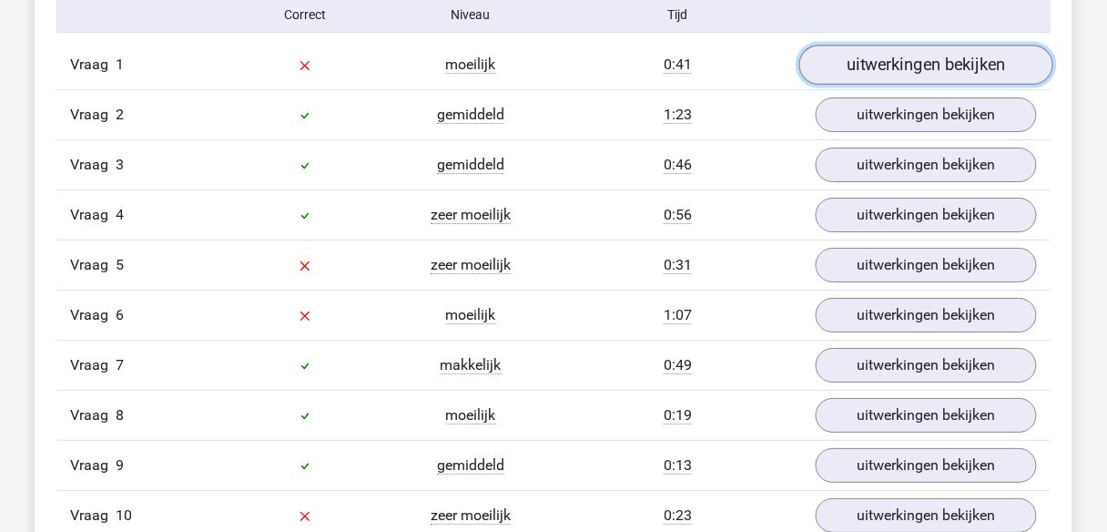
click at [843, 56] on link "uitwerkingen bekijken" at bounding box center [927, 65] width 254 height 40
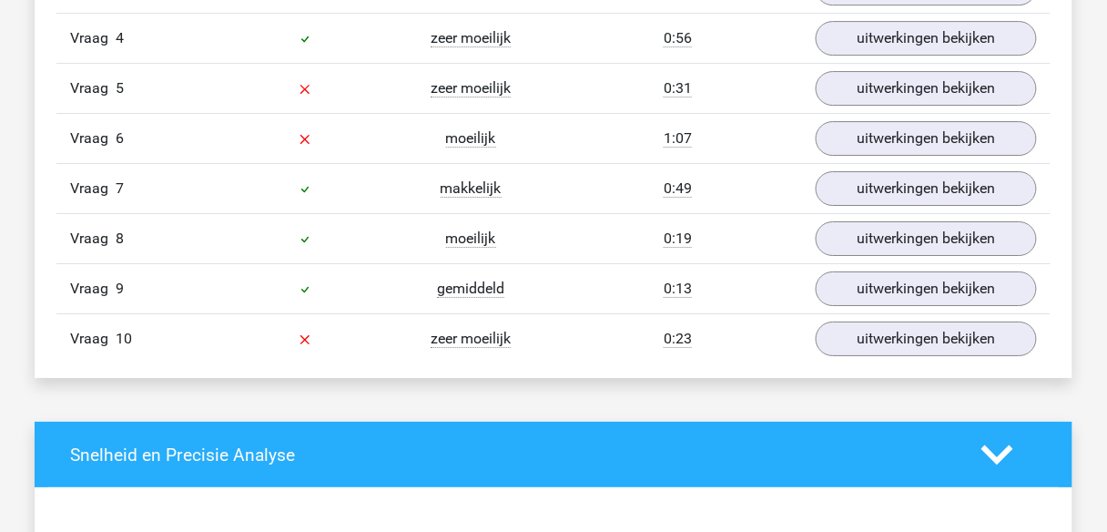
scroll to position [3133, 0]
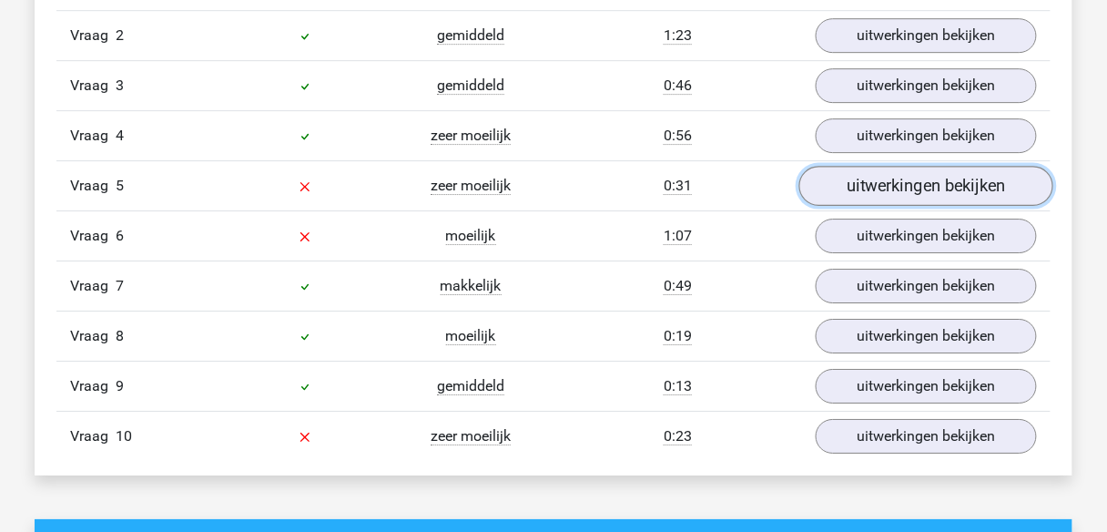
click at [855, 171] on link "uitwerkingen bekijken" at bounding box center [927, 186] width 254 height 40
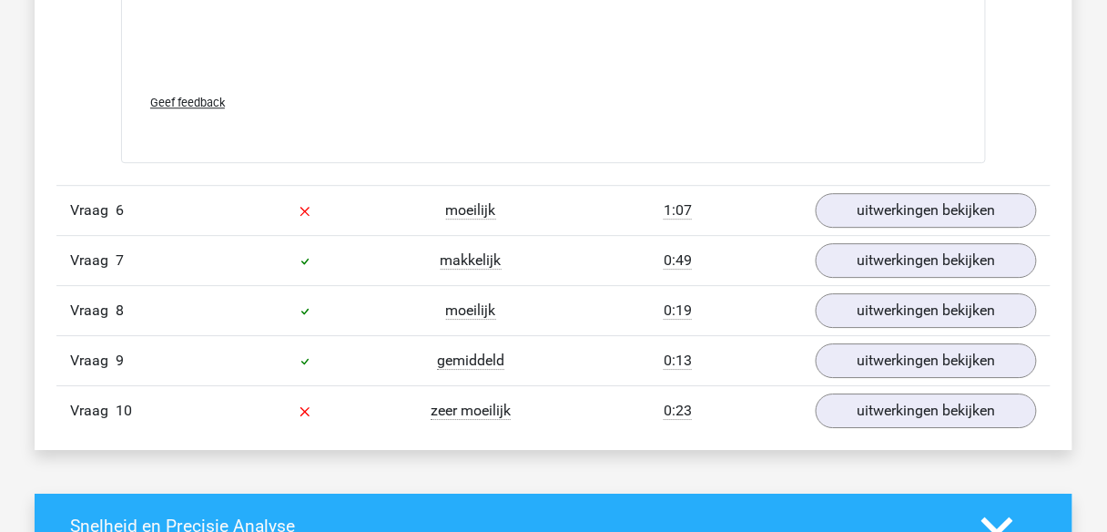
scroll to position [4662, 0]
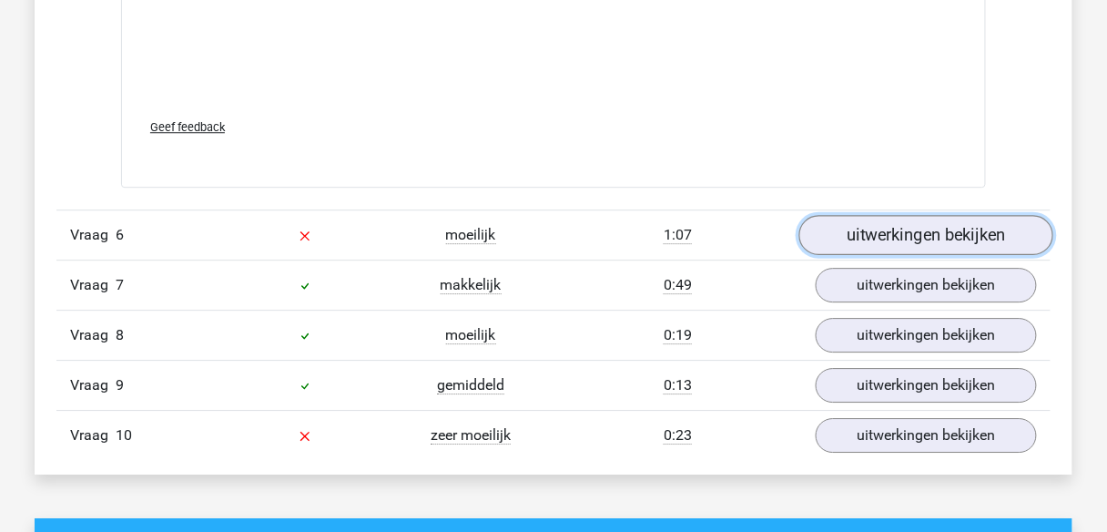
click at [864, 215] on link "uitwerkingen bekijken" at bounding box center [927, 235] width 254 height 40
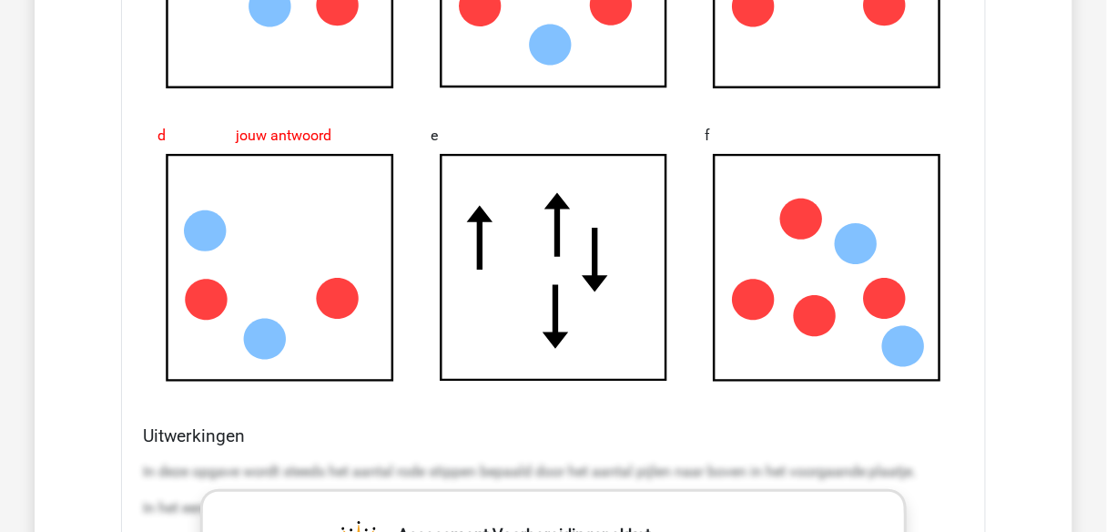
scroll to position [5318, 0]
